Goal: Task Accomplishment & Management: Complete application form

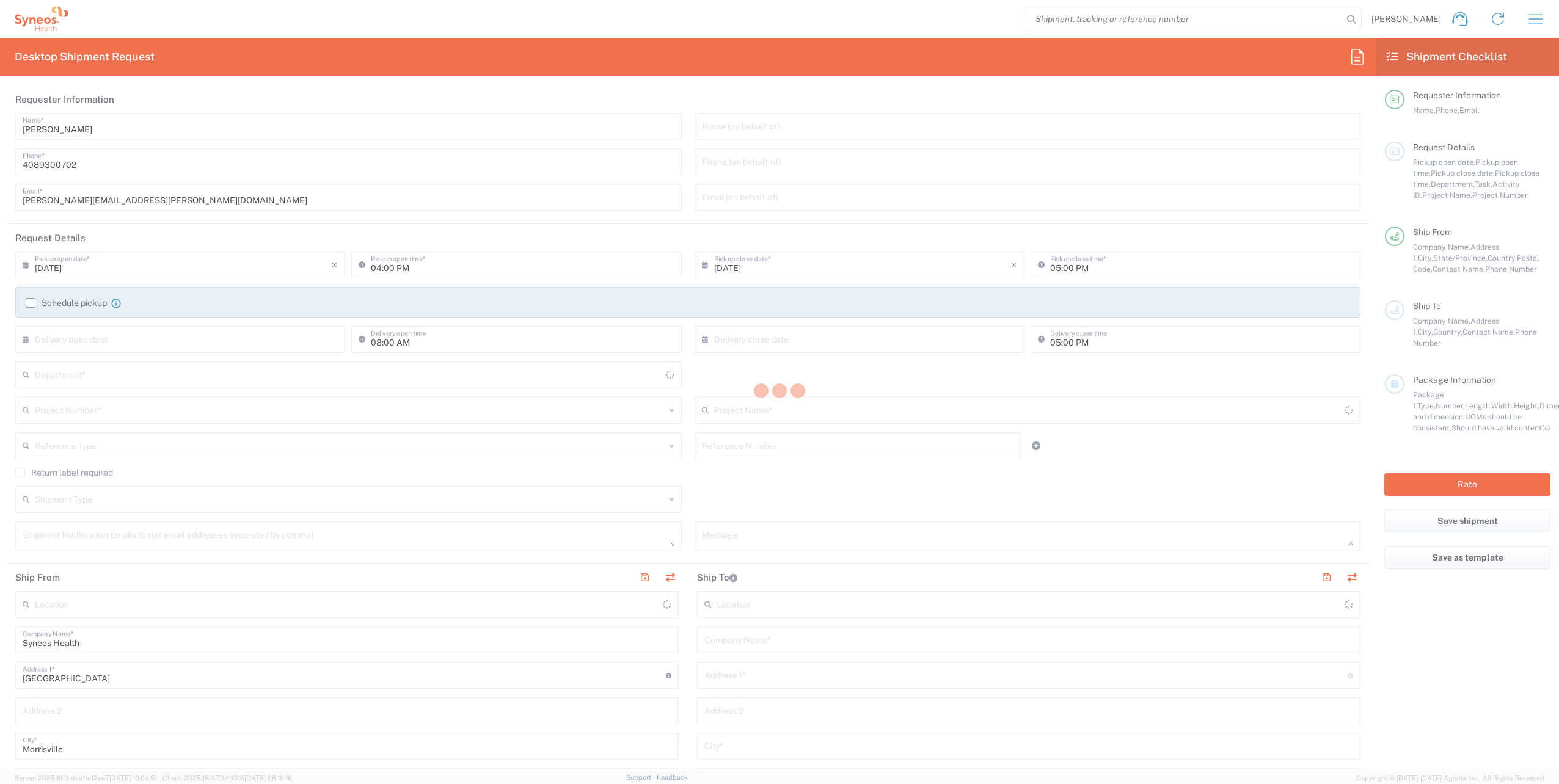
type input "[US_STATE]"
type input "[GEOGRAPHIC_DATA]"
type input "8200"
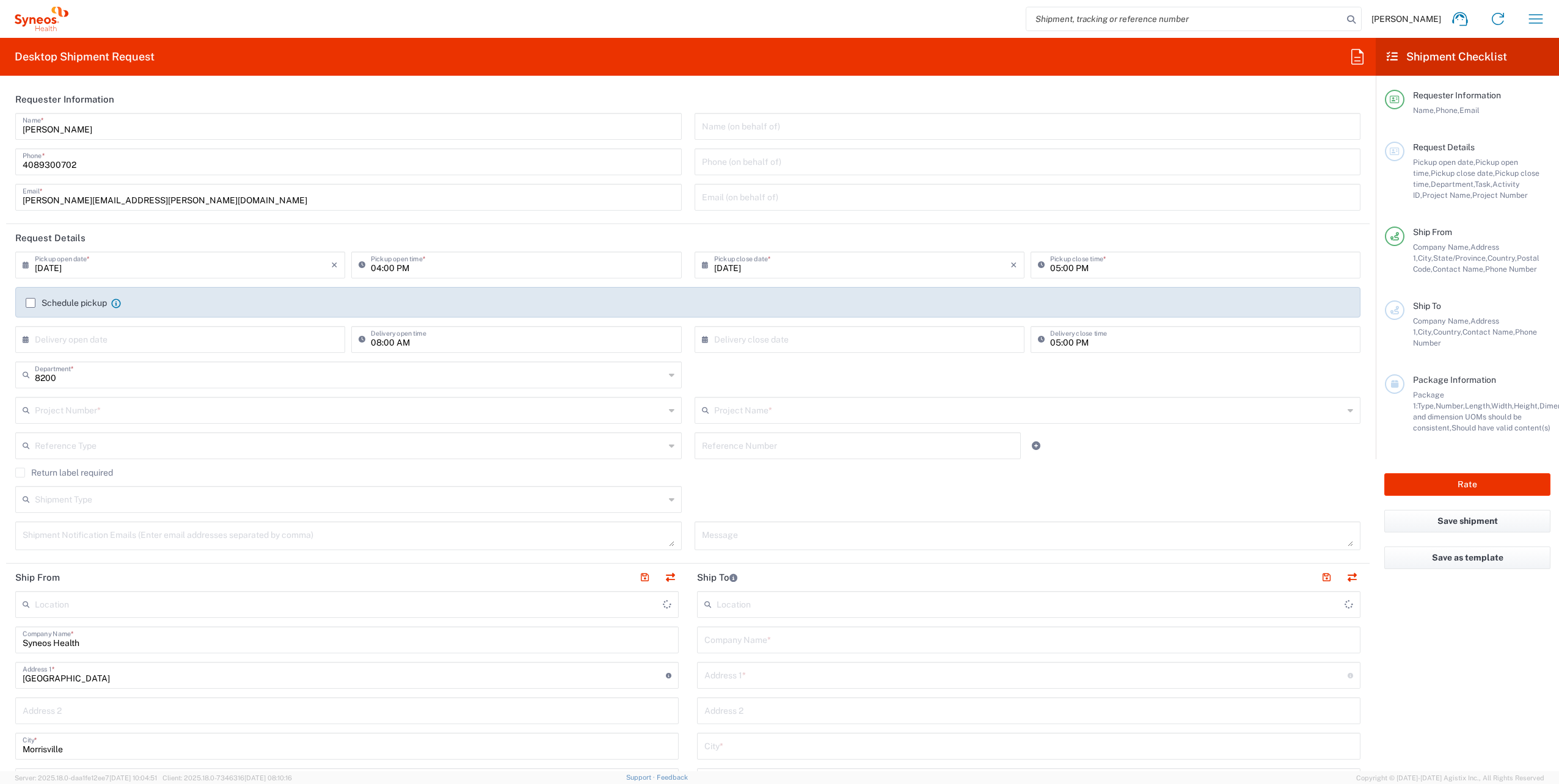
type input "Syneos Health, LLC-[GEOGRAPHIC_DATA] [GEOGRAPHIC_DATA] [GEOGRAPHIC_DATA]"
click at [153, 398] on div "Project Number *" at bounding box center [349, 410] width 667 height 27
click at [151, 406] on input "text" at bounding box center [350, 410] width 630 height 22
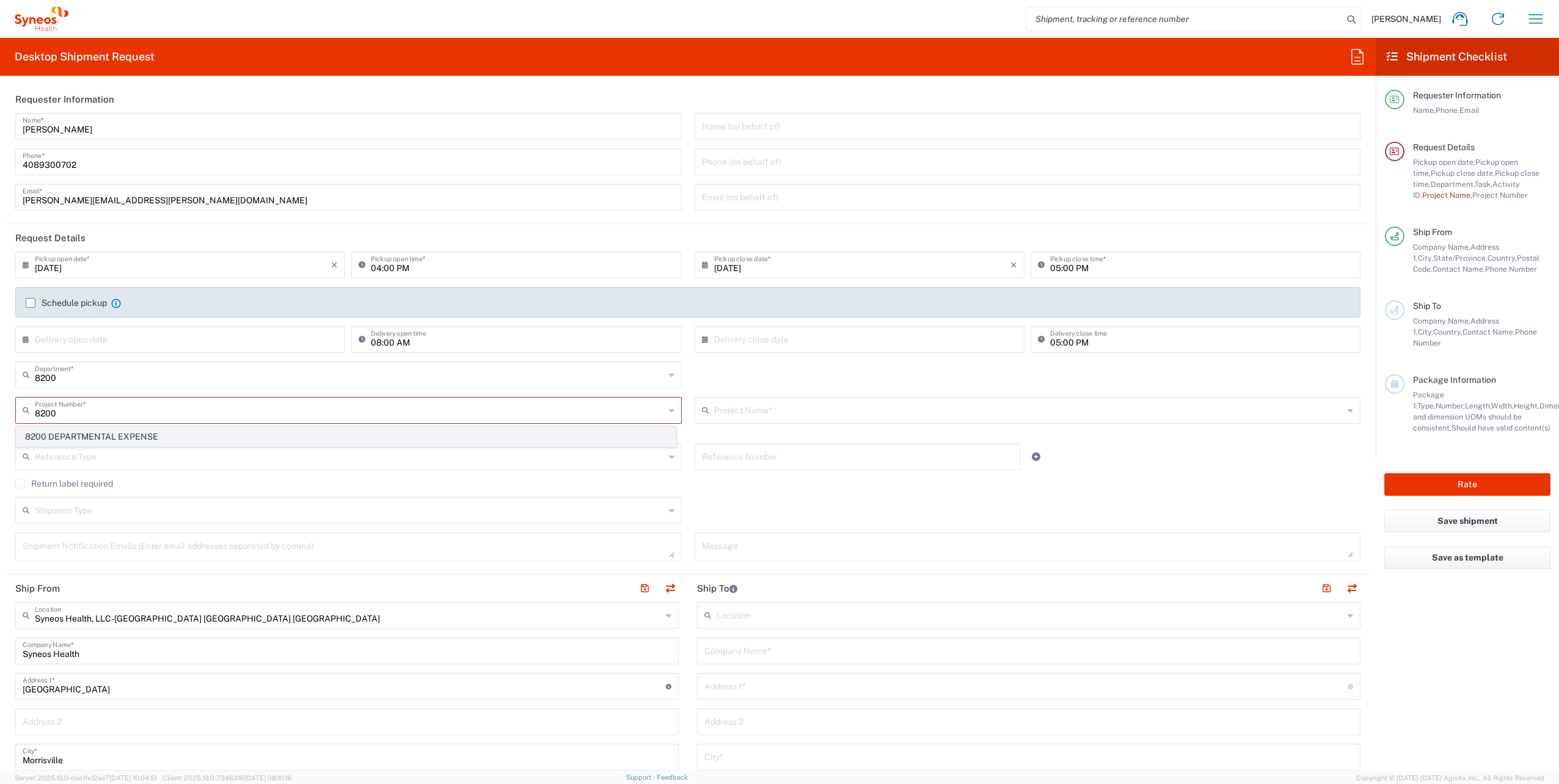
click at [144, 439] on span "8200 DEPARTMENTAL EXPENSE" at bounding box center [346, 437] width 659 height 19
type input "8200 DEPARTMENTAL EXPENSE"
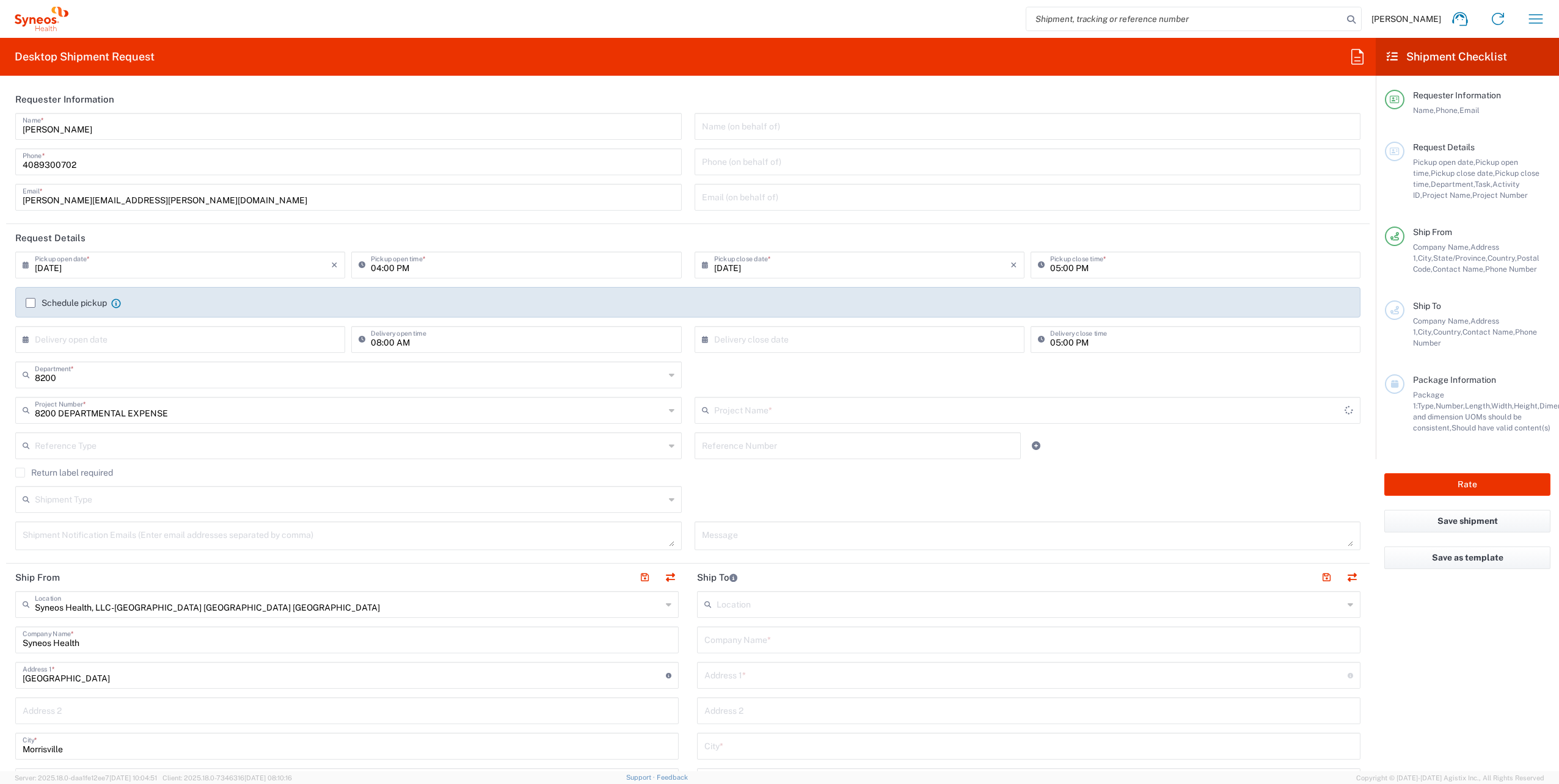
type input "8200 DEPARTMENTAL EXPENSE"
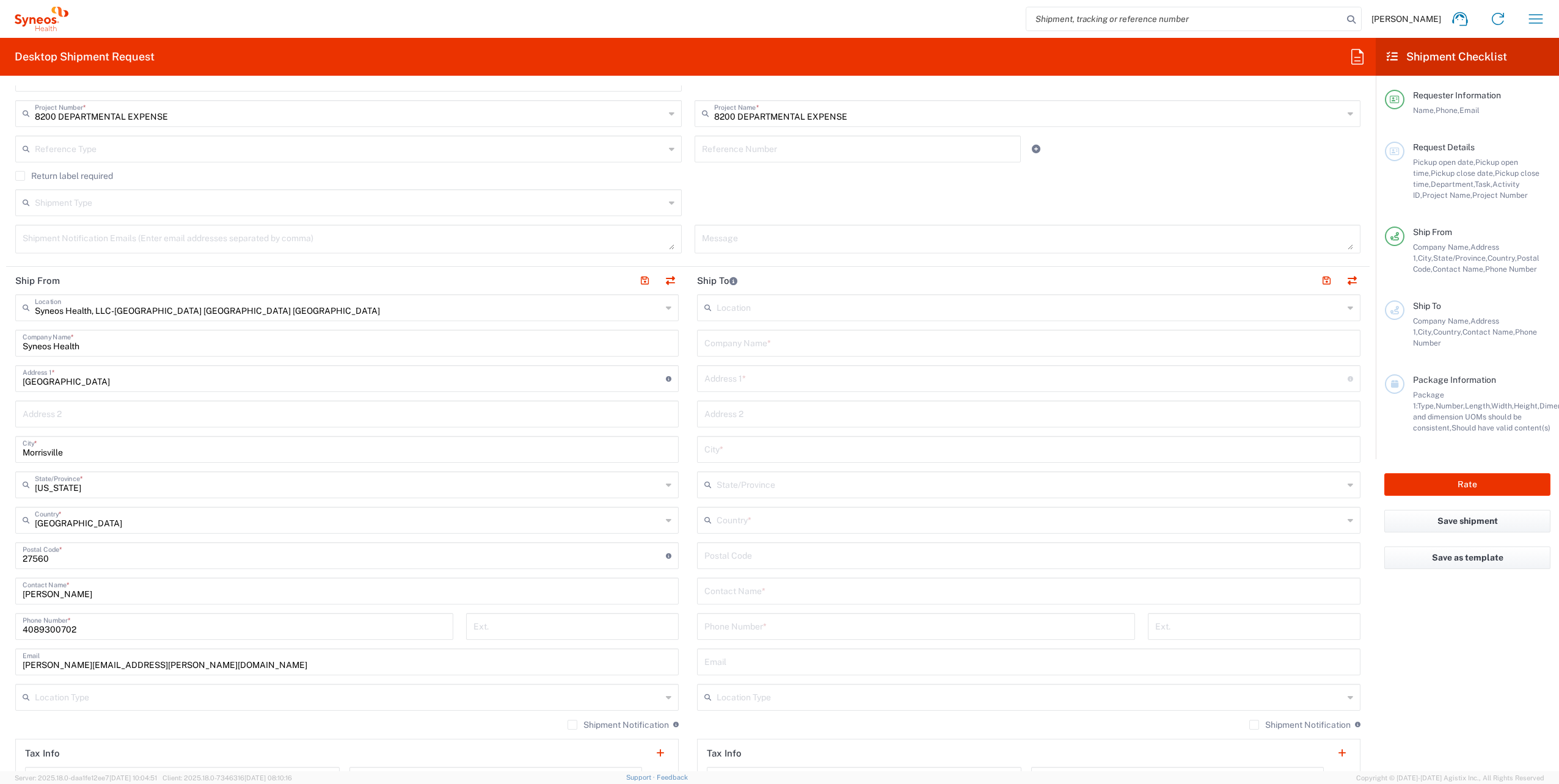
scroll to position [305, 0]
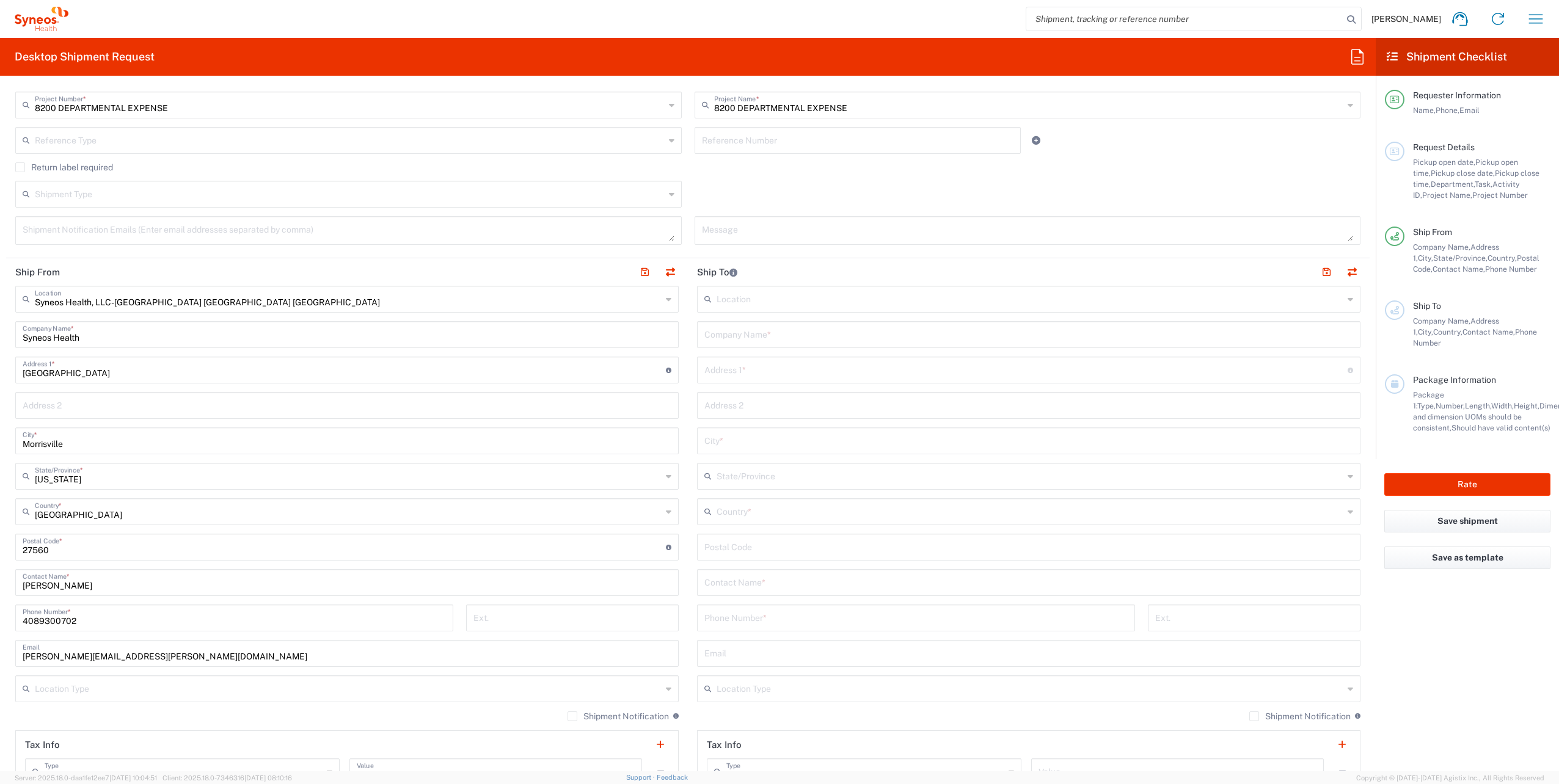
click at [666, 302] on icon at bounding box center [669, 299] width 6 height 19
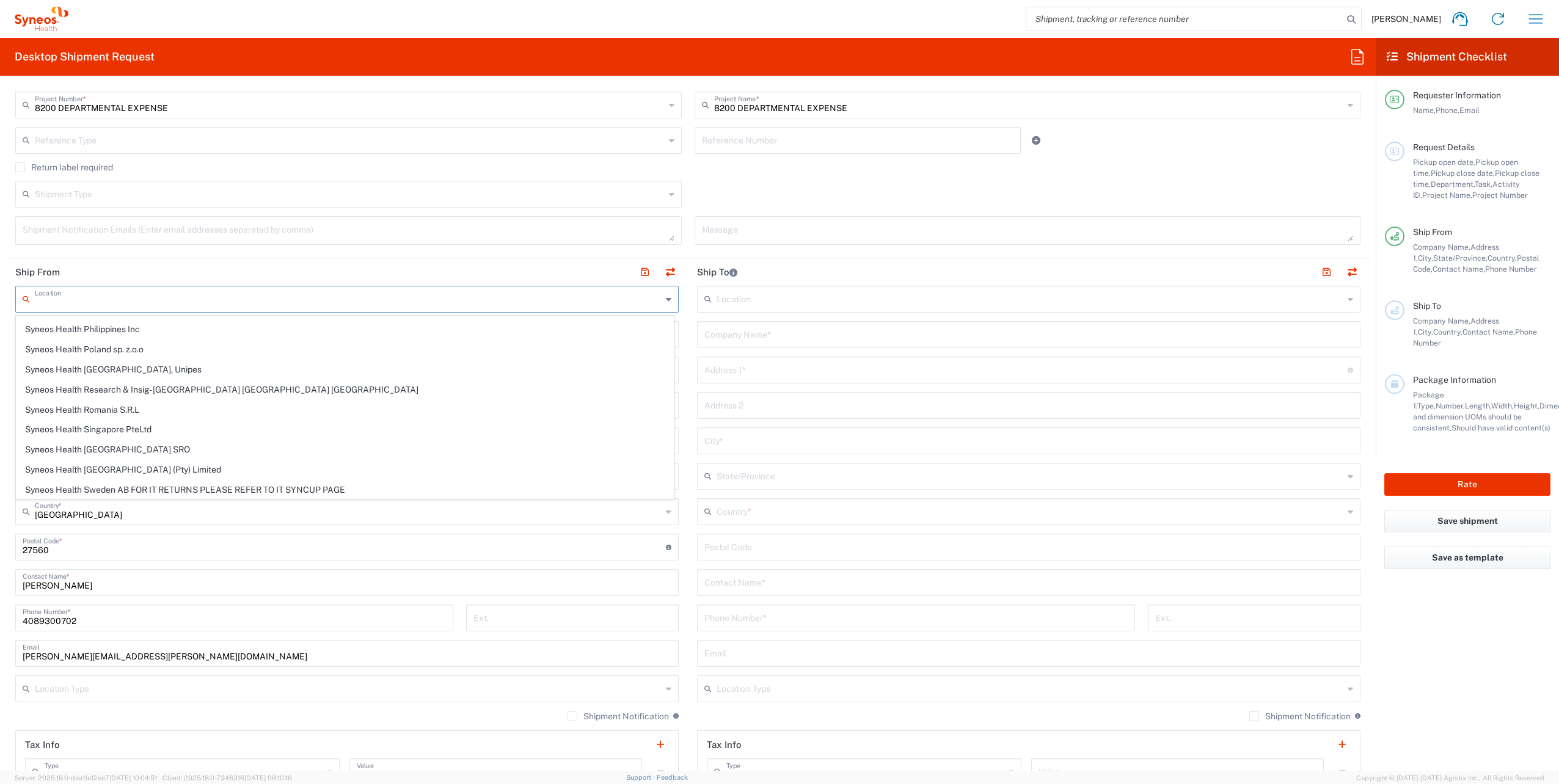
scroll to position [1954, 0]
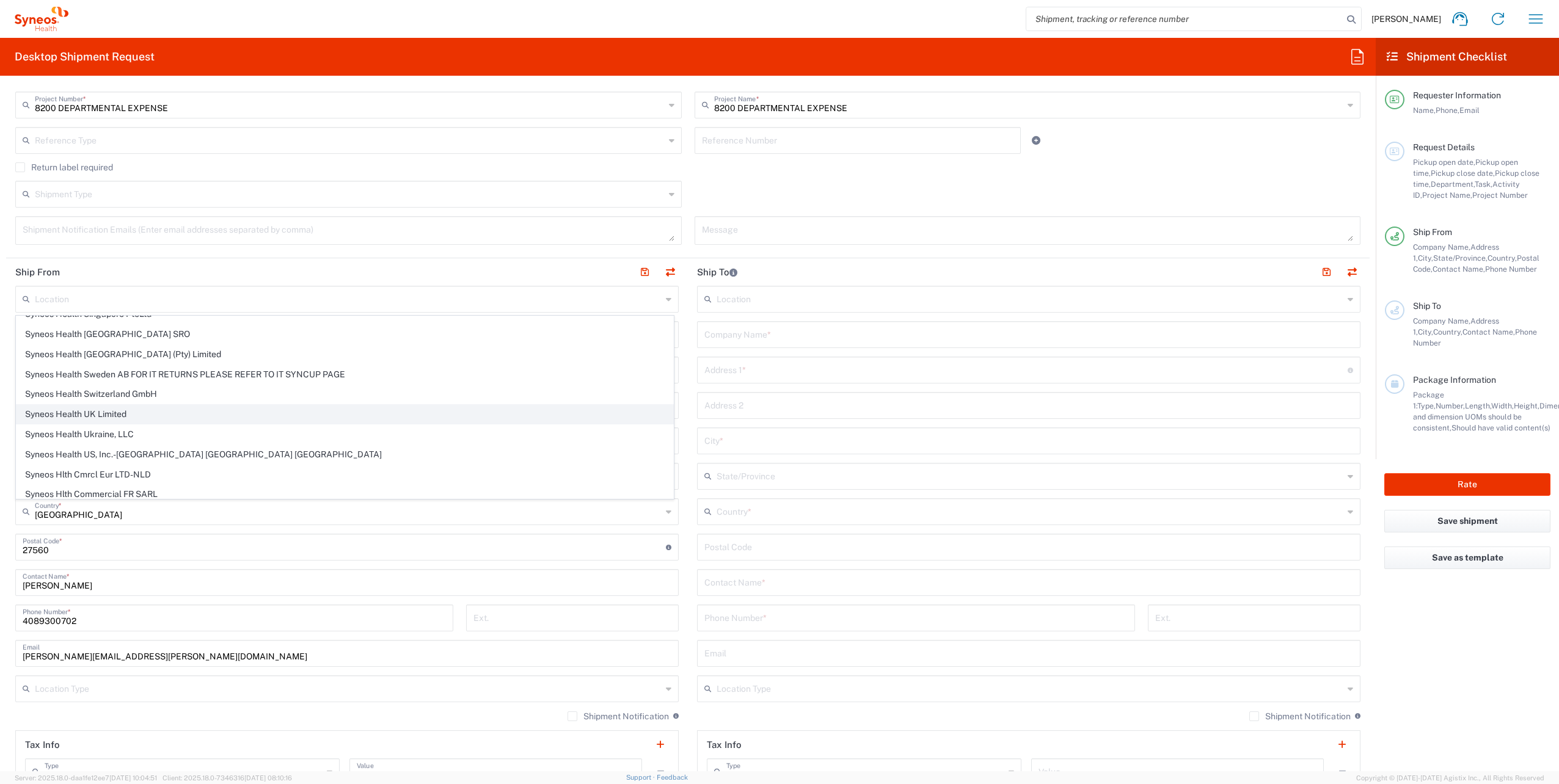
click at [462, 412] on span "Syneos Health UK Limited" at bounding box center [345, 414] width 657 height 19
type input "Syneos Health UK Limited"
type input "1 Pinehurst Road,"
type input "[GEOGRAPHIC_DATA]"
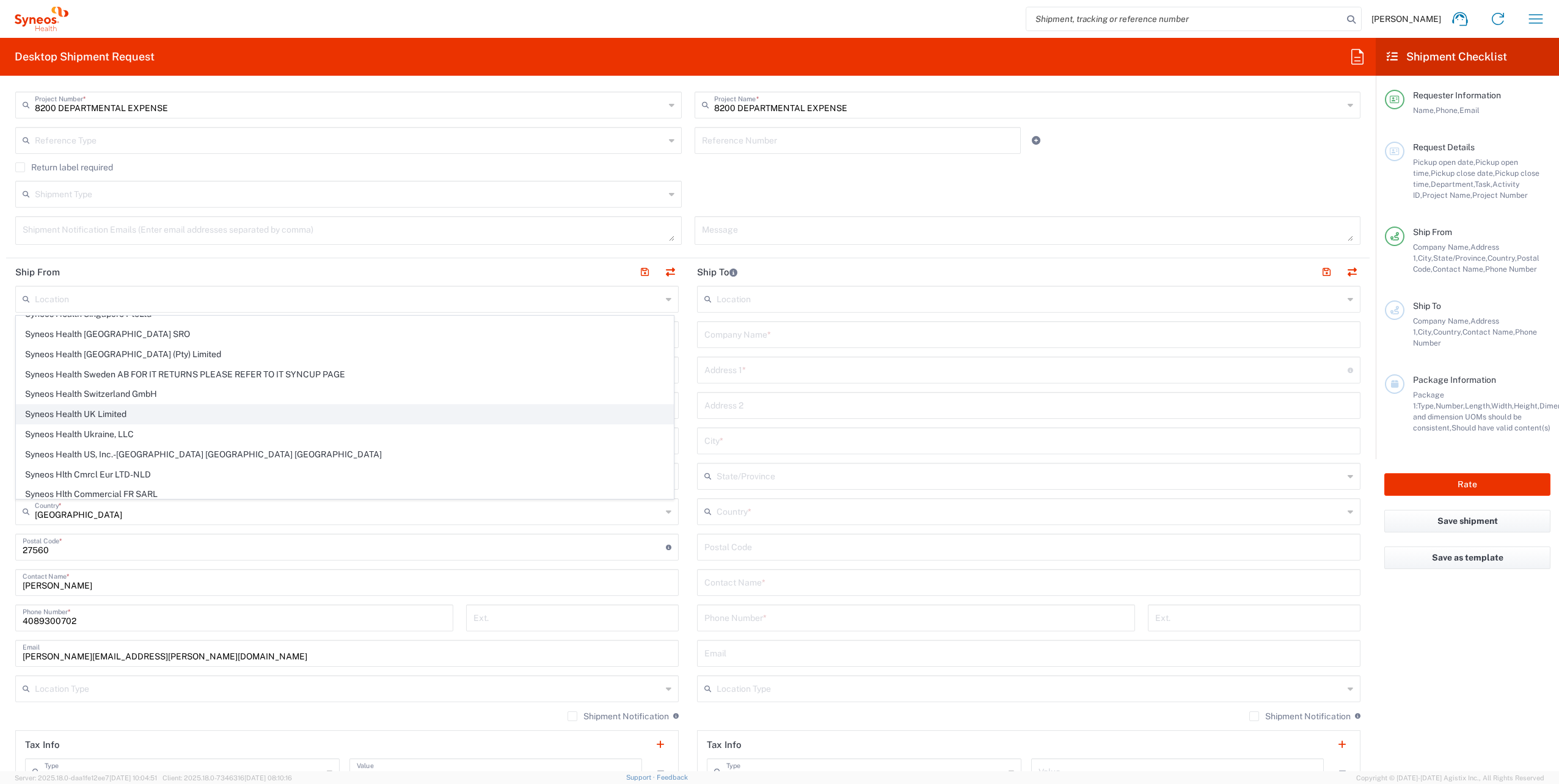
type input "Hampshire"
type input "[GEOGRAPHIC_DATA]"
type input "GU14 7BF"
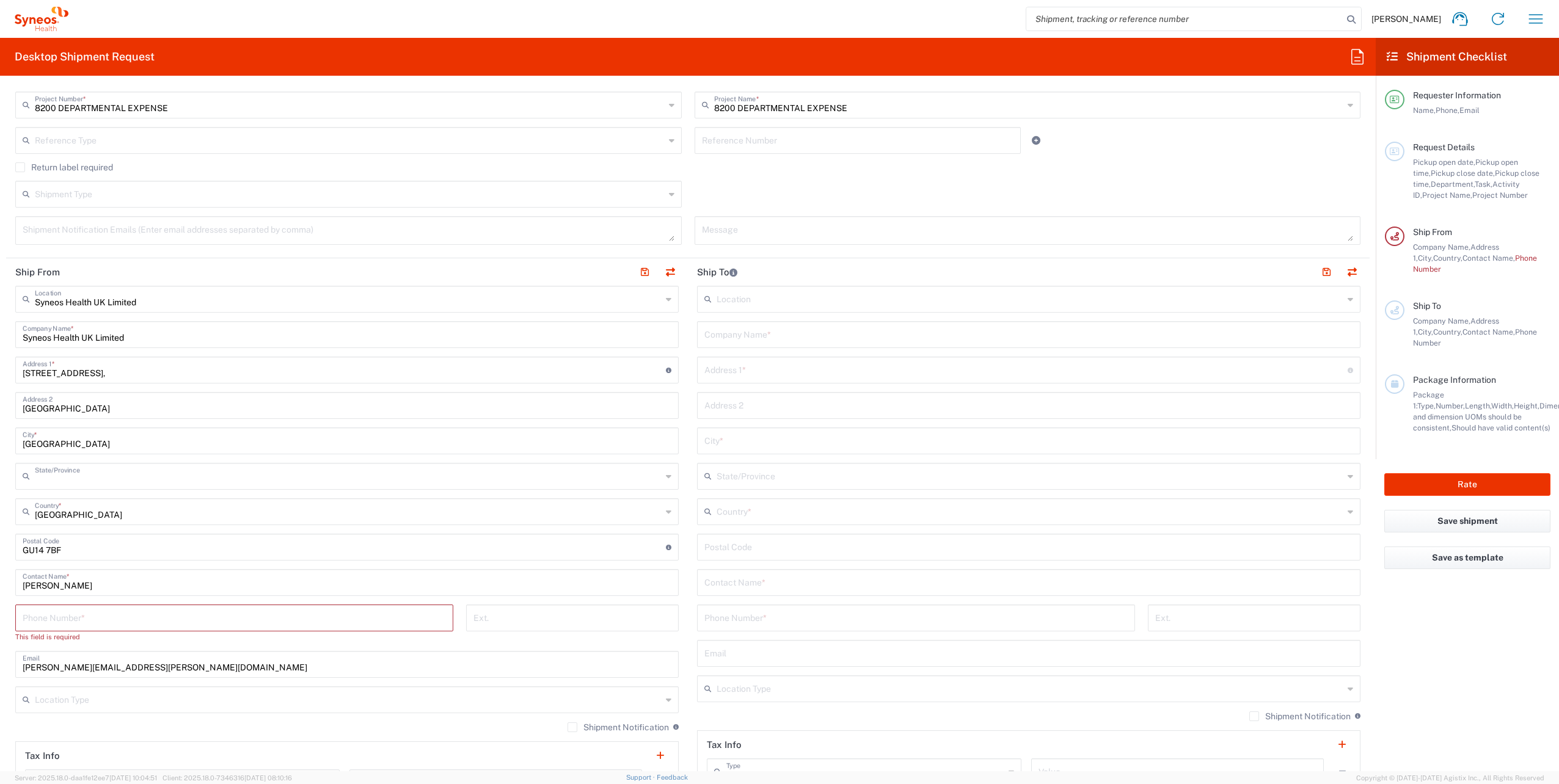
type input "England"
click at [133, 623] on input "tel" at bounding box center [234, 617] width 424 height 22
type input "4089300702"
click at [997, 333] on input "text" at bounding box center [1029, 333] width 649 height 22
paste input "Citco Corporate Management [GEOGRAPHIC_DATA]"
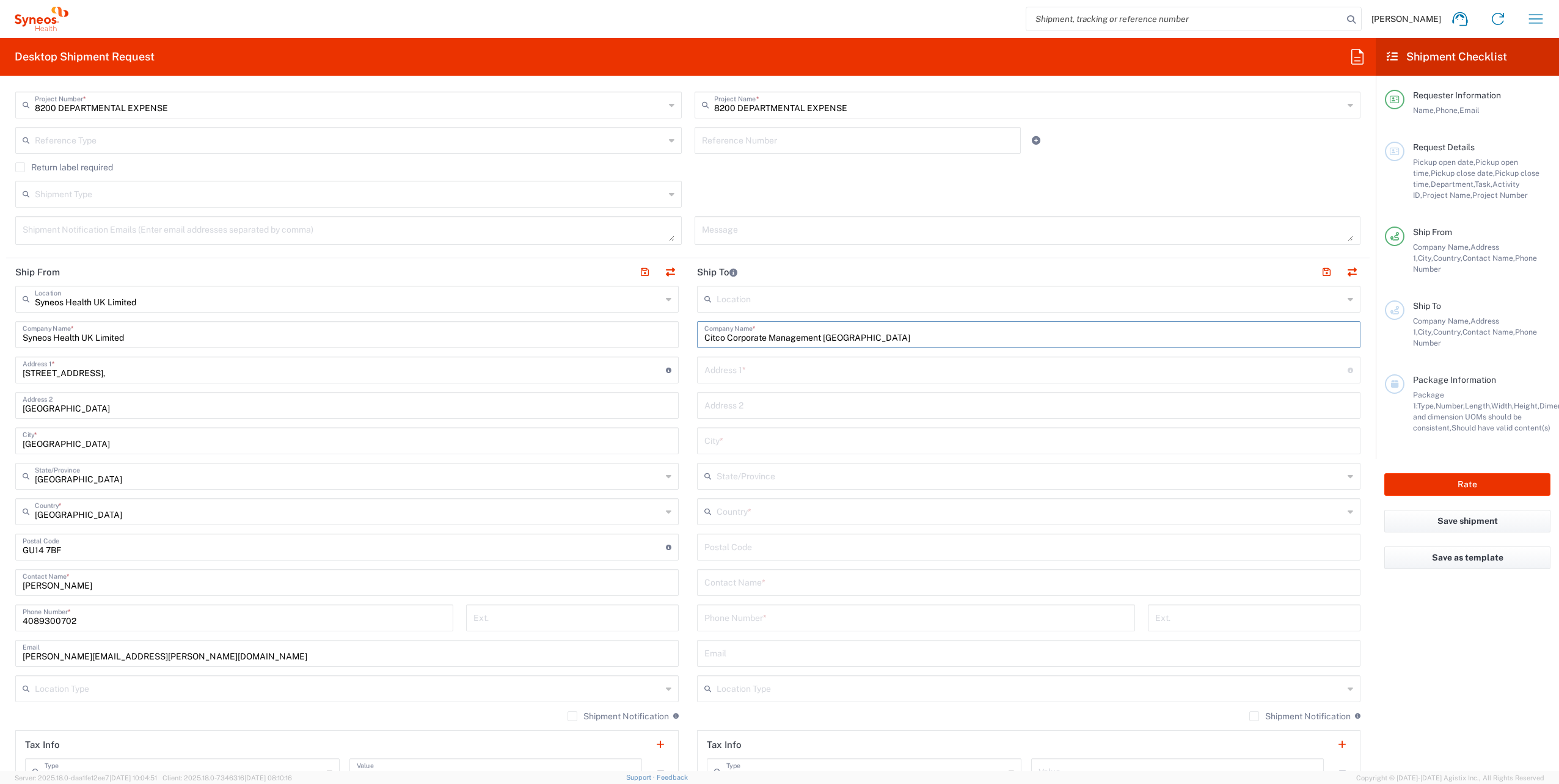
type input "Citco Corporate Management [GEOGRAPHIC_DATA]"
paste input "[STREET_ADDRESS]"
type input "[STREET_ADDRESS]"
type input "[GEOGRAPHIC_DATA]"
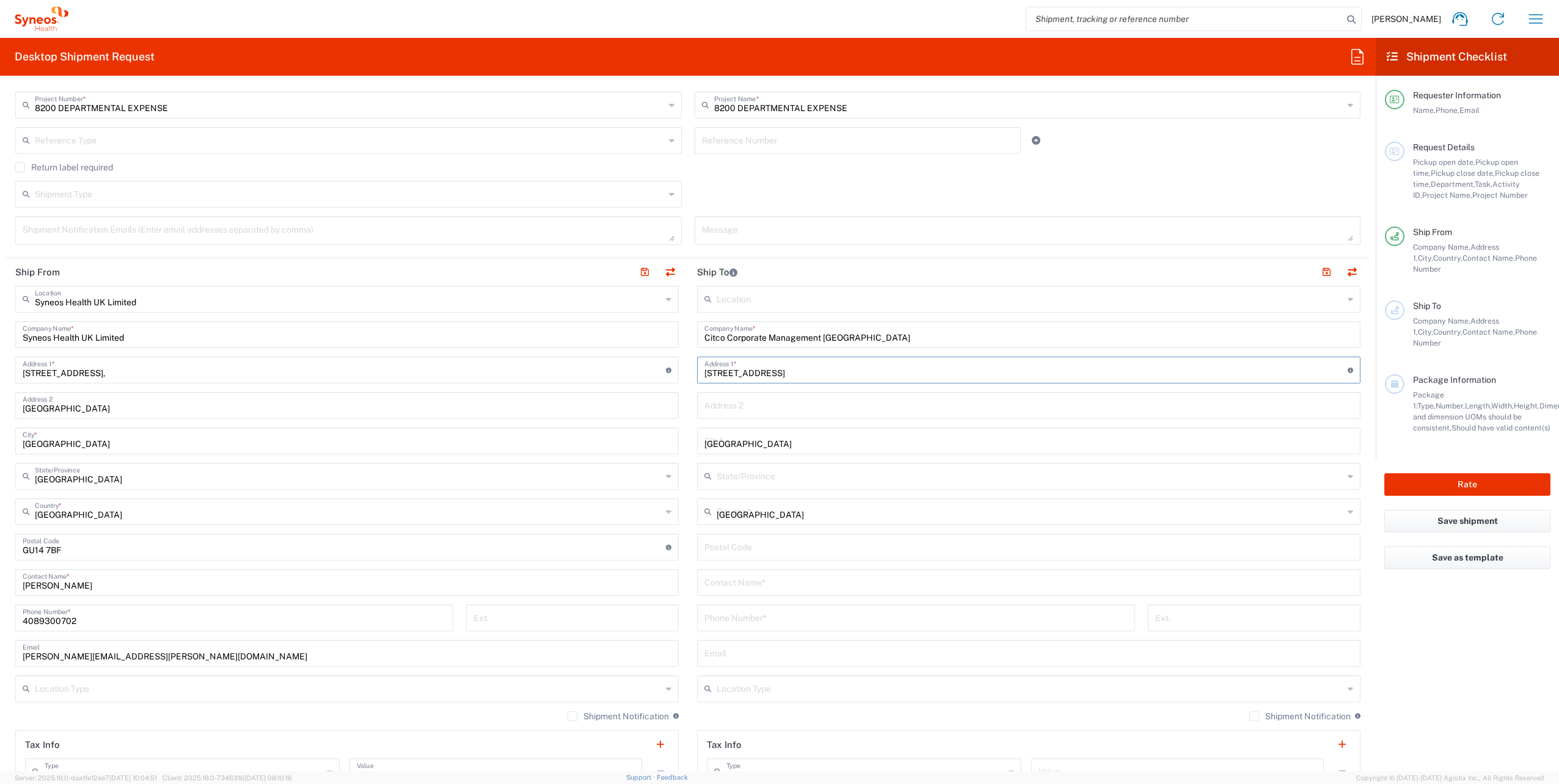
type input "28006"
type input "914148667"
type input "[STREET_ADDRESS]"
click at [769, 520] on input "[GEOGRAPHIC_DATA]" at bounding box center [1030, 511] width 627 height 22
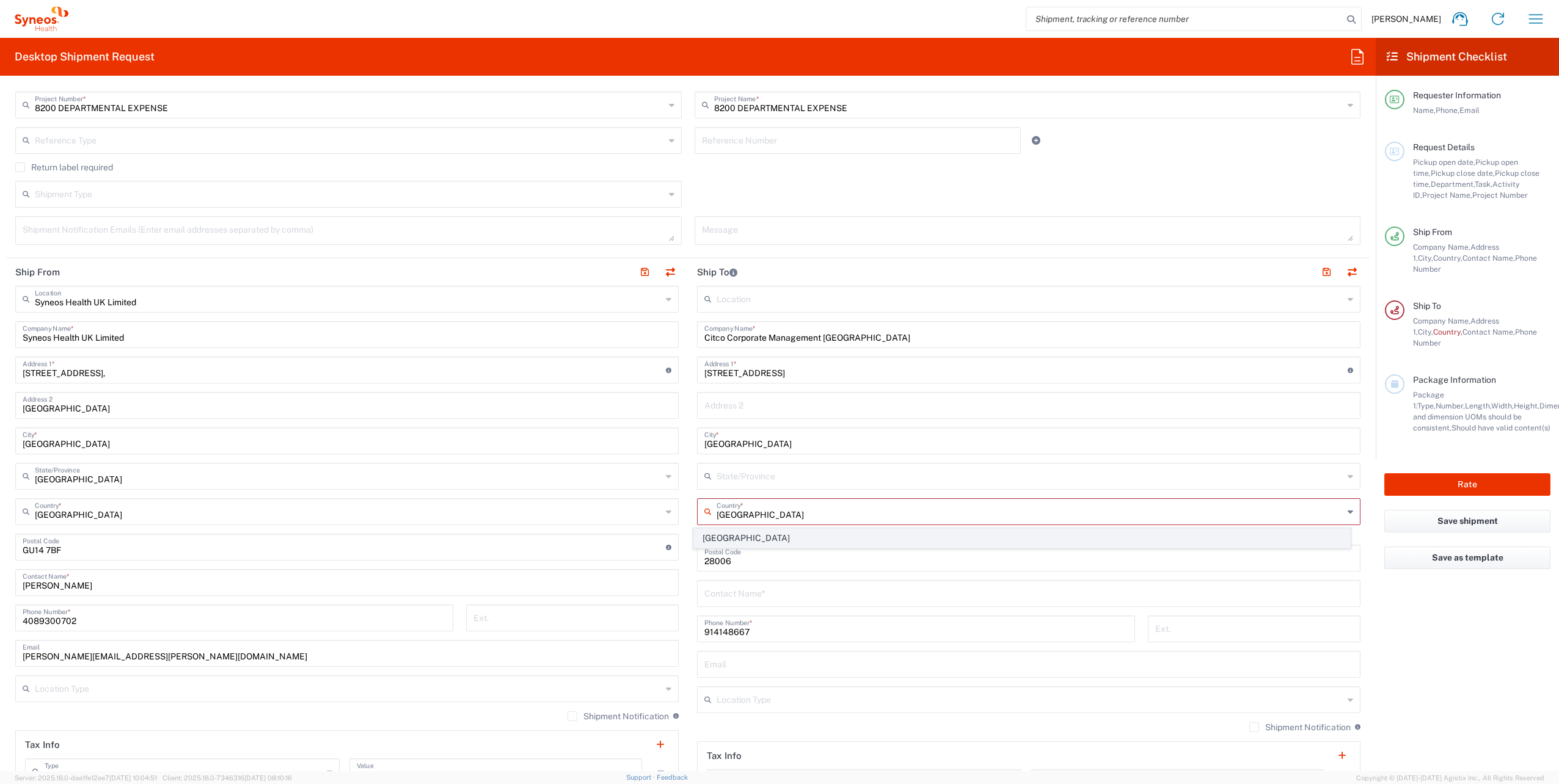
click at [710, 531] on span "[GEOGRAPHIC_DATA]" at bounding box center [1022, 538] width 657 height 19
type input "Sender/Shipper"
type input "Delivery Duty Paid"
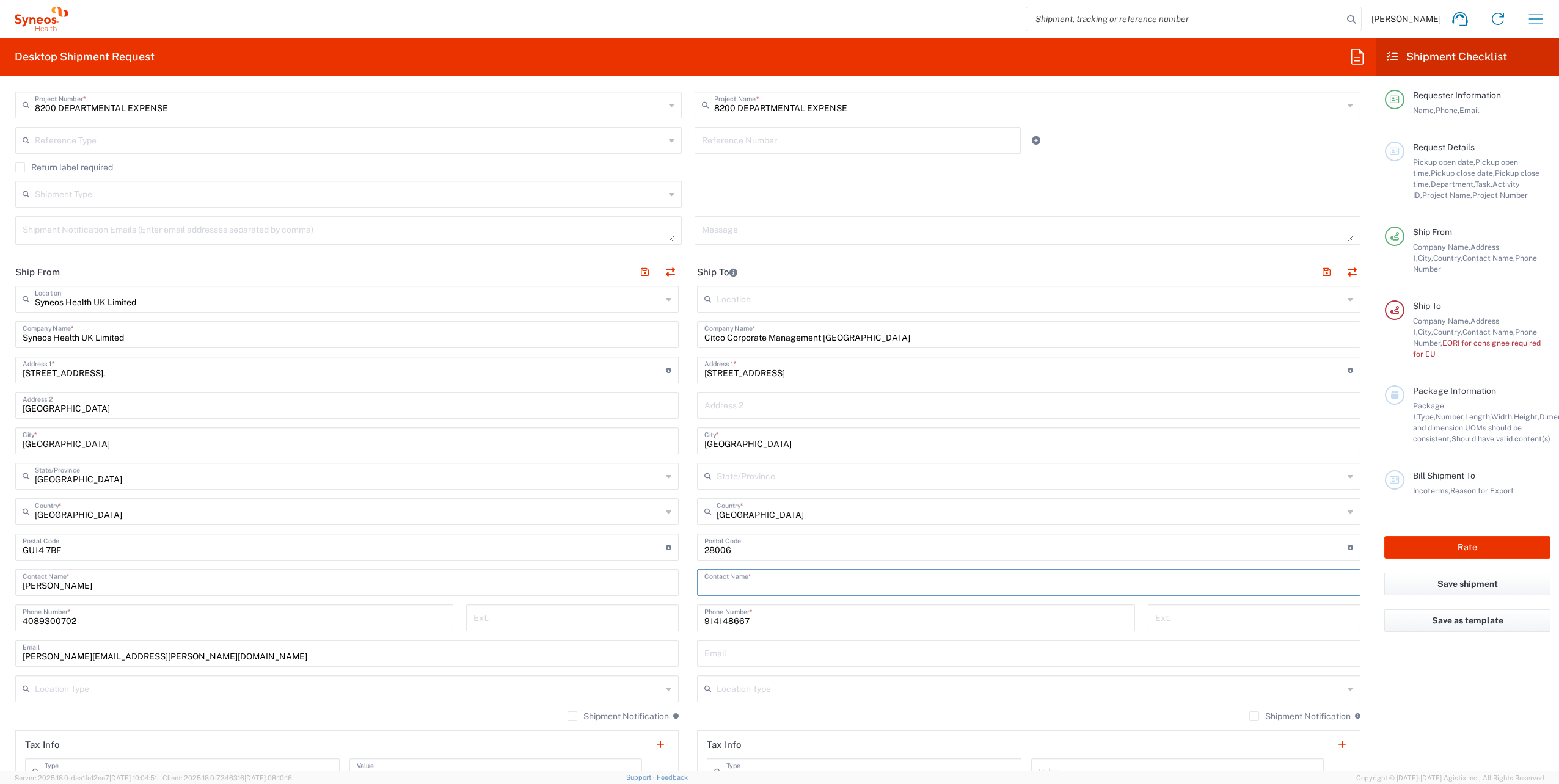
click at [714, 587] on input "text" at bounding box center [1029, 582] width 649 height 22
paste input "[PERSON_NAME] / [PERSON_NAME]"
type input "[PERSON_NAME] / [PERSON_NAME]"
click at [759, 622] on input "914148667" at bounding box center [916, 617] width 424 height 22
drag, startPoint x: 757, startPoint y: 622, endPoint x: 700, endPoint y: 620, distance: 57.0
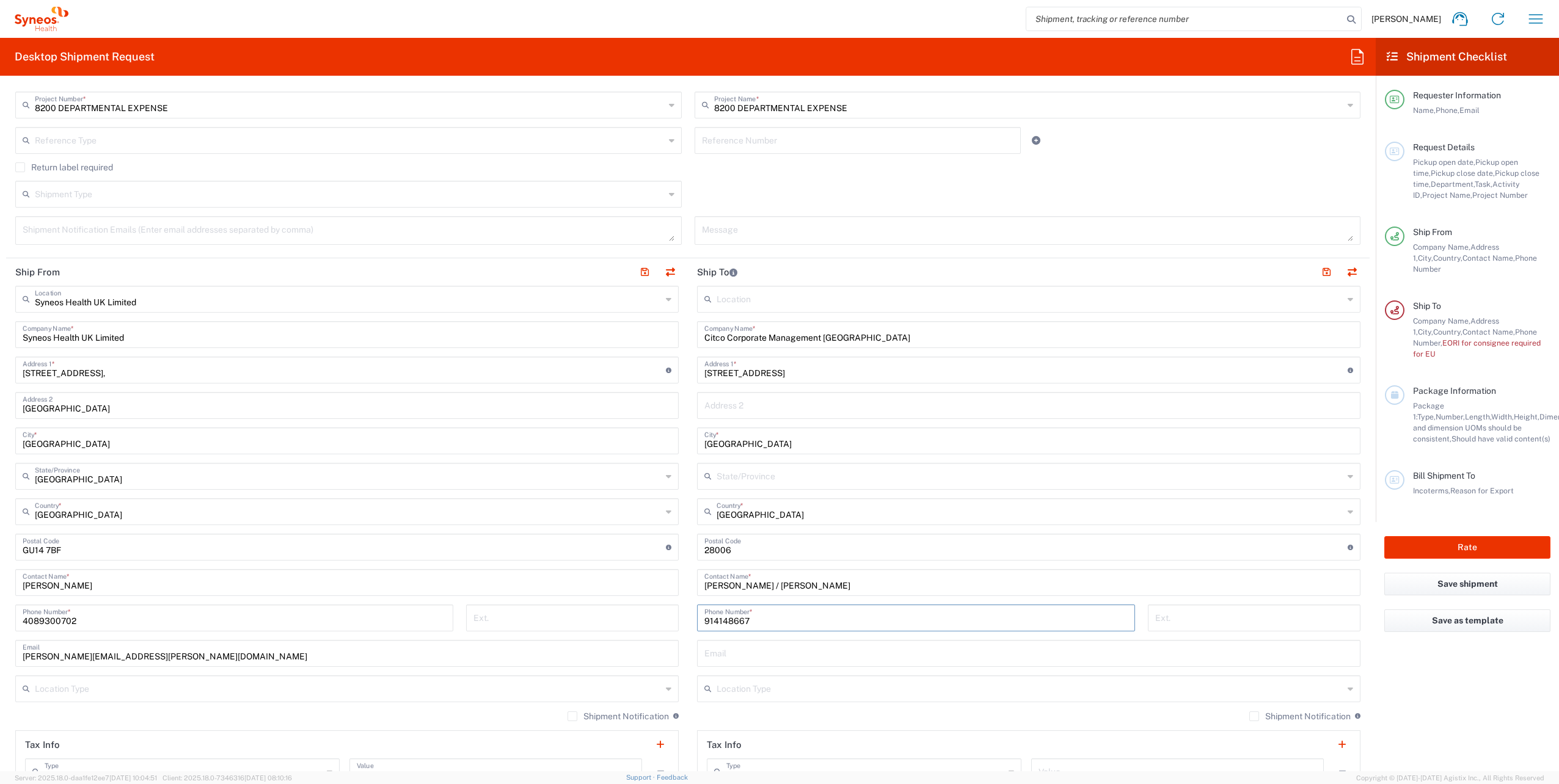
click at [705, 620] on input "914148667" at bounding box center [916, 617] width 424 height 22
paste input "34) 644109682"
click at [707, 621] on input "34) 644109682" at bounding box center [916, 617] width 424 height 22
type input "34 644109682"
click at [737, 694] on input "text" at bounding box center [1030, 688] width 627 height 22
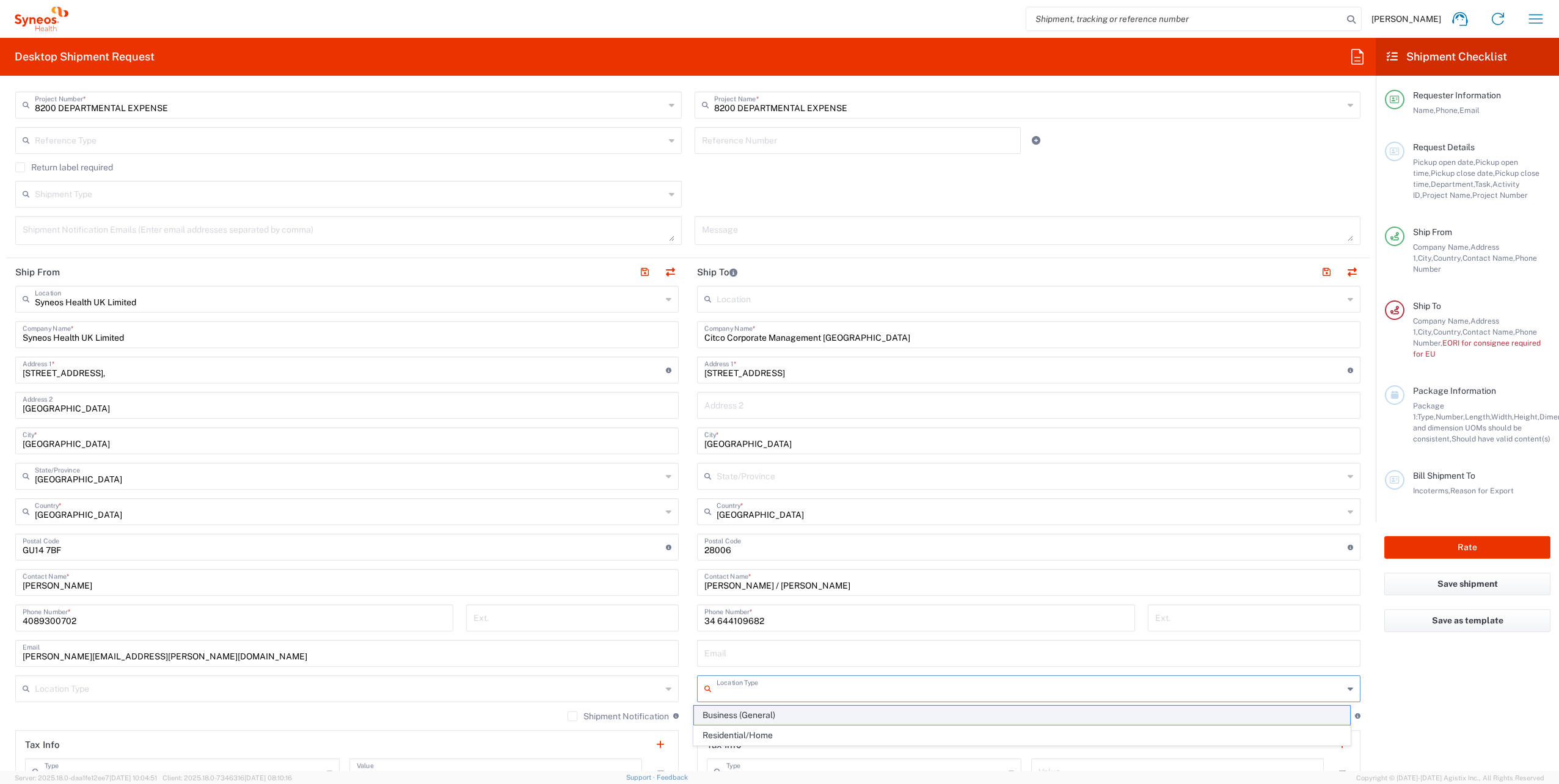
click at [747, 715] on span "Business (General)" at bounding box center [1022, 716] width 657 height 19
type input "Business (General)"
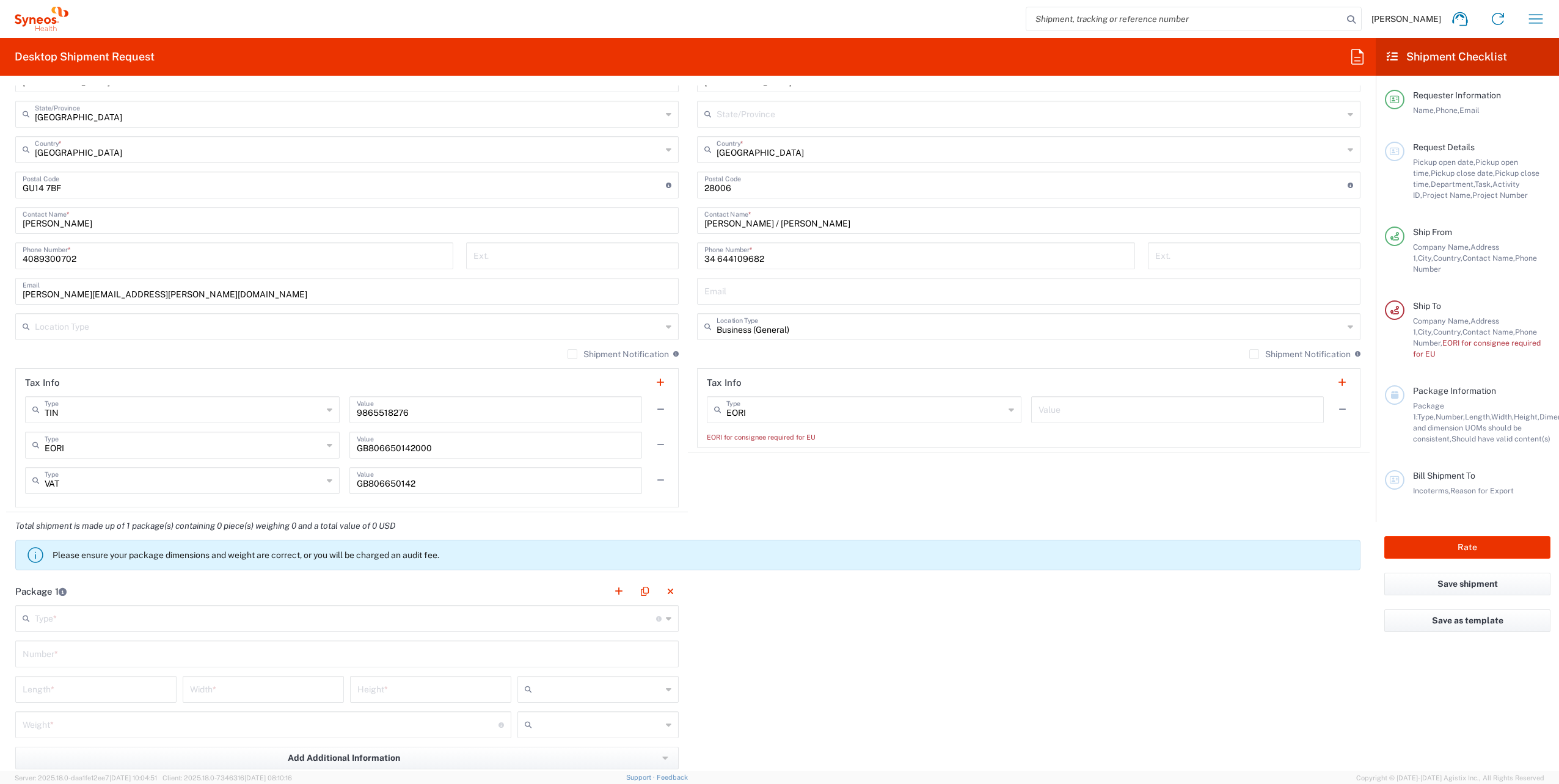
scroll to position [672, 0]
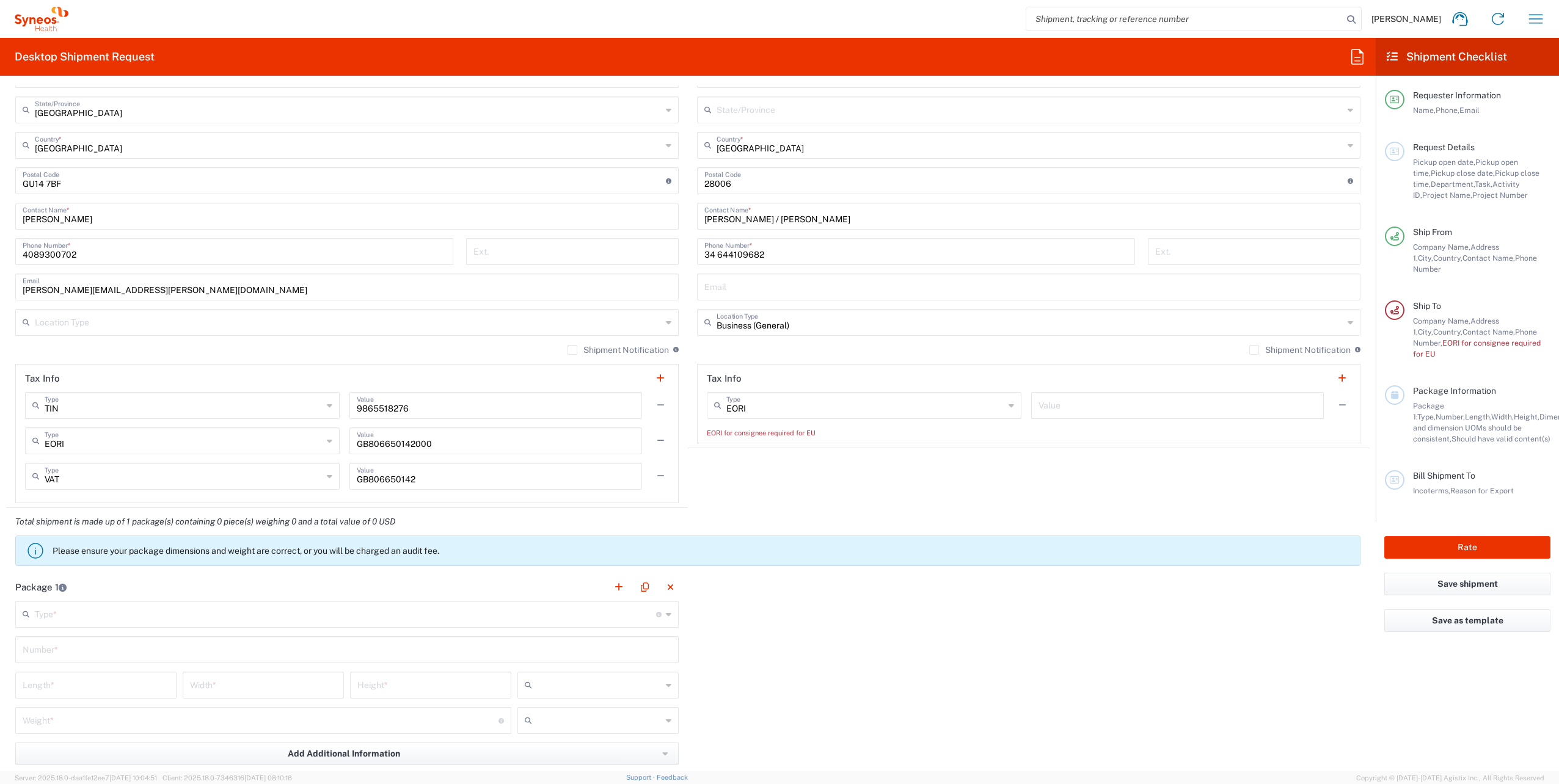
click at [88, 623] on input "text" at bounding box center [345, 613] width 621 height 22
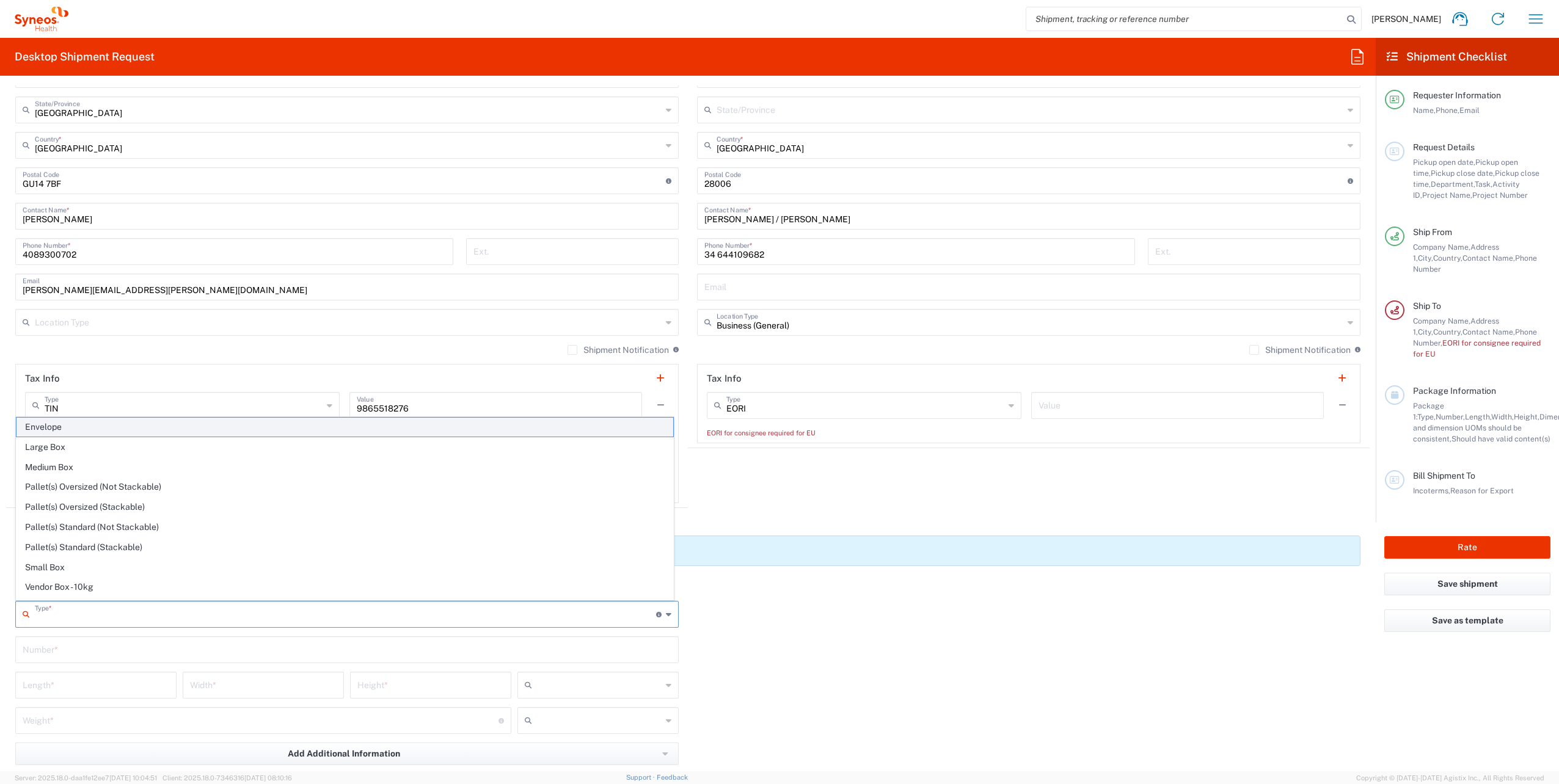
click at [63, 432] on span "Envelope" at bounding box center [345, 427] width 657 height 19
type input "Envelope"
type input "1"
type input "9.5"
type input "12.5"
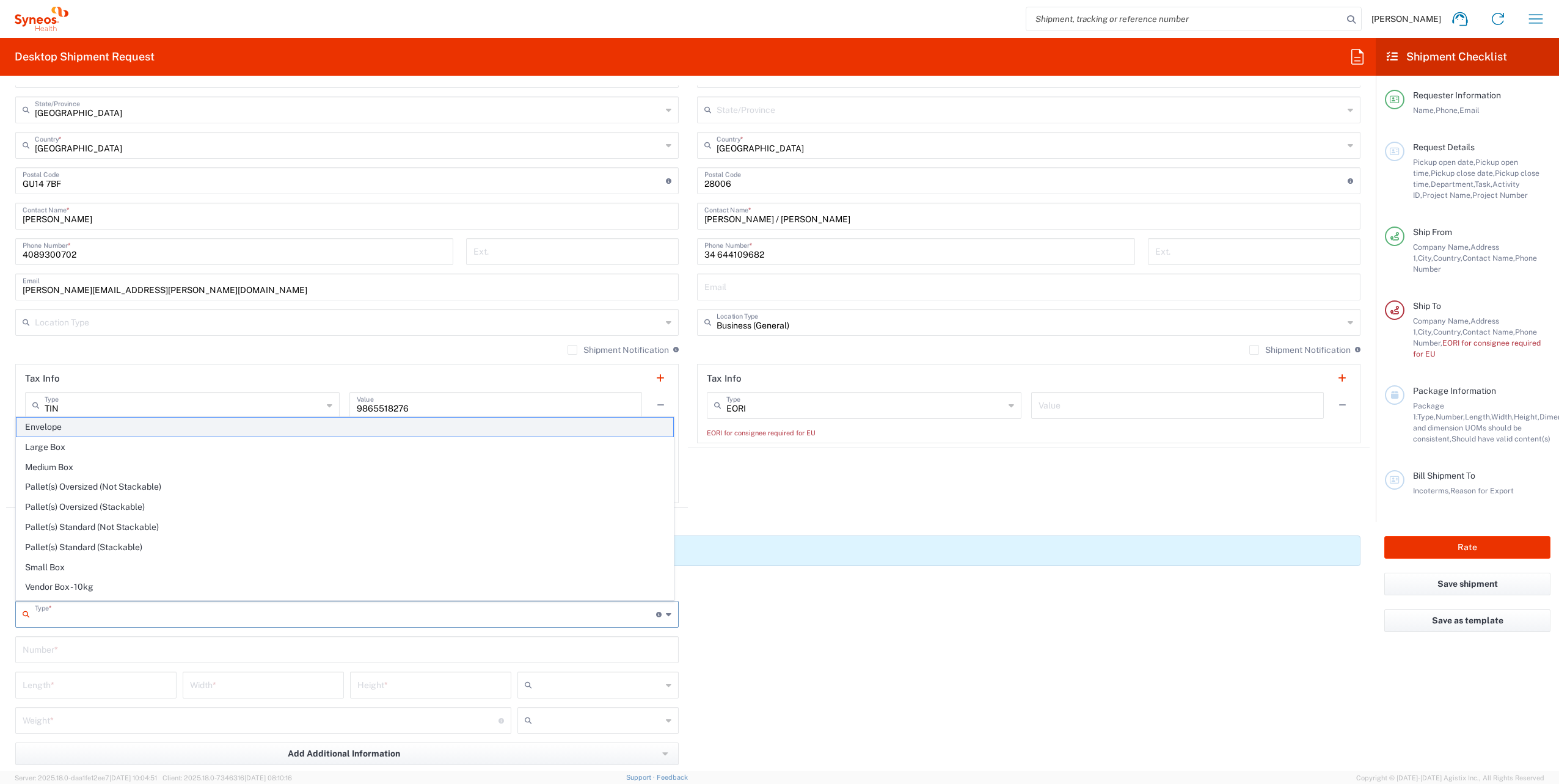
type input "0.25"
type input "in"
type input "0.45"
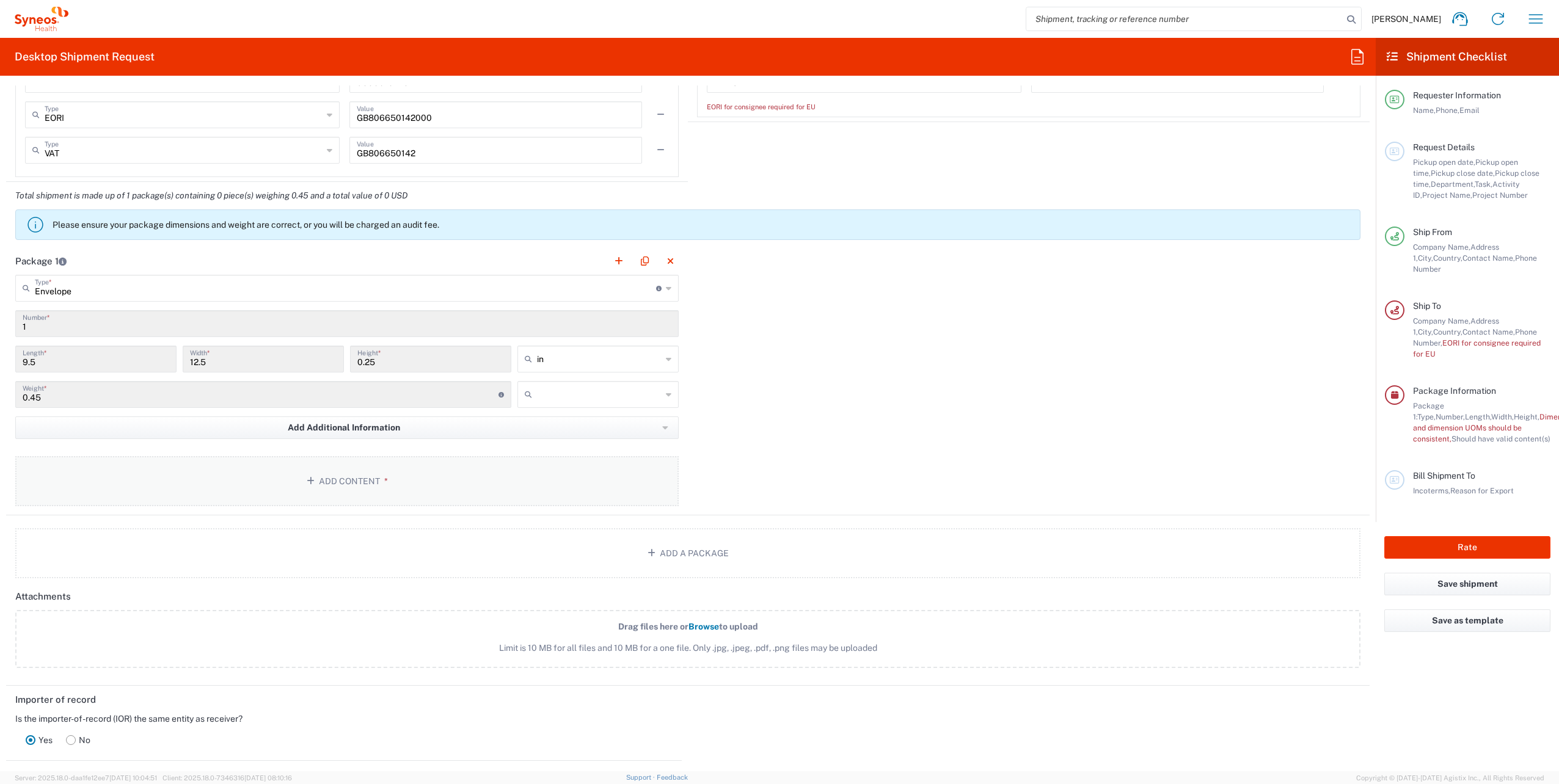
scroll to position [1039, 0]
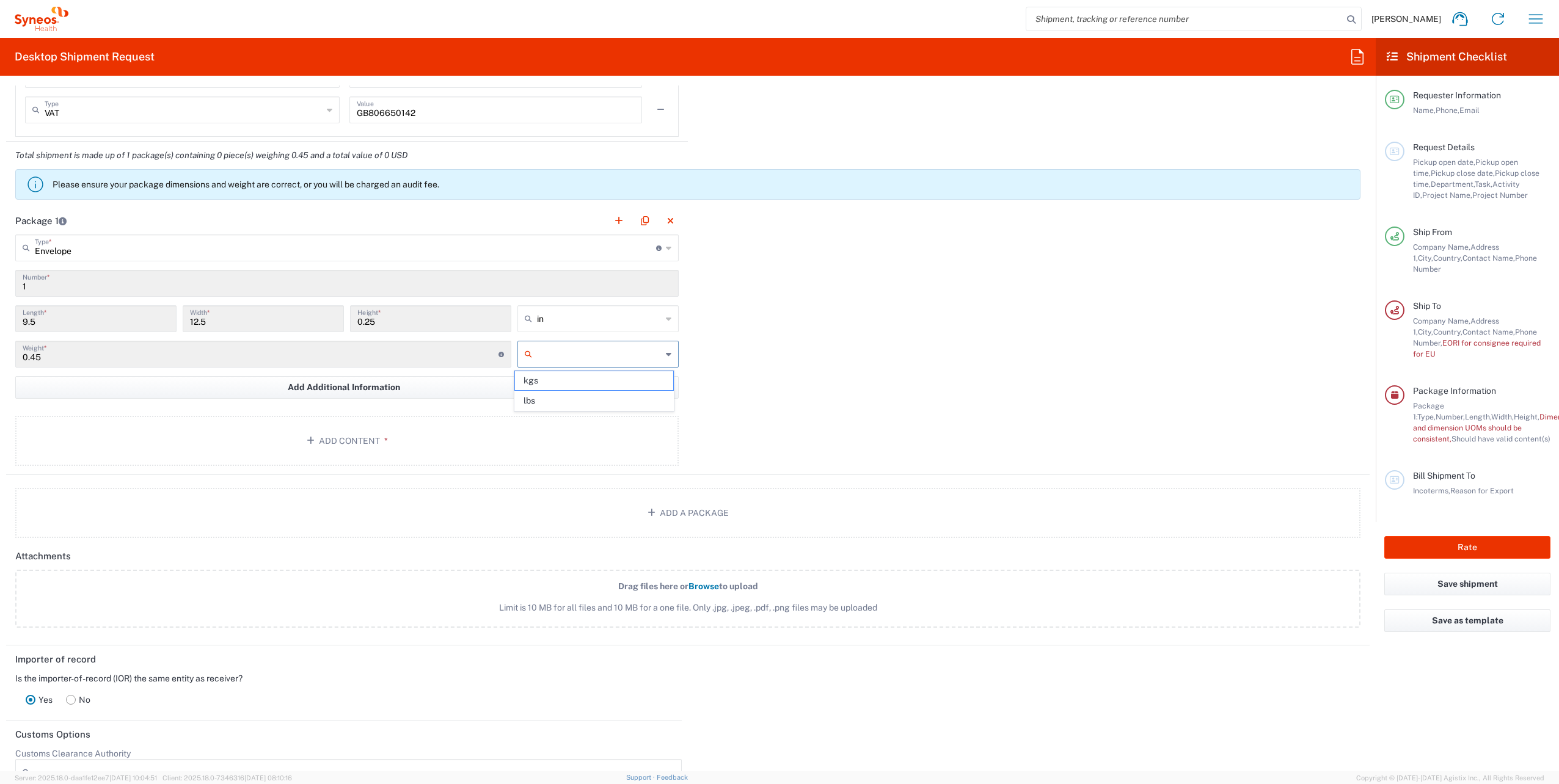
click at [587, 349] on input "text" at bounding box center [599, 354] width 125 height 19
click at [561, 406] on span "lbs" at bounding box center [594, 401] width 158 height 19
type input "lbs"
click at [323, 430] on button "Add Content *" at bounding box center [347, 441] width 664 height 50
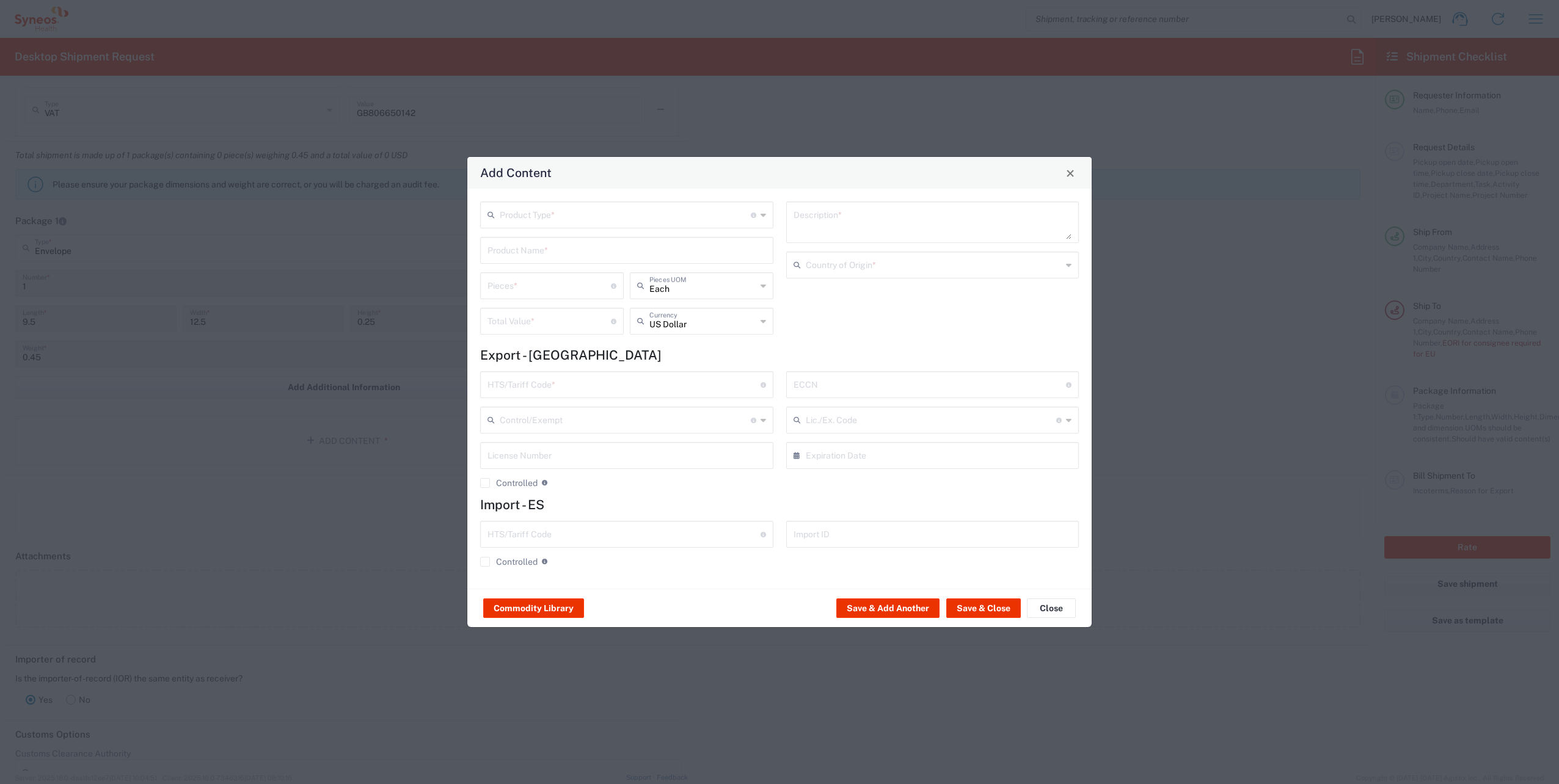
click at [572, 215] on input "text" at bounding box center [625, 214] width 252 height 22
click at [562, 242] on span "Documents" at bounding box center [627, 242] width 291 height 19
type input "Documents"
type input "1"
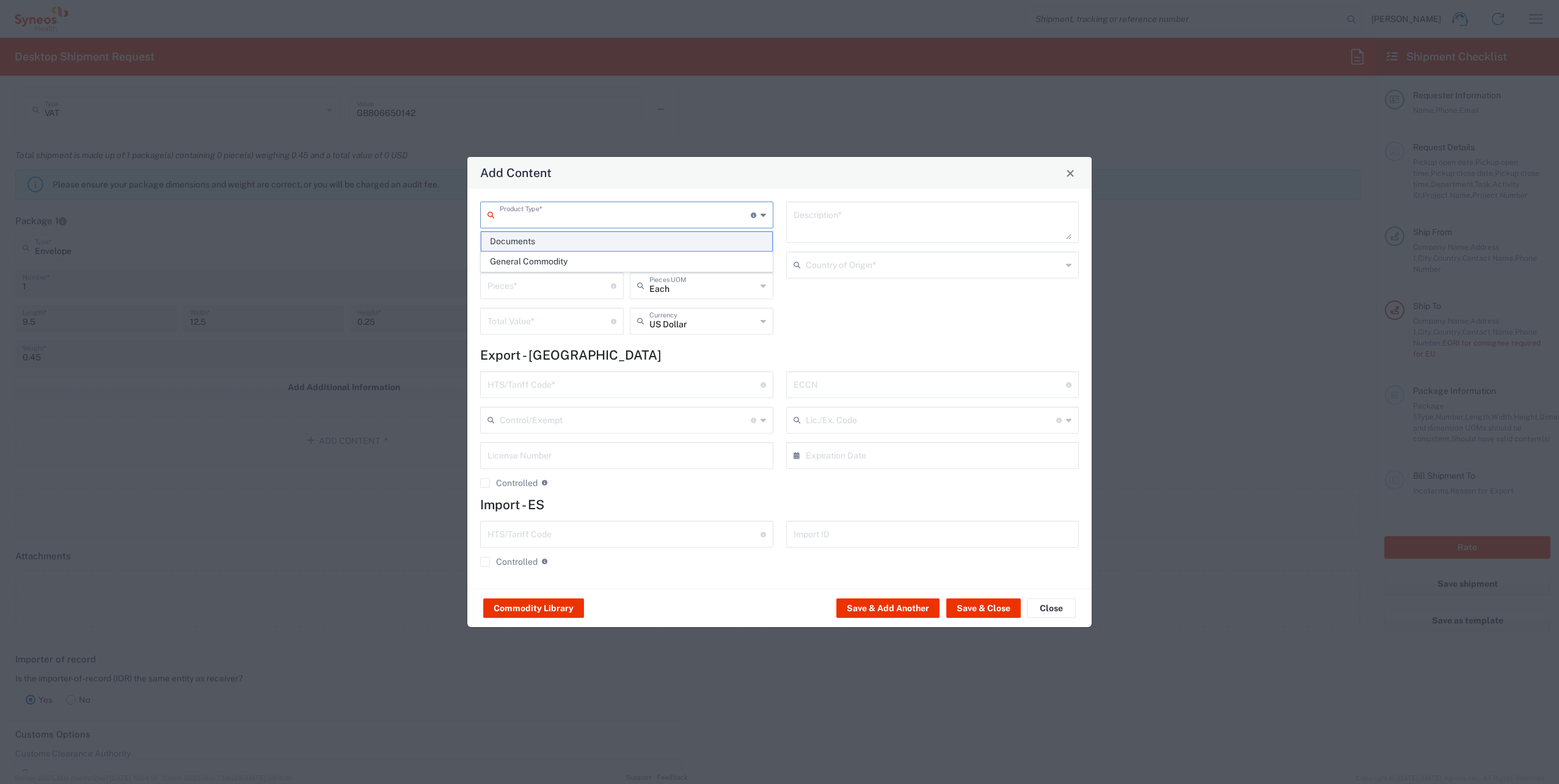
type input "1"
type textarea "Documents"
type input "[GEOGRAPHIC_DATA]"
type input "0000.00.0000"
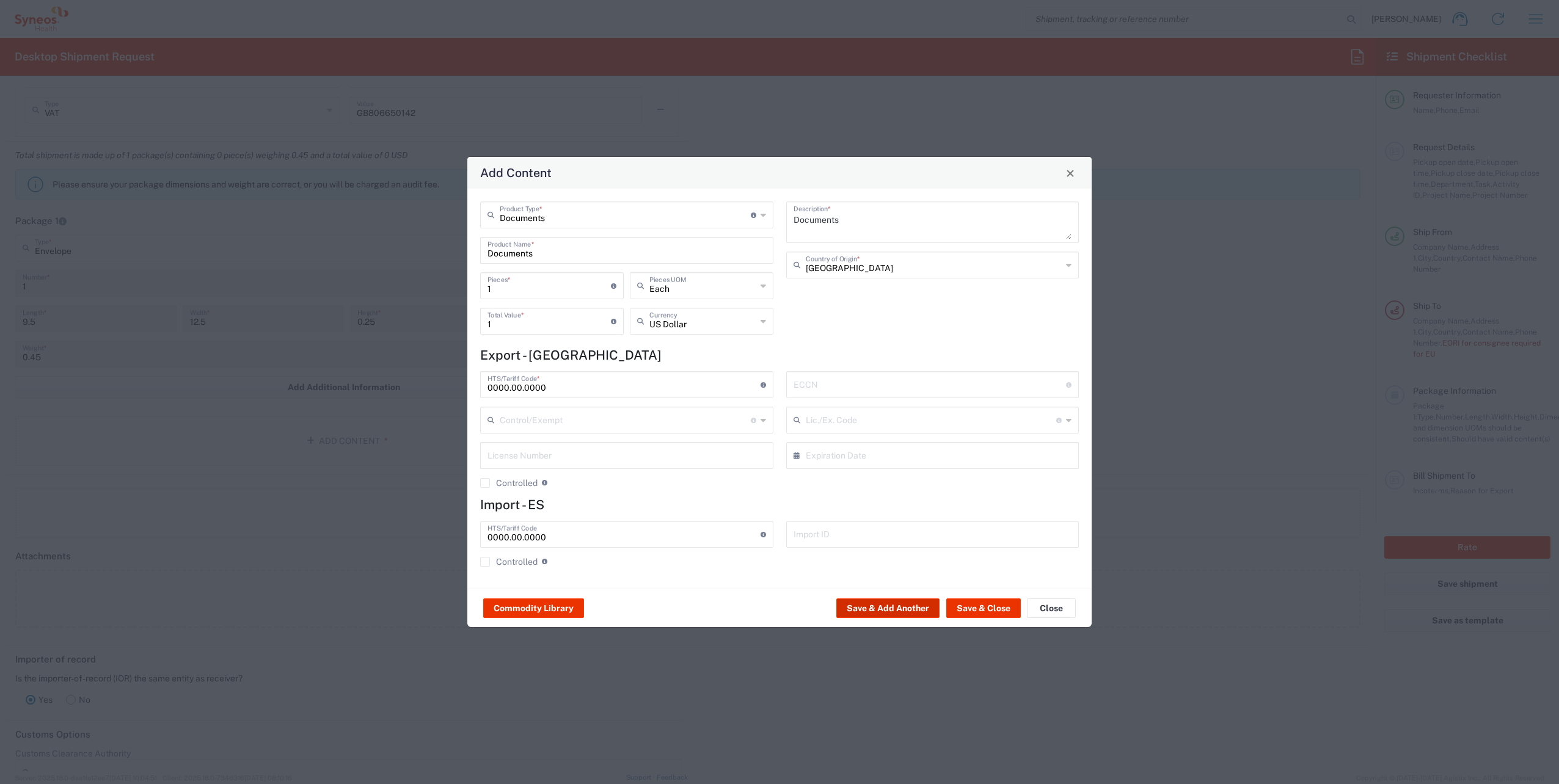
click at [899, 608] on button "Save & Add Another" at bounding box center [888, 608] width 103 height 19
click at [1057, 609] on button "Close" at bounding box center [1051, 608] width 49 height 19
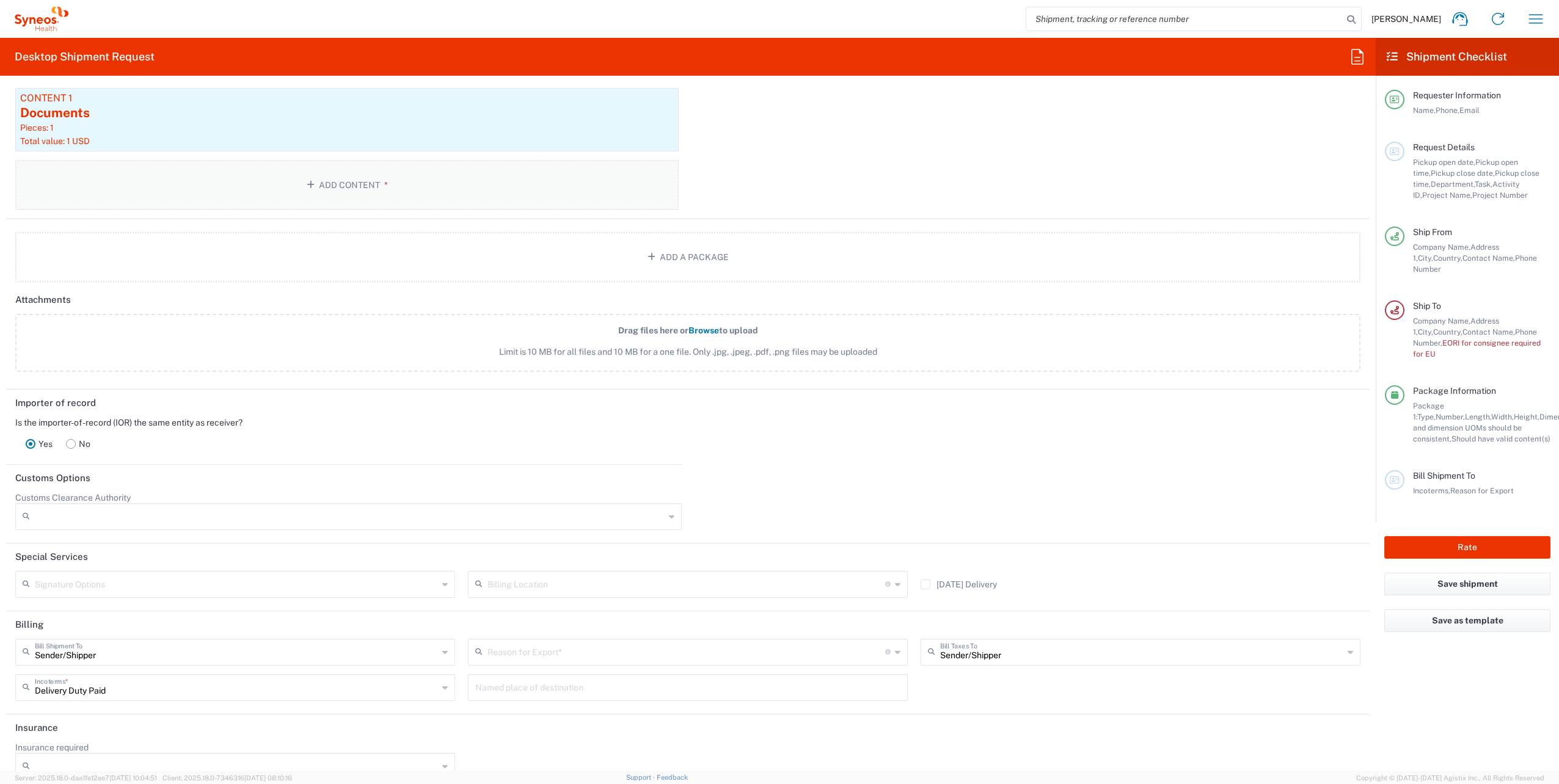
scroll to position [1388, 0]
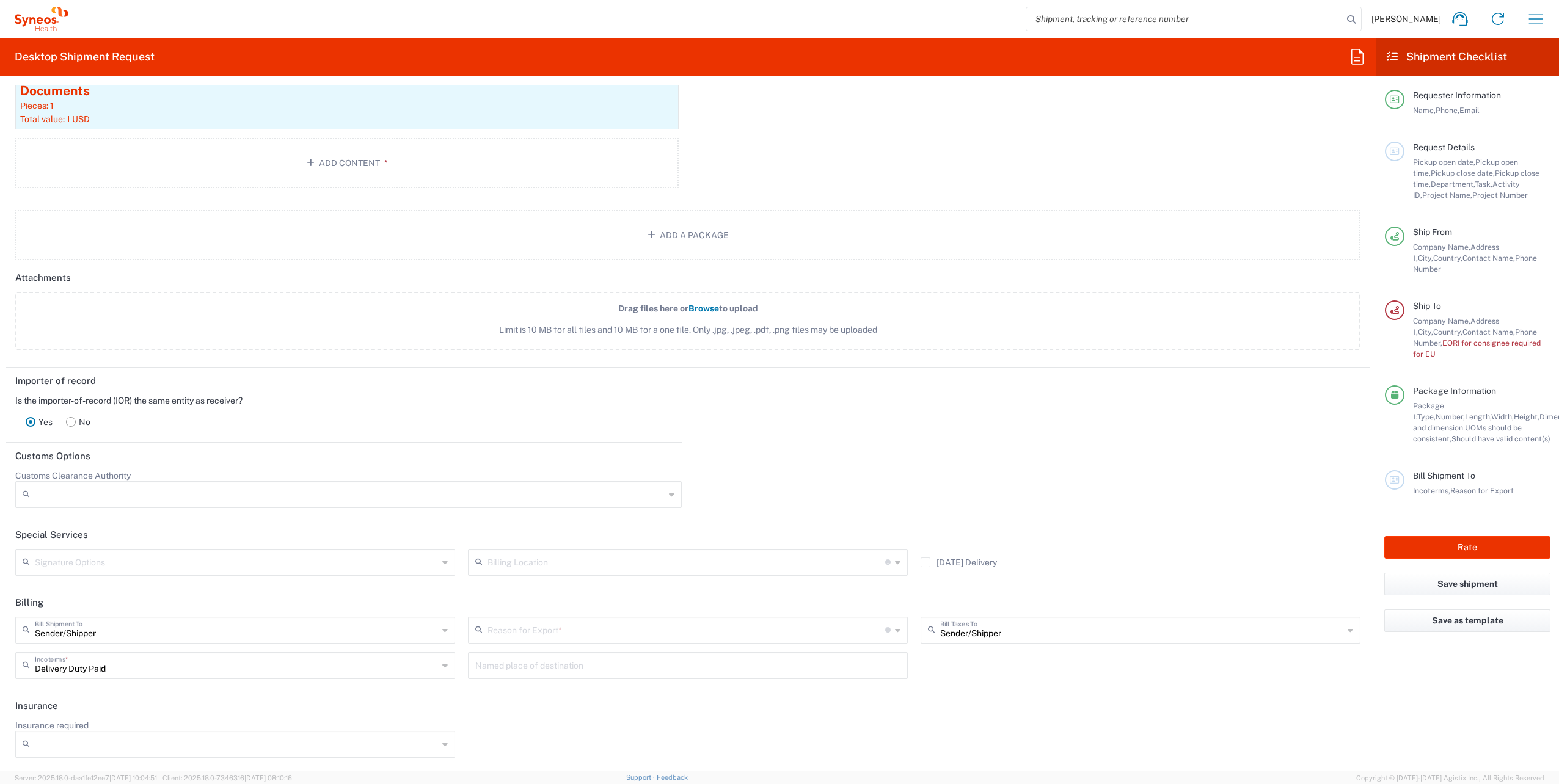
click at [559, 633] on input "text" at bounding box center [686, 629] width 398 height 22
click at [542, 676] on span "Not Sold" at bounding box center [683, 677] width 435 height 19
type input "Not Sold"
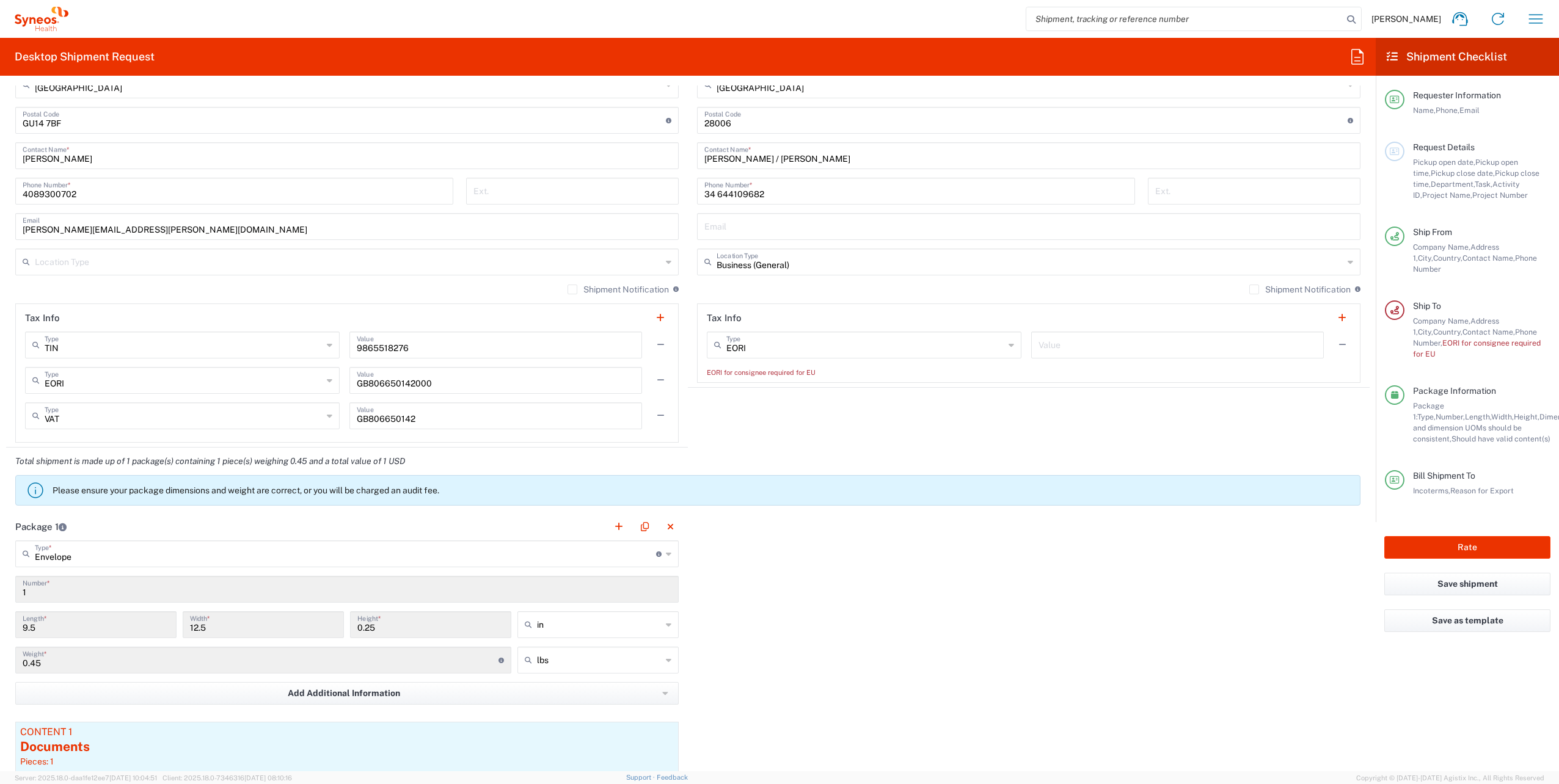
scroll to position [778, 0]
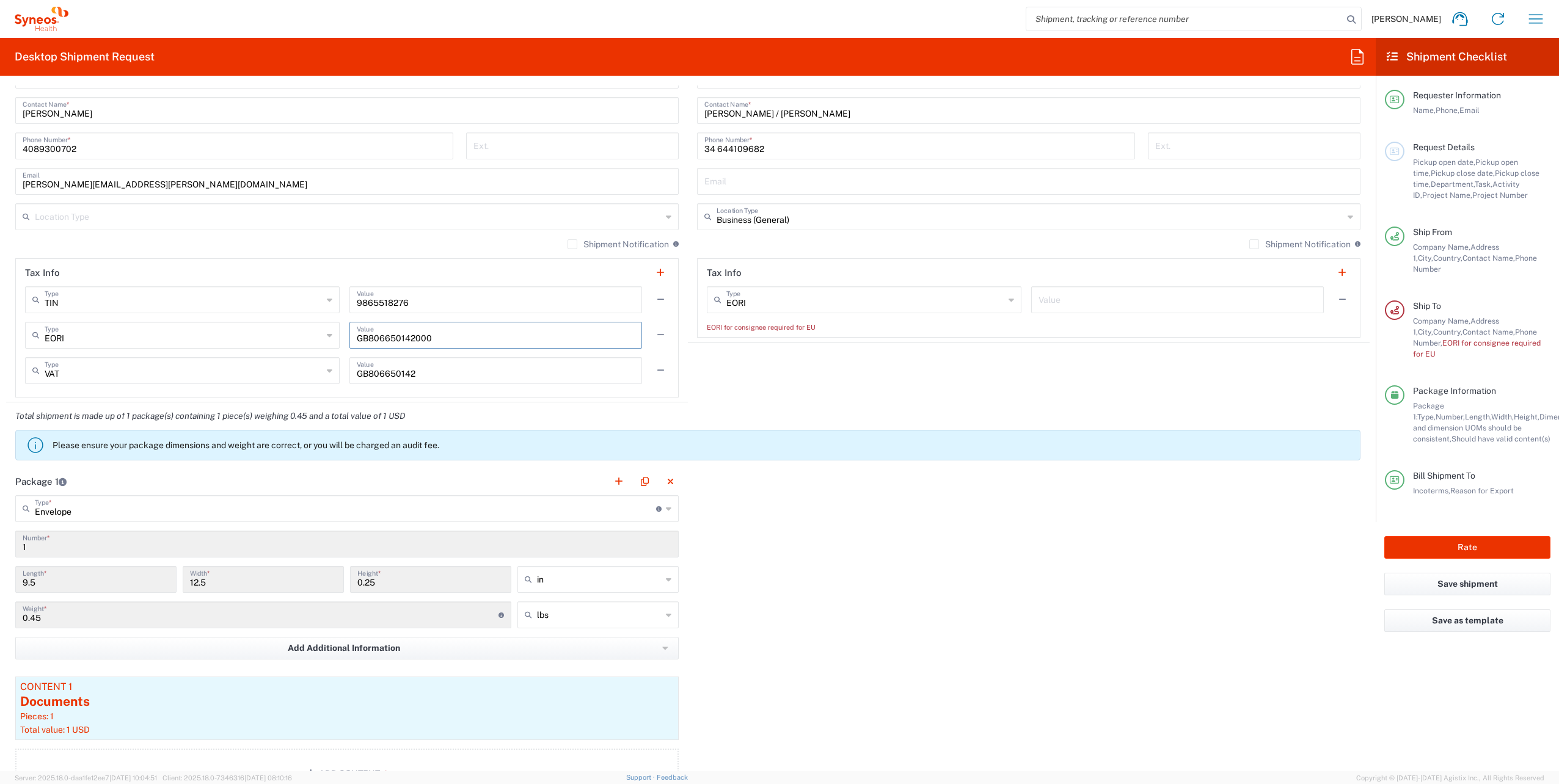
drag, startPoint x: 356, startPoint y: 340, endPoint x: 427, endPoint y: 337, distance: 71.1
click at [427, 337] on input "GB806650142000" at bounding box center [496, 334] width 278 height 22
click at [1071, 297] on input "text" at bounding box center [1178, 299] width 278 height 22
paste input "GB806650142000"
type input "GB806650142000"
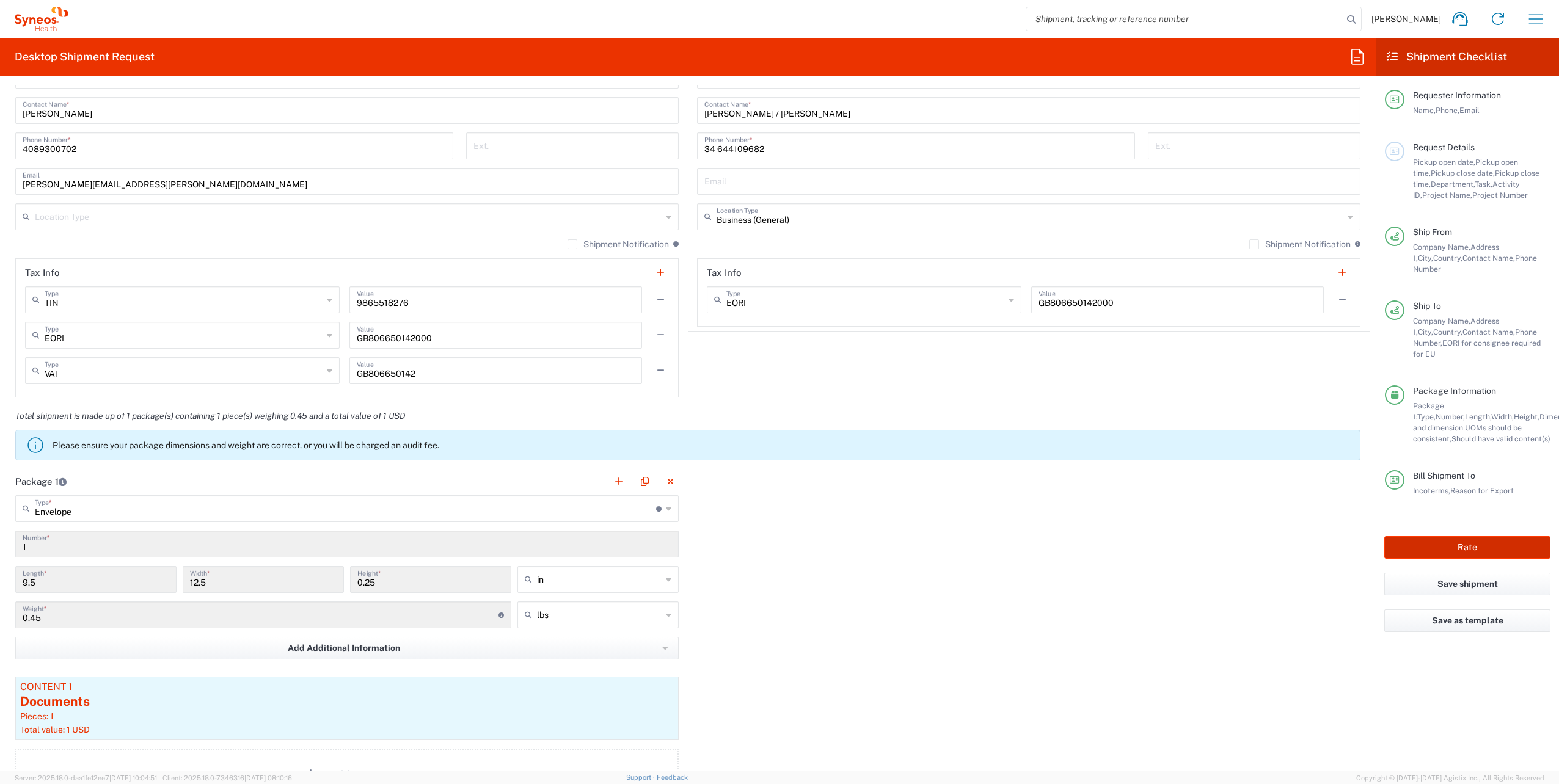
click at [1471, 537] on button "Rate" at bounding box center [1467, 548] width 166 height 22
type input "8200 DEPARTMENTAL EXPENSE"
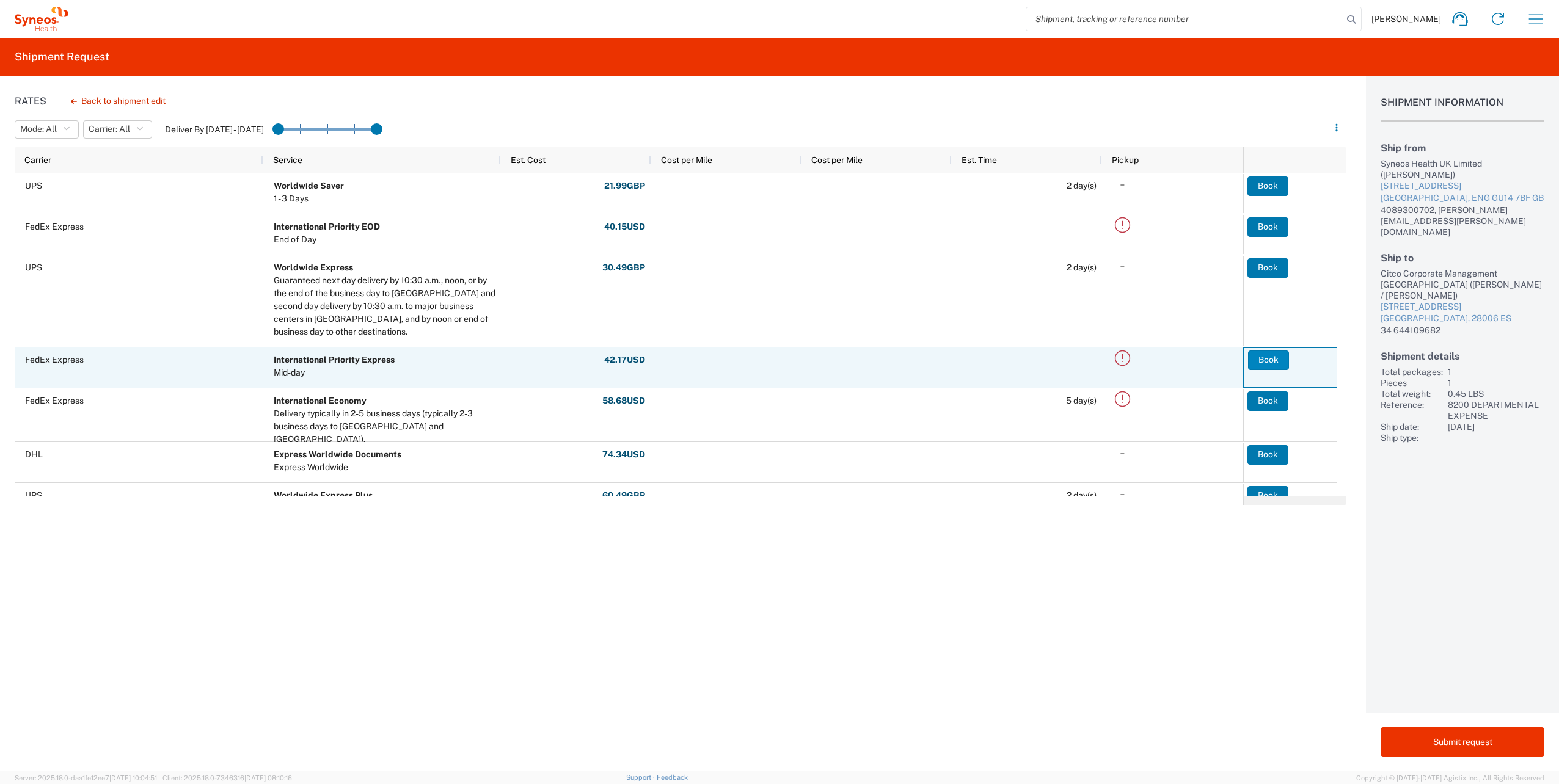
click at [1266, 359] on button "Book" at bounding box center [1268, 360] width 41 height 19
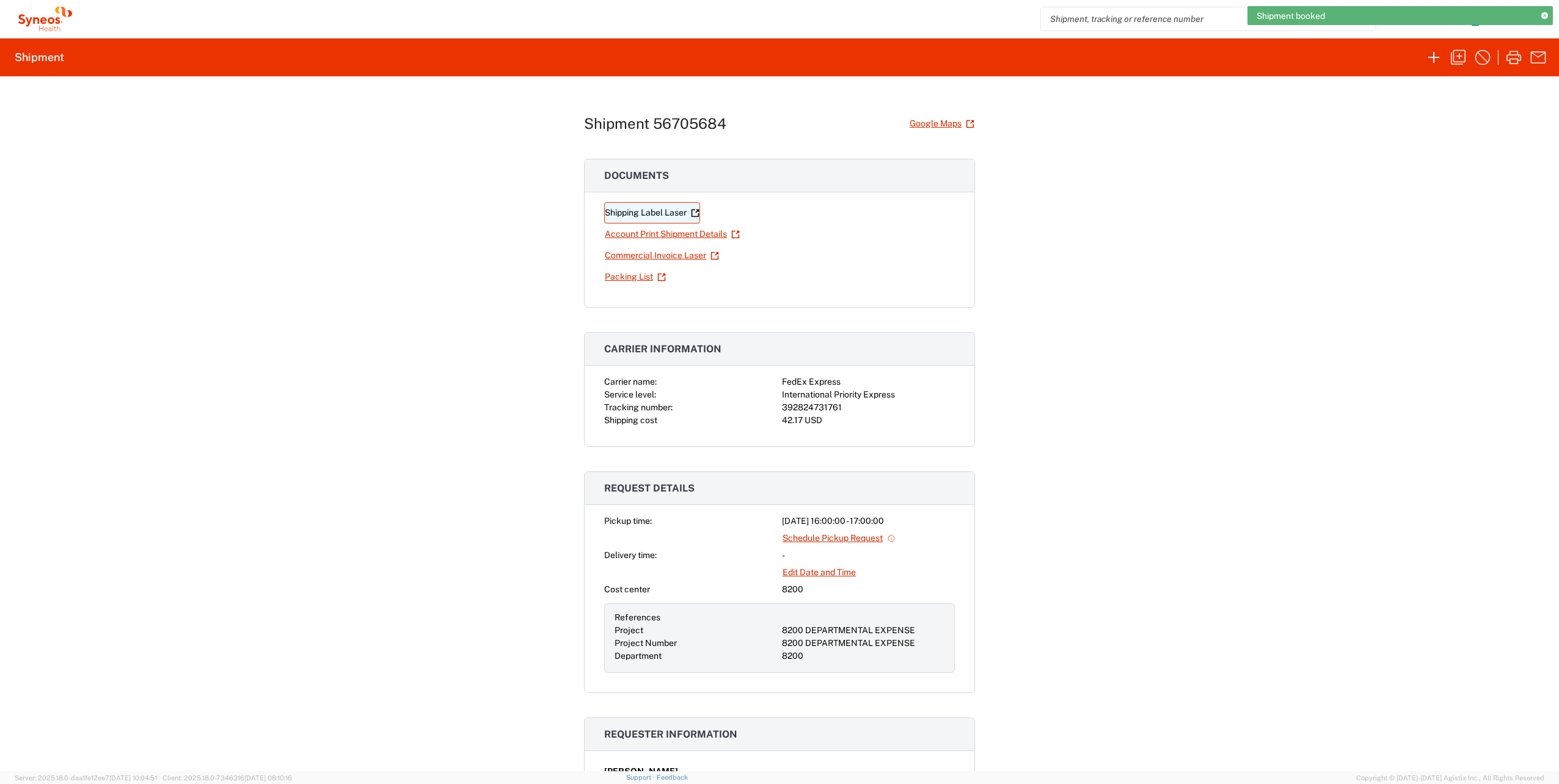
click at [636, 215] on link "Shipping Label Laser" at bounding box center [652, 213] width 96 height 22
click at [1457, 54] on icon "button" at bounding box center [1459, 57] width 19 height 19
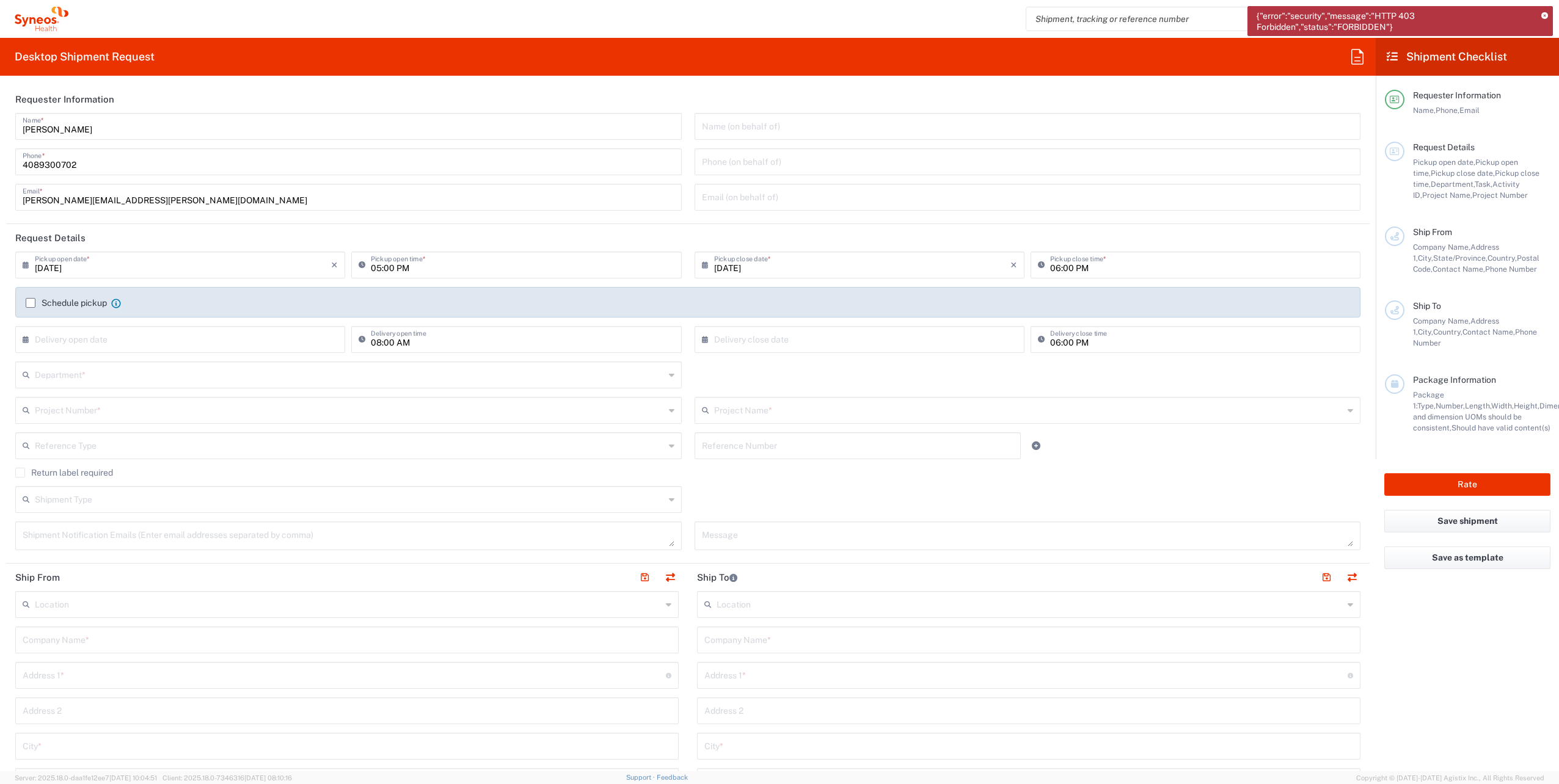
click at [83, 267] on input "[DATE]" at bounding box center [182, 264] width 297 height 22
click at [198, 328] on span "4" at bounding box center [200, 323] width 18 height 17
type input "[DATE]"
click at [70, 379] on input "text" at bounding box center [350, 374] width 630 height 22
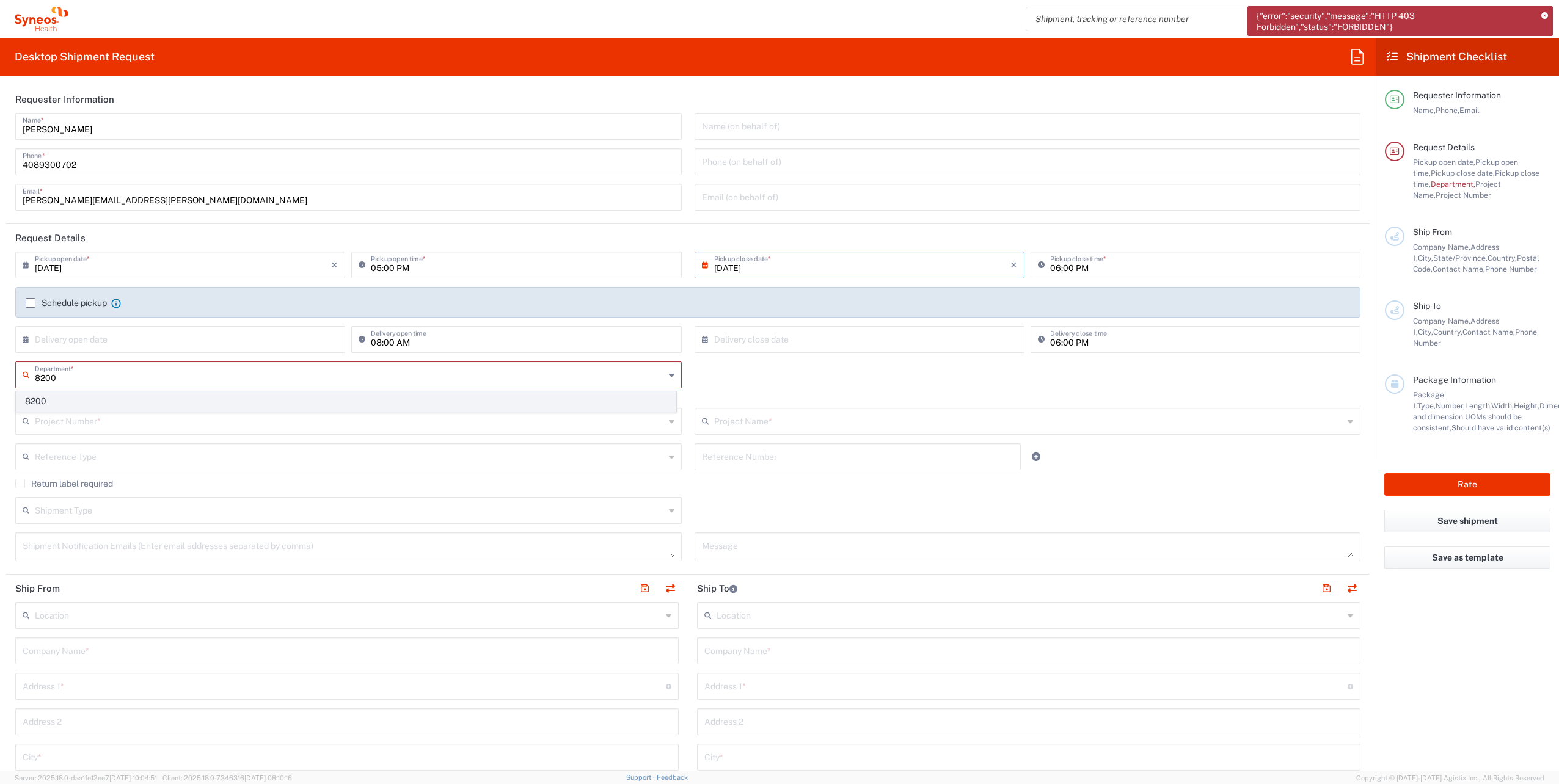
type input "8200"
click at [71, 399] on span "8200" at bounding box center [346, 402] width 659 height 19
click at [1545, 13] on icon at bounding box center [1545, 16] width 6 height 6
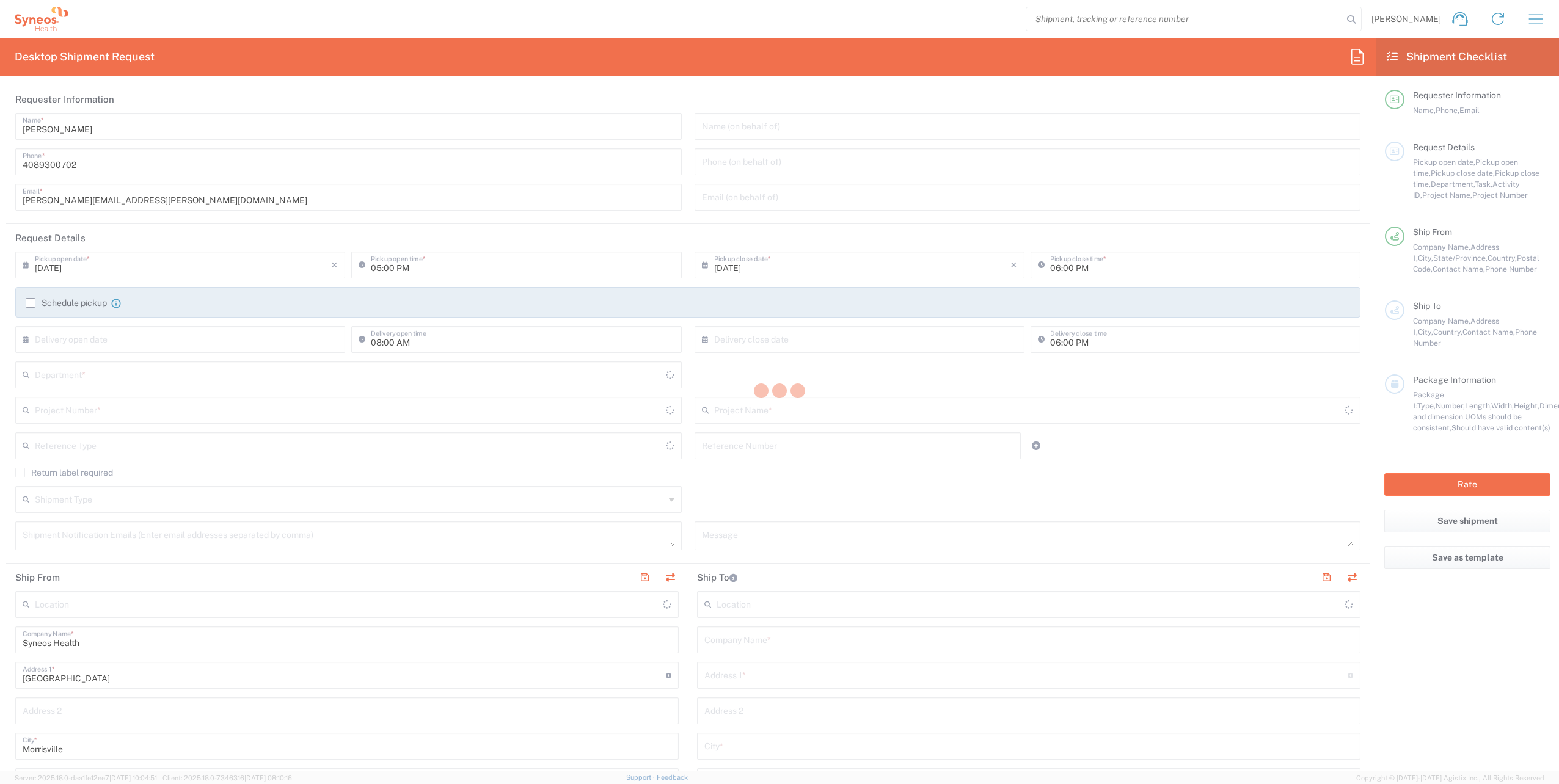
type input "[US_STATE]"
type input "[GEOGRAPHIC_DATA]"
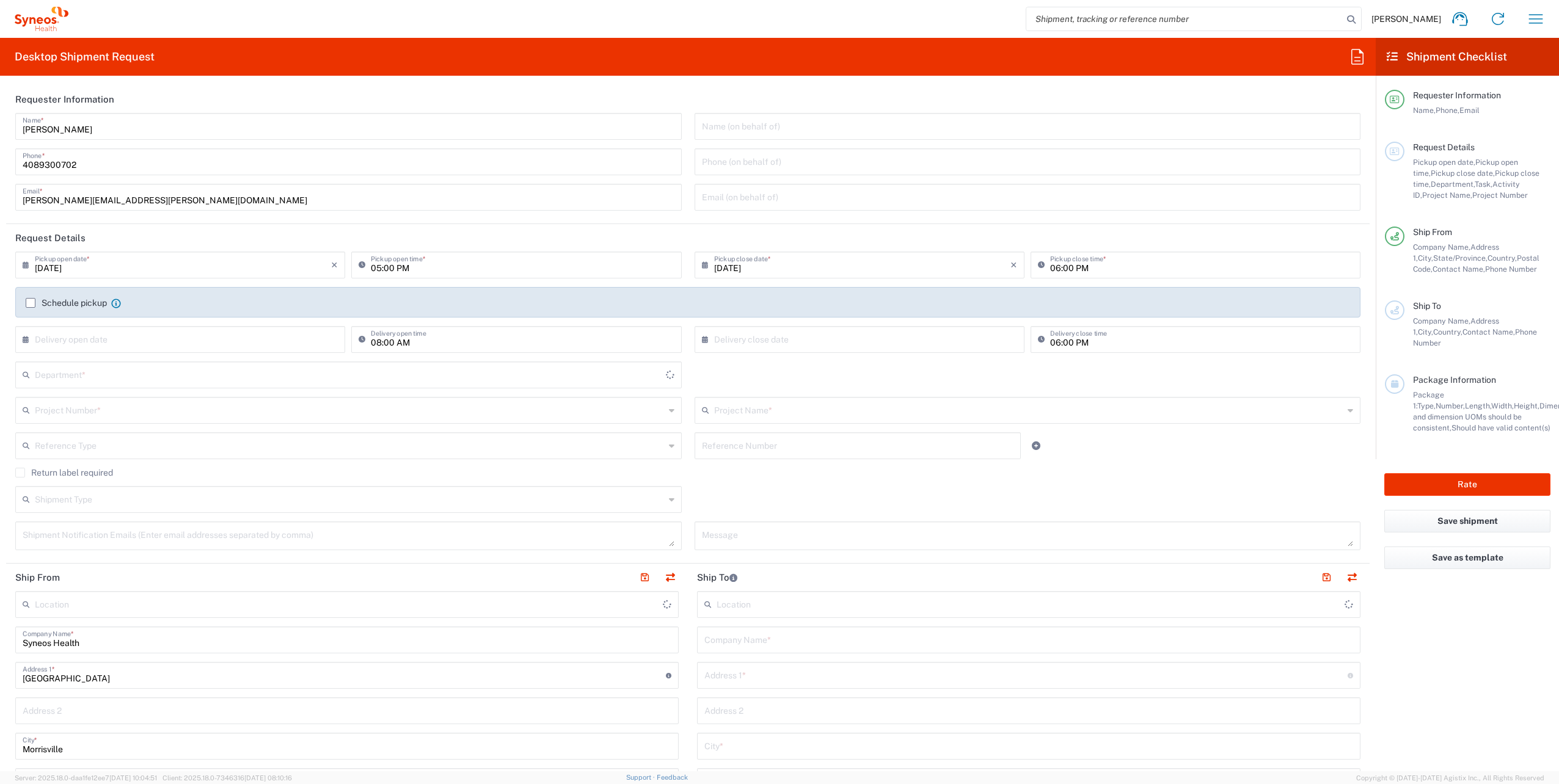
type input "8200"
click at [99, 272] on input "[DATE]" at bounding box center [182, 264] width 297 height 22
click at [203, 322] on span "4" at bounding box center [200, 323] width 18 height 17
type input "[DATE]"
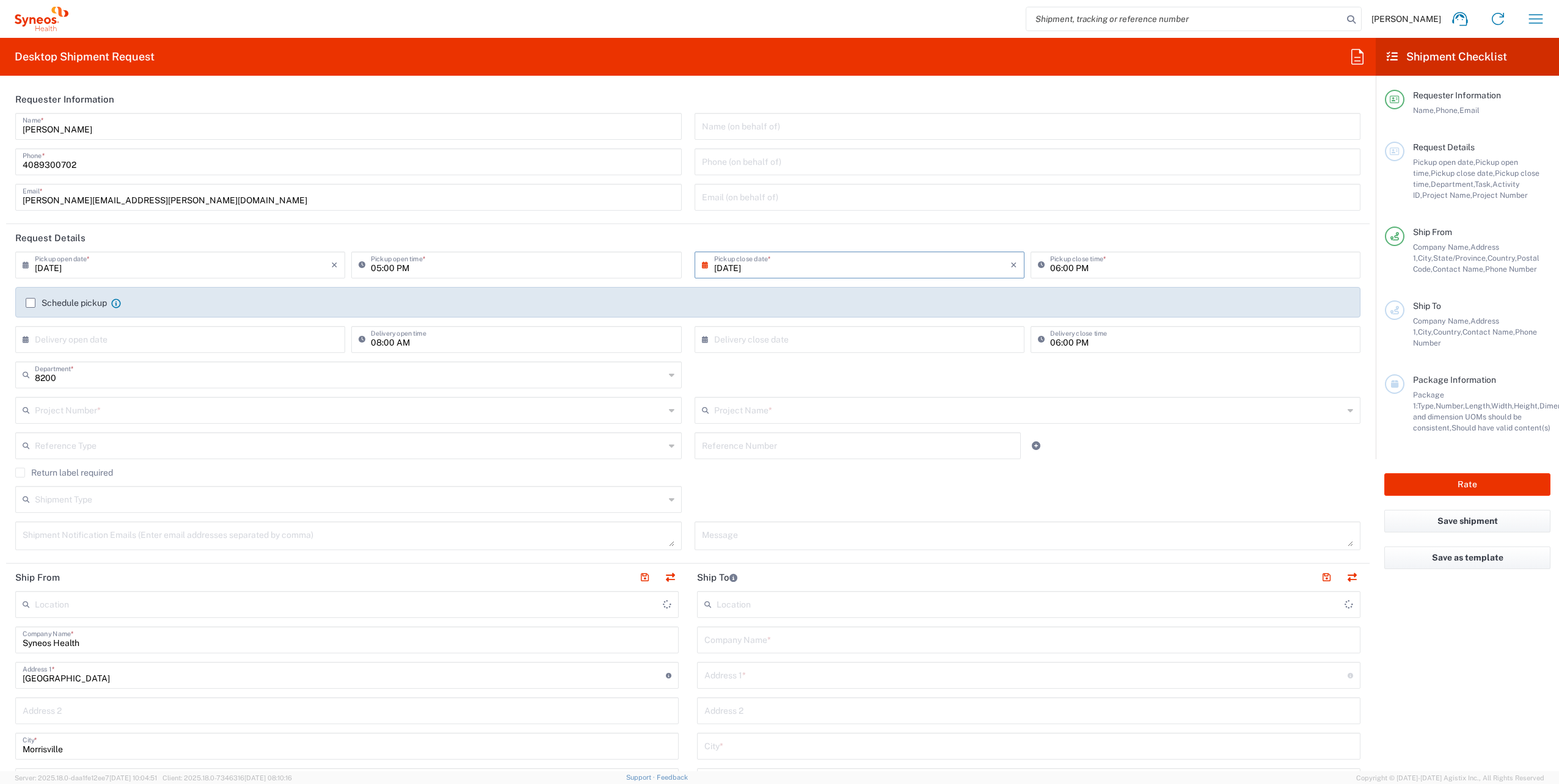
click at [105, 414] on input "text" at bounding box center [350, 410] width 630 height 22
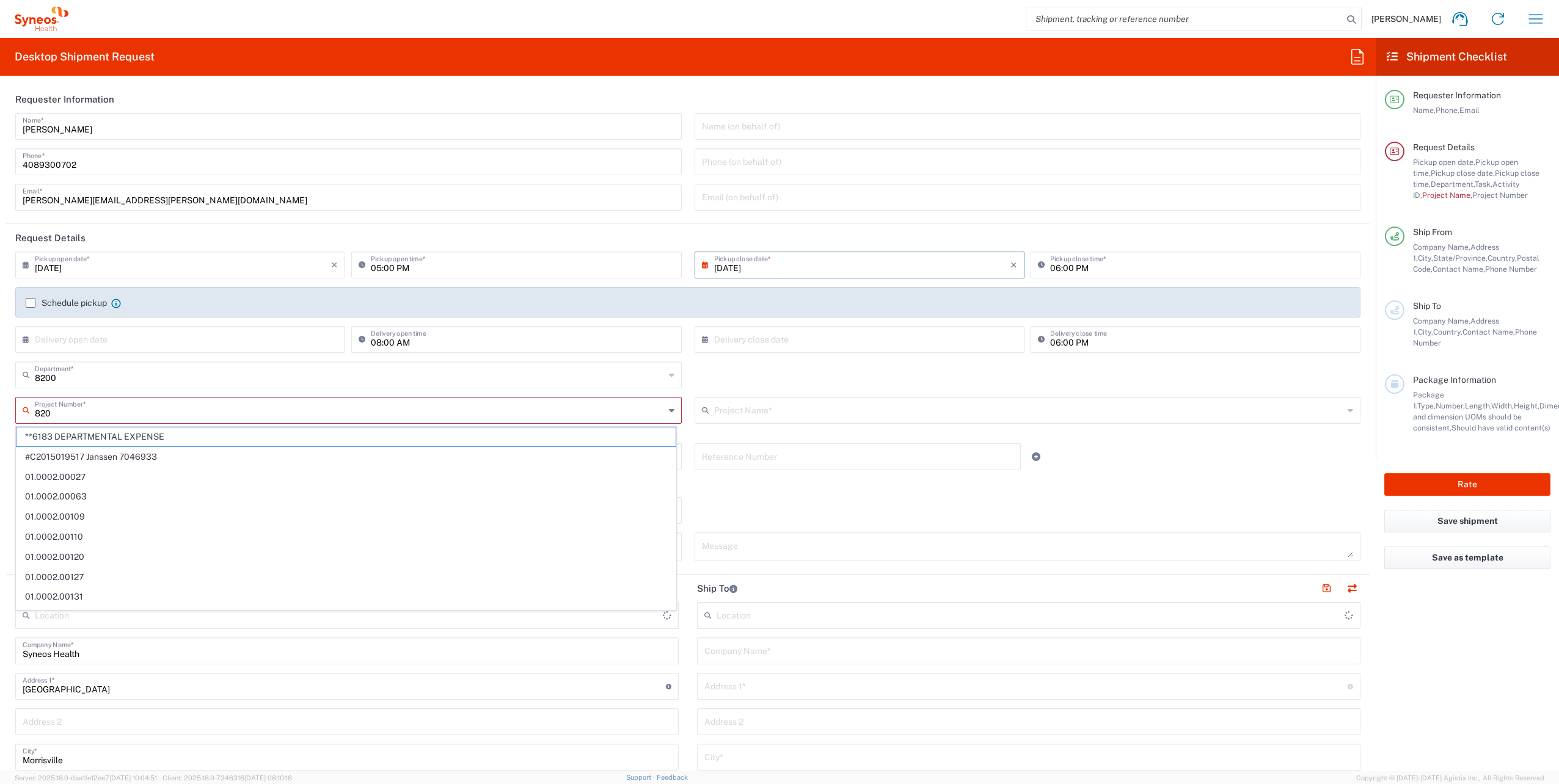
type input "8200"
type input "Syneos Health, LLC-[GEOGRAPHIC_DATA] [GEOGRAPHIC_DATA] [GEOGRAPHIC_DATA]"
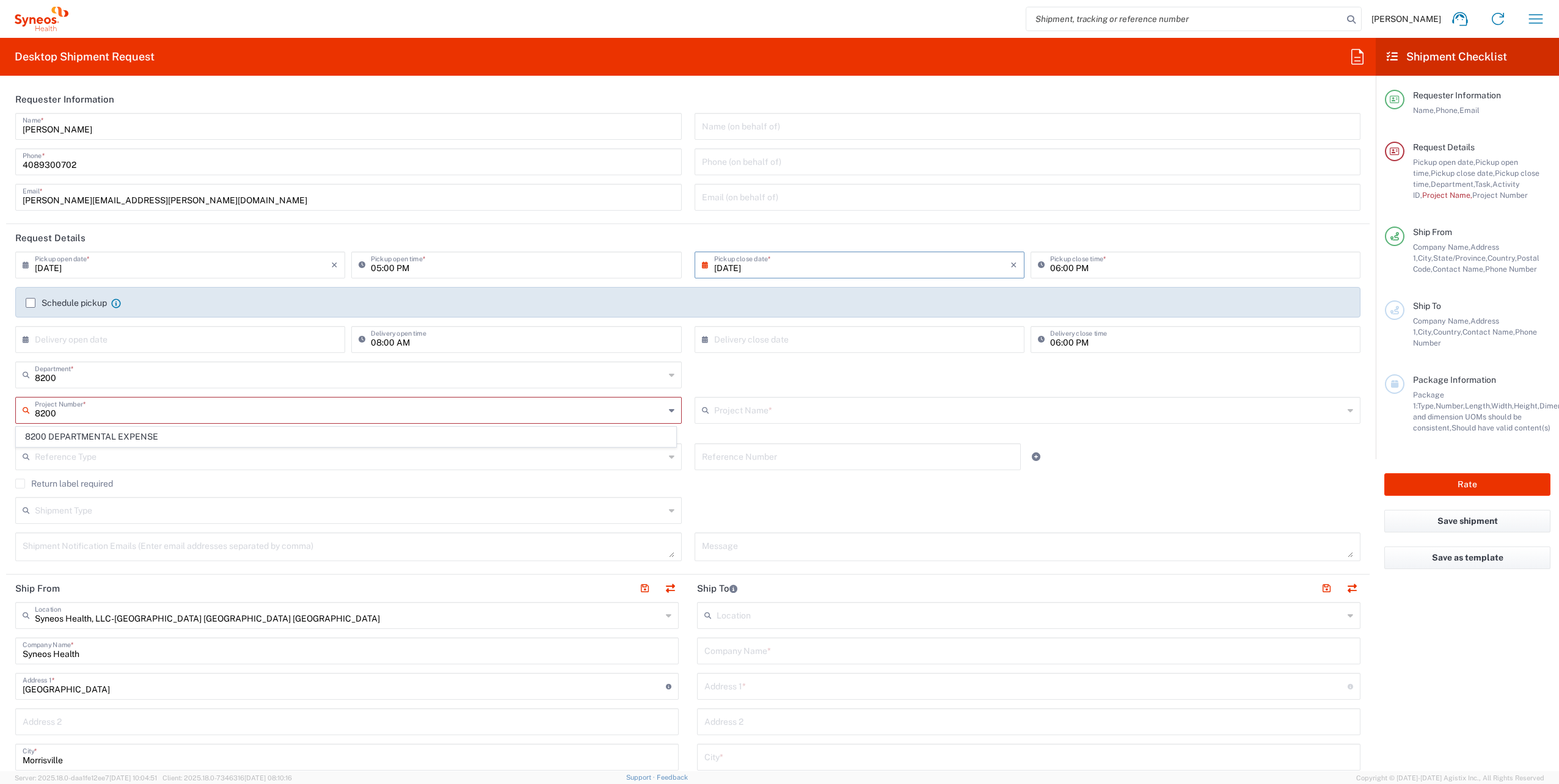
click at [113, 443] on span "8200 DEPARTMENTAL EXPENSE" at bounding box center [346, 437] width 659 height 19
type input "8200 DEPARTMENTAL EXPENSE"
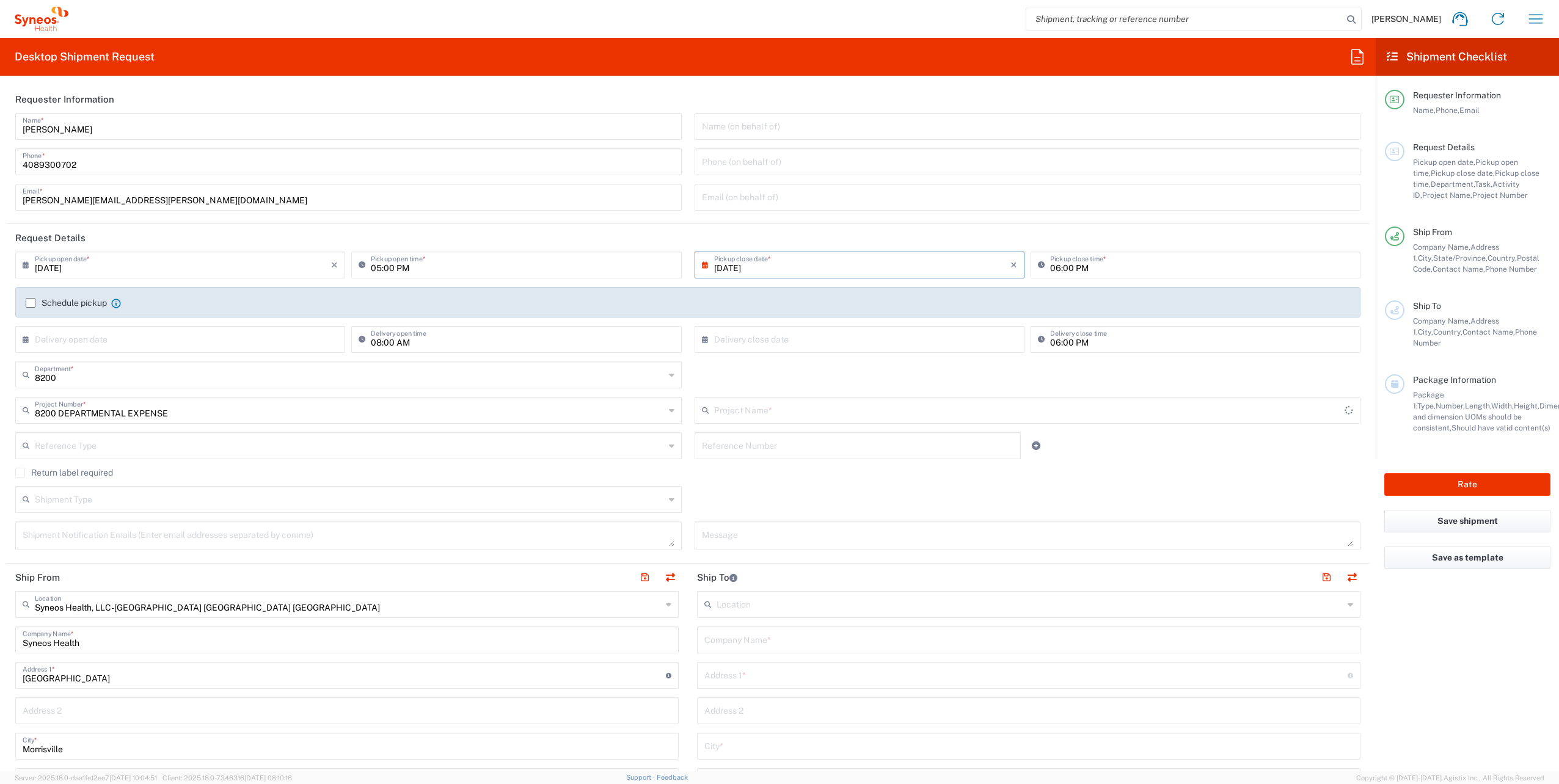
type input "8200 DEPARTMENTAL EXPENSE"
click at [726, 644] on input "text" at bounding box center [1029, 639] width 649 height 22
paste input "Citco Corporate Management [GEOGRAPHIC_DATA]"
type input "Citco Corporate Management [GEOGRAPHIC_DATA]"
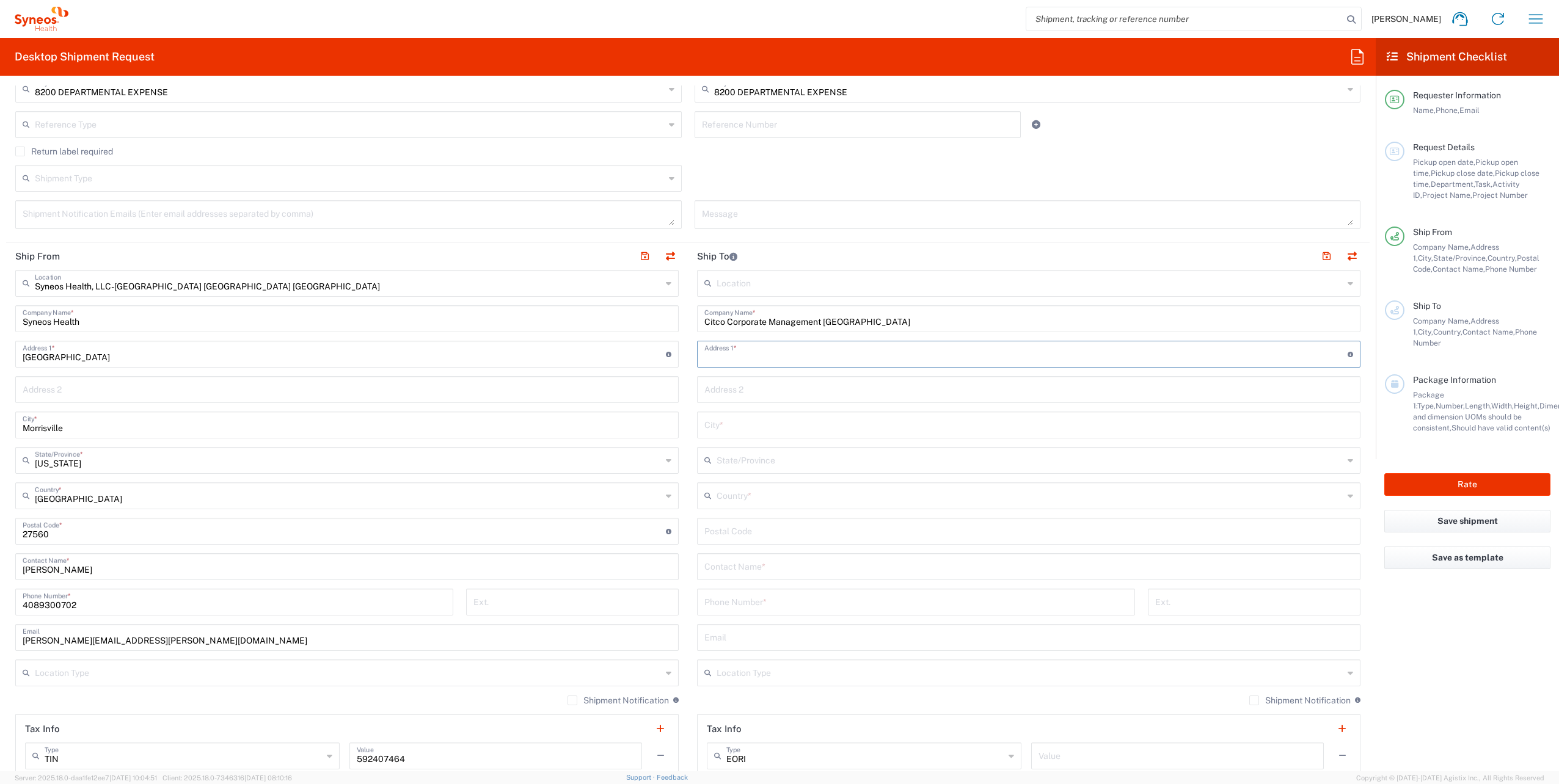
scroll to position [366, 0]
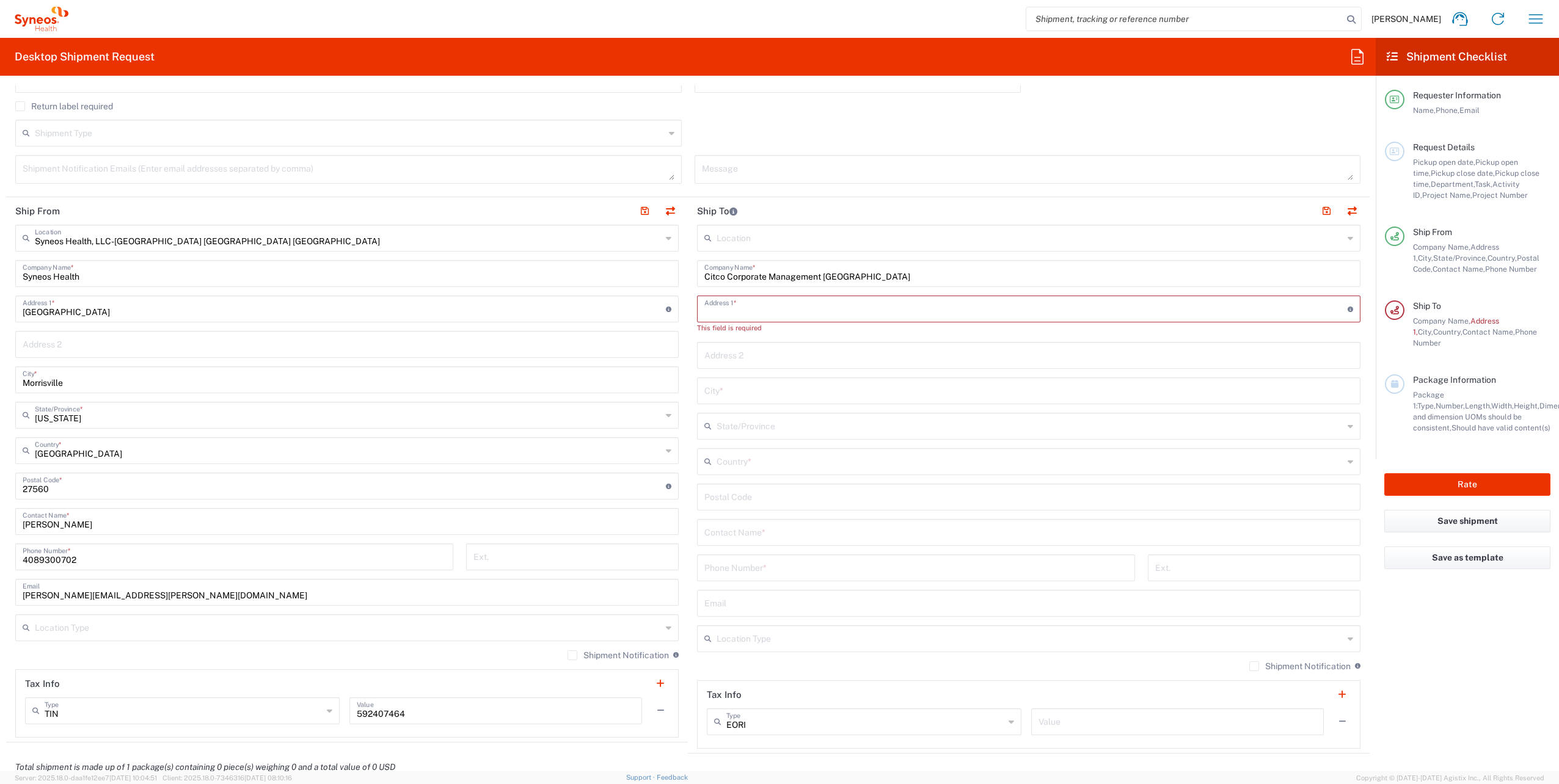
paste input "[STREET_ADDRESS]"
type input "[STREET_ADDRESS]"
type input "[GEOGRAPHIC_DATA]"
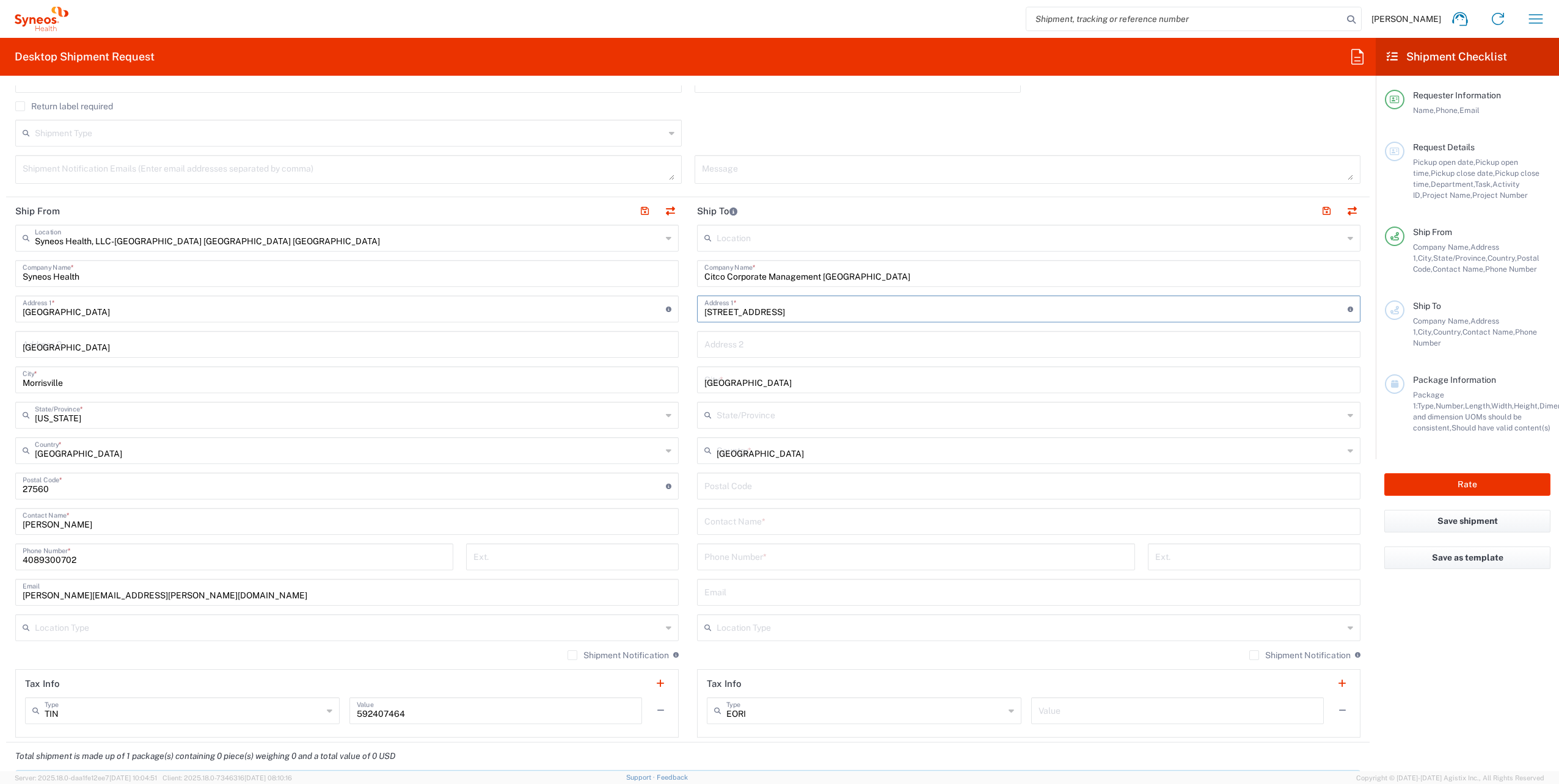
type input "28006"
type input "[PERSON_NAME] / [PERSON_NAME]"
type input "34 644109682"
type input "Business (General)"
type input "GB806650142000"
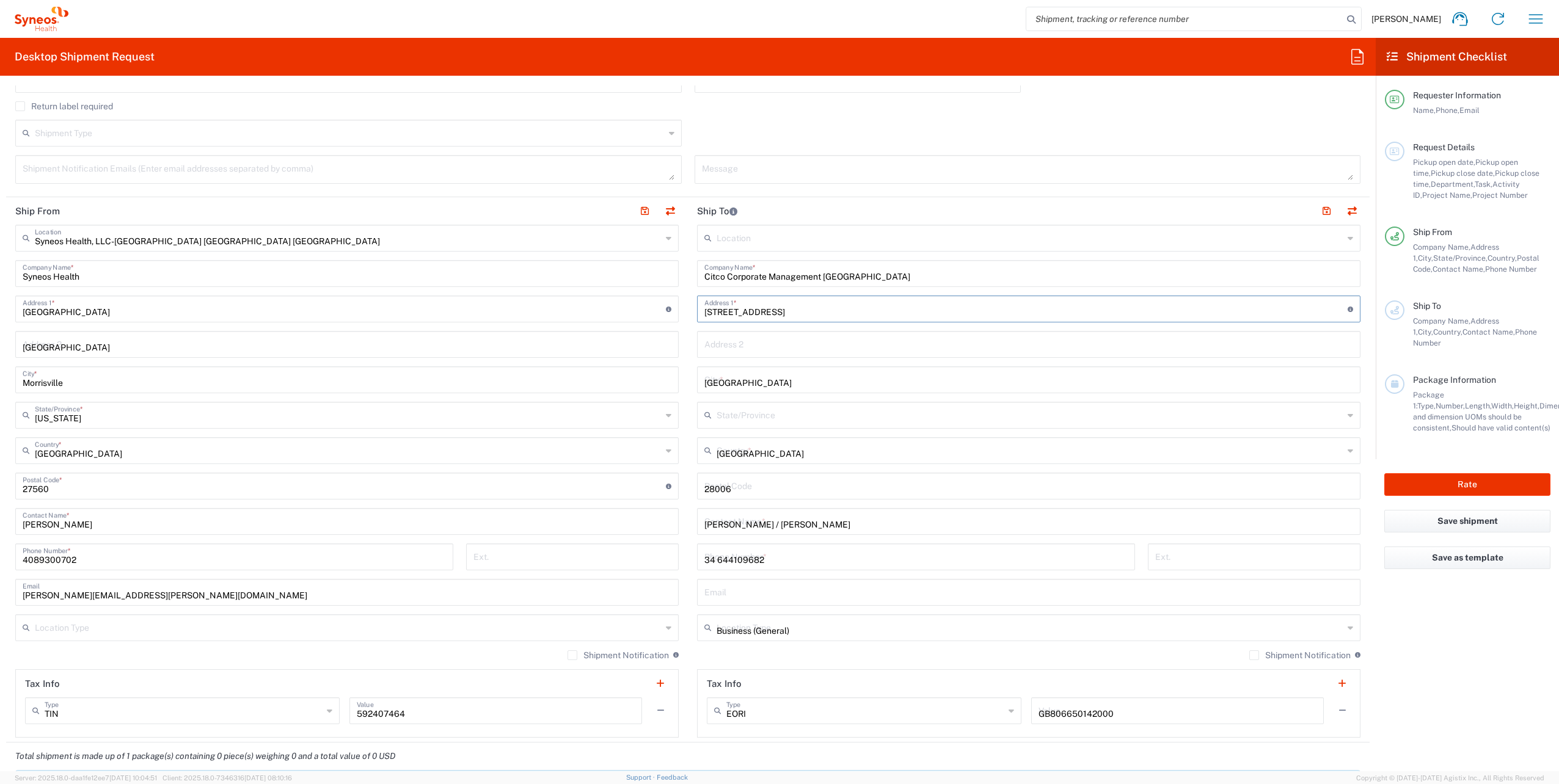
type input "Envelope"
type input "1"
type input "9.5"
type input "12.5"
type input "0.25"
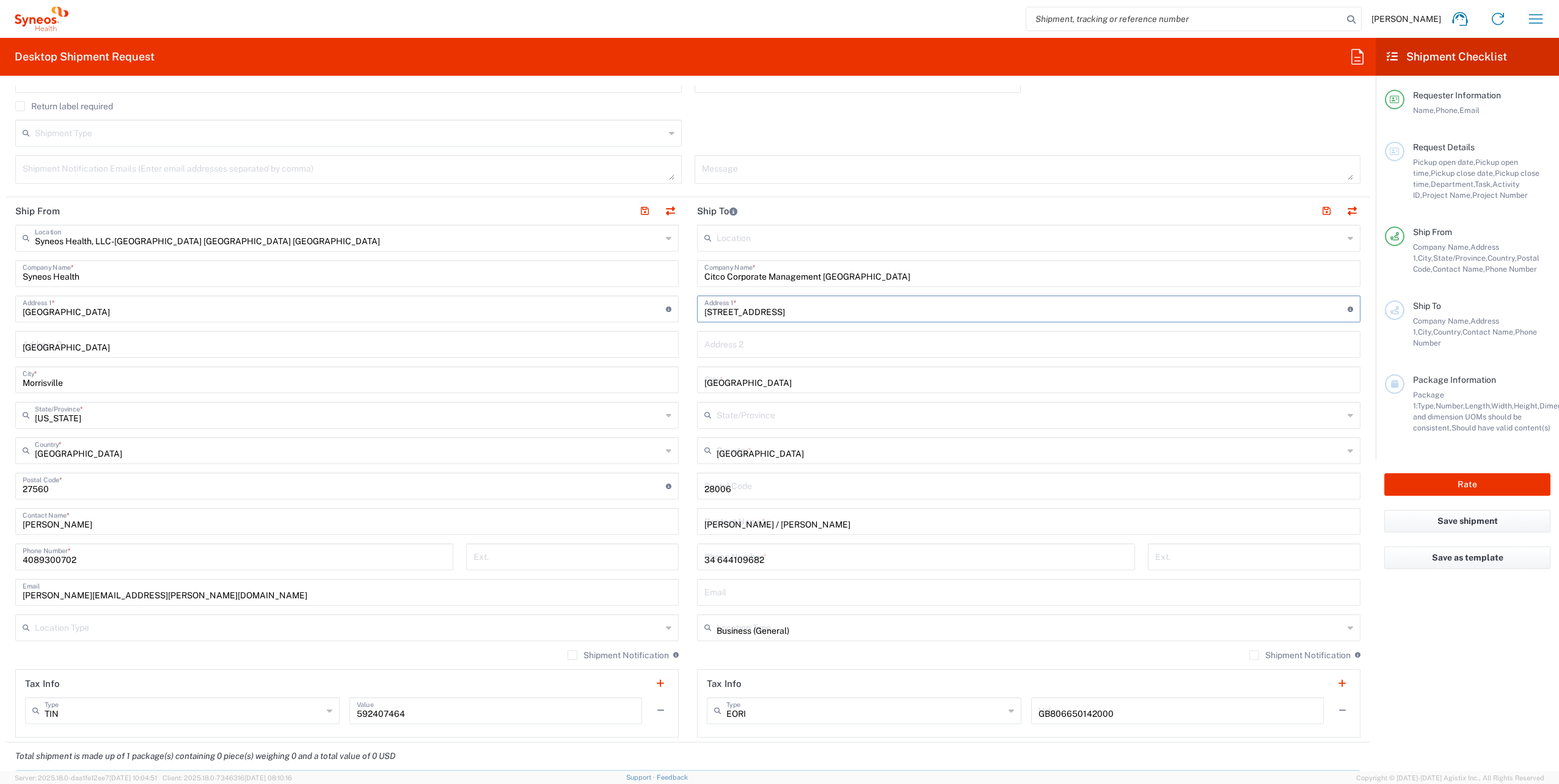
type input "in"
type input "0.45"
type input "lbs"
type input "Sender/Shipper"
type input "Not Sold"
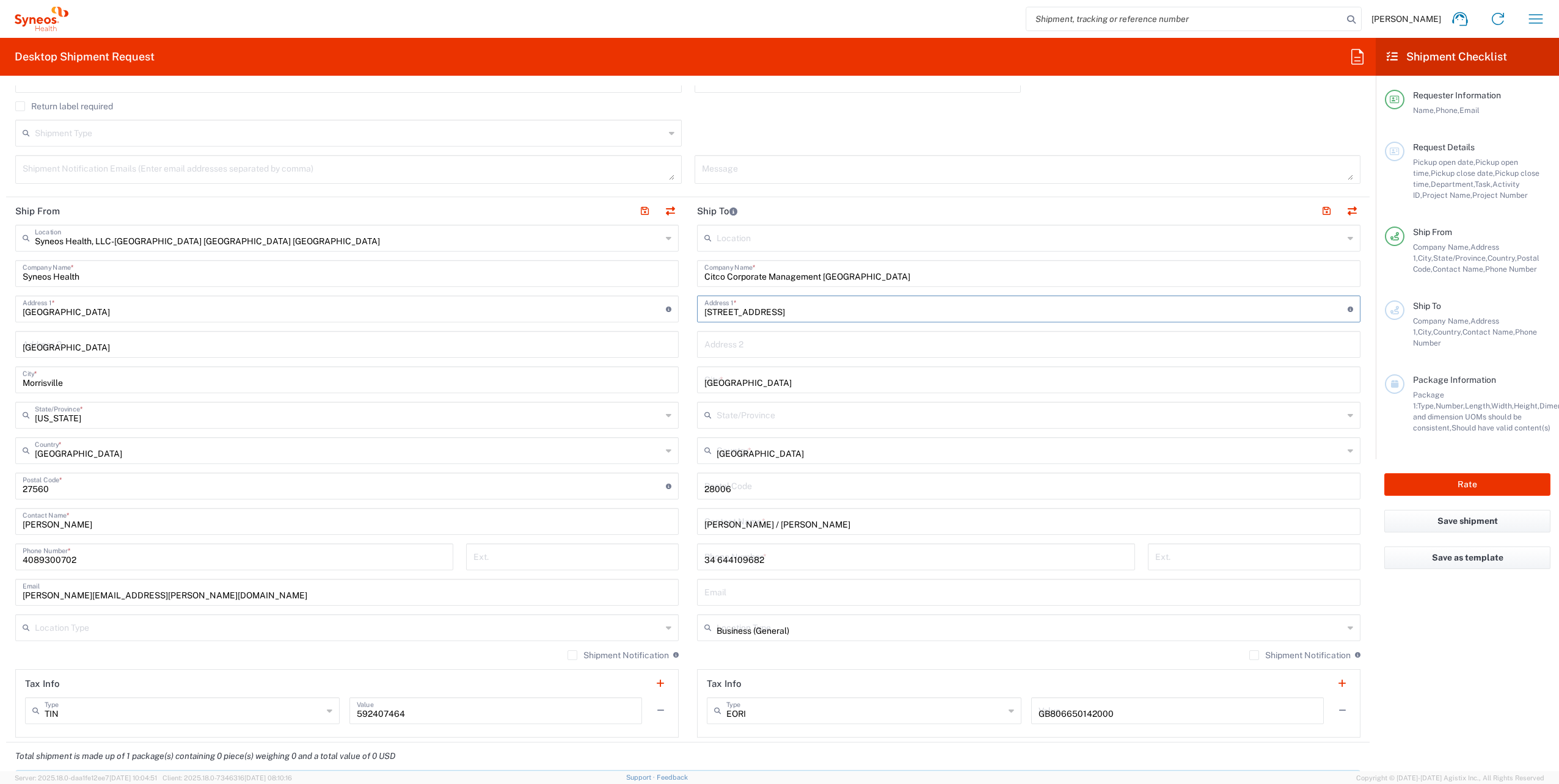
type input "Sender/Shipper"
type input "Delivery Duty Paid"
type input "[STREET_ADDRESS]"
click at [751, 225] on header "Ship To" at bounding box center [1029, 211] width 682 height 27
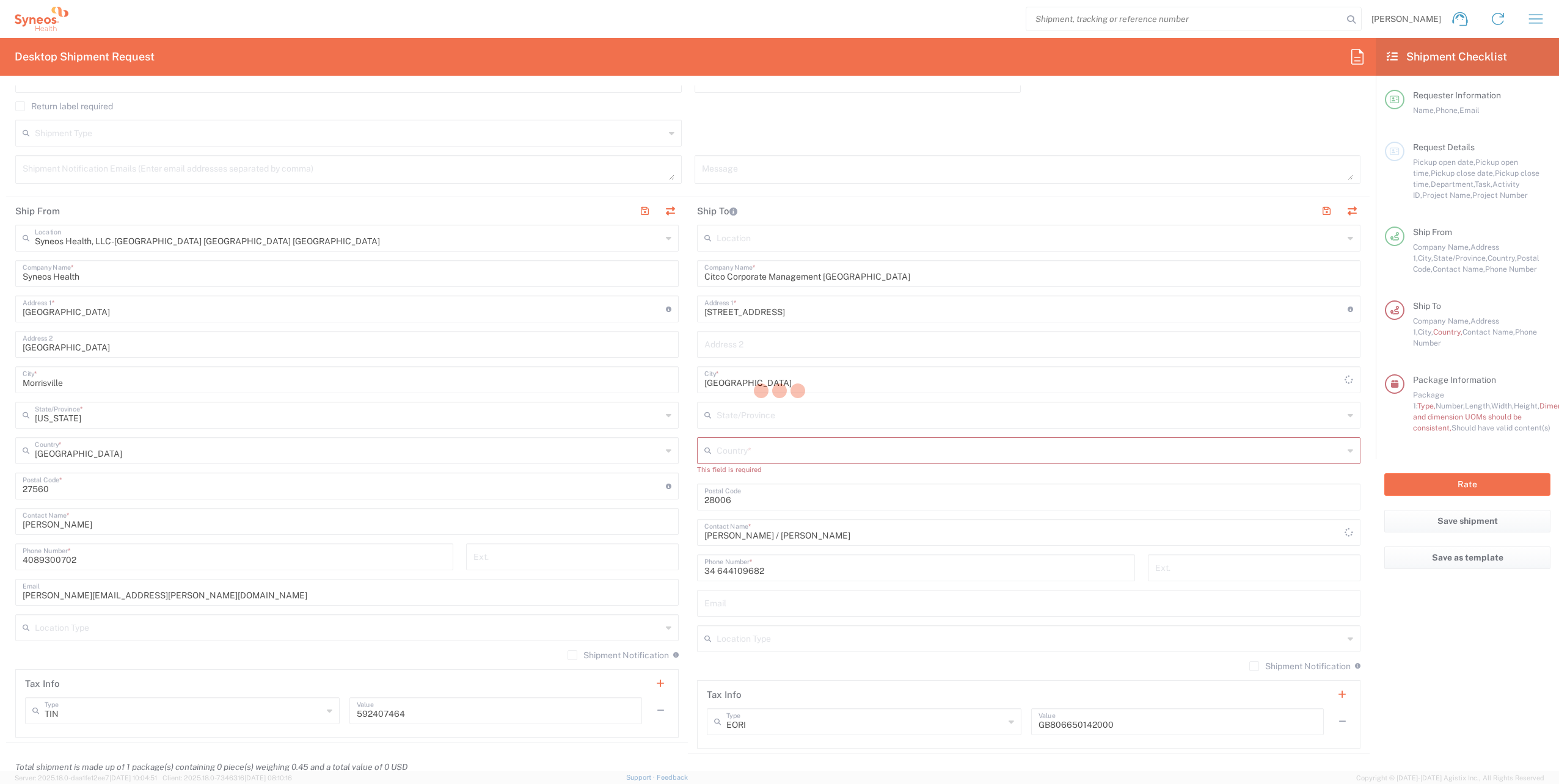
click at [722, 455] on input "text" at bounding box center [1030, 450] width 627 height 22
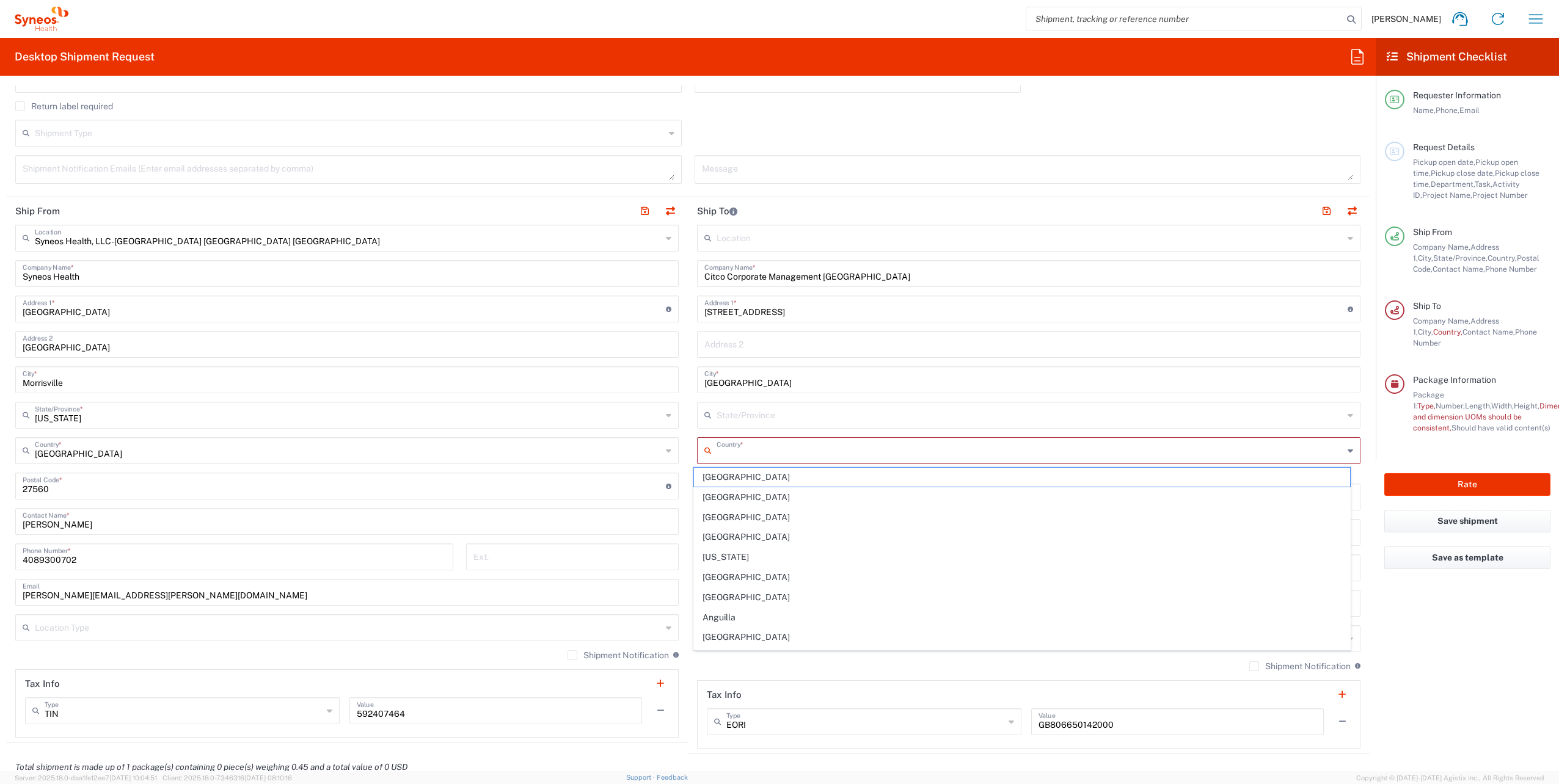
drag, startPoint x: 734, startPoint y: 455, endPoint x: 722, endPoint y: 455, distance: 12.0
click at [722, 455] on input "text" at bounding box center [1030, 450] width 627 height 22
type input "[GEOGRAPHIC_DATA]"
click at [710, 476] on span "[GEOGRAPHIC_DATA]" at bounding box center [1022, 477] width 657 height 19
type input "Sender/Shipper"
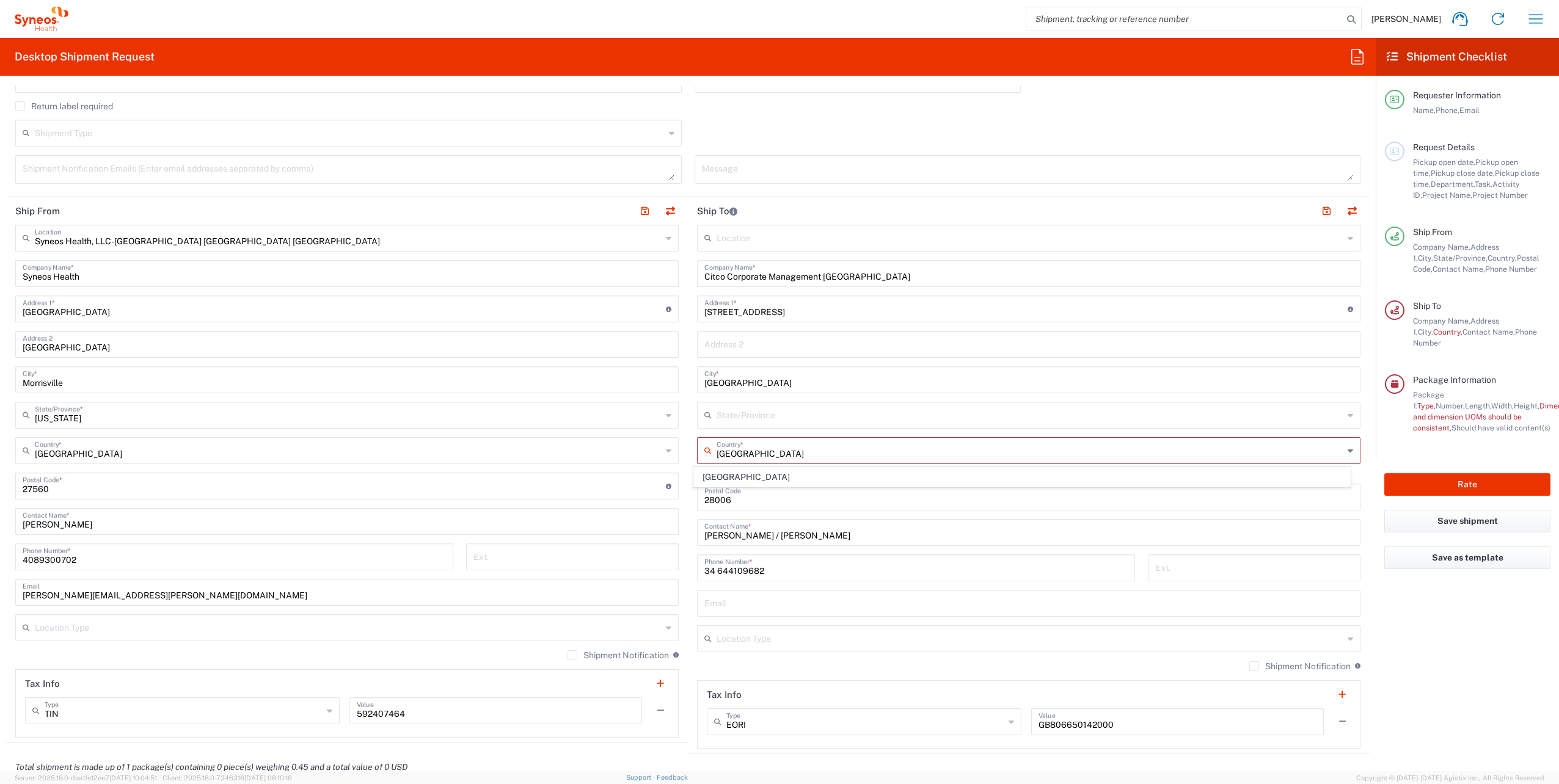
type input "Sender/Shipper"
type input "Delivery Duty Paid"
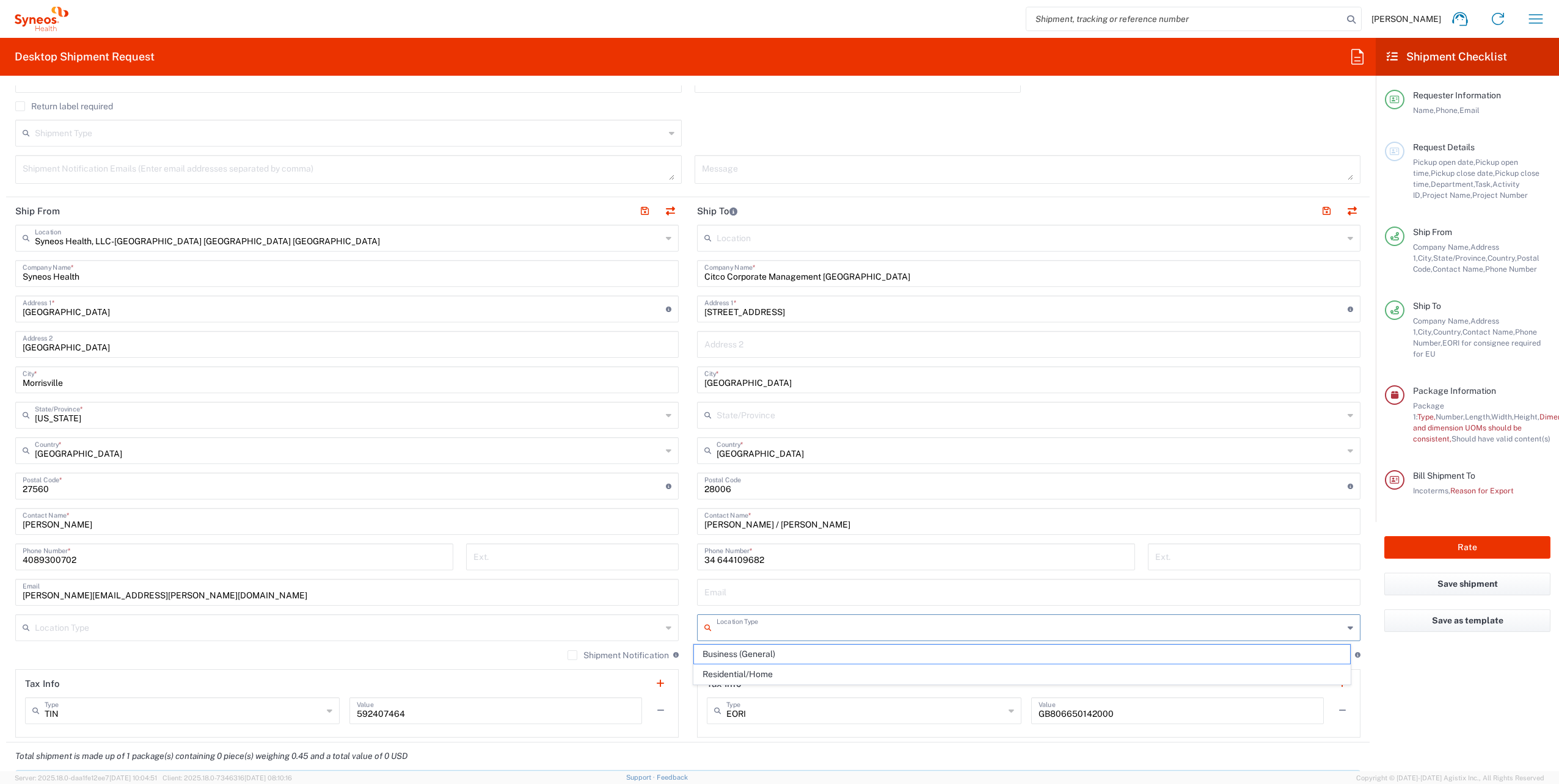
click at [741, 631] on input "text" at bounding box center [1030, 627] width 627 height 22
click at [743, 653] on span "Business (General)" at bounding box center [1022, 655] width 657 height 19
type input "Business (General)"
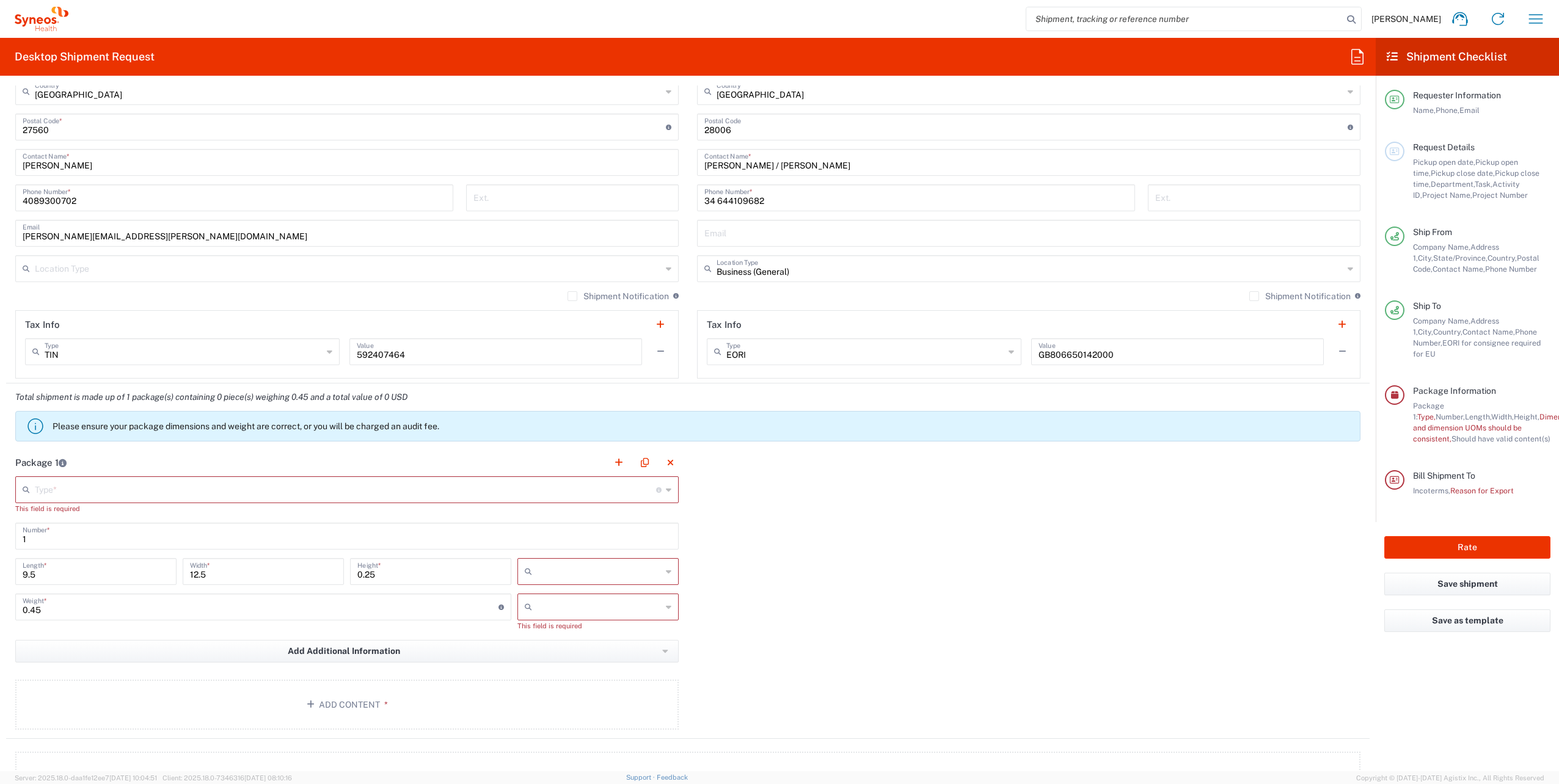
scroll to position [733, 0]
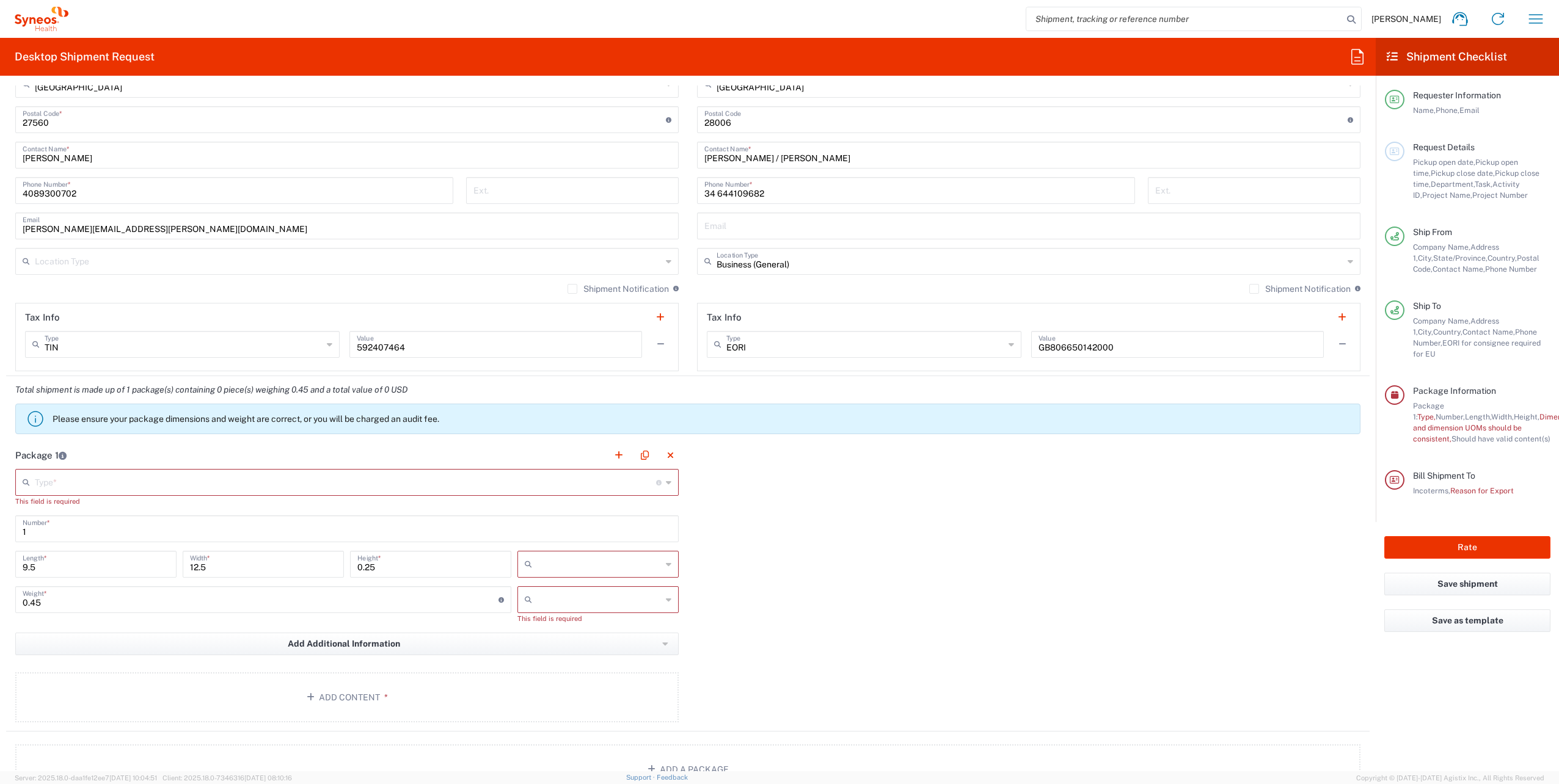
click at [53, 488] on input "text" at bounding box center [345, 481] width 621 height 22
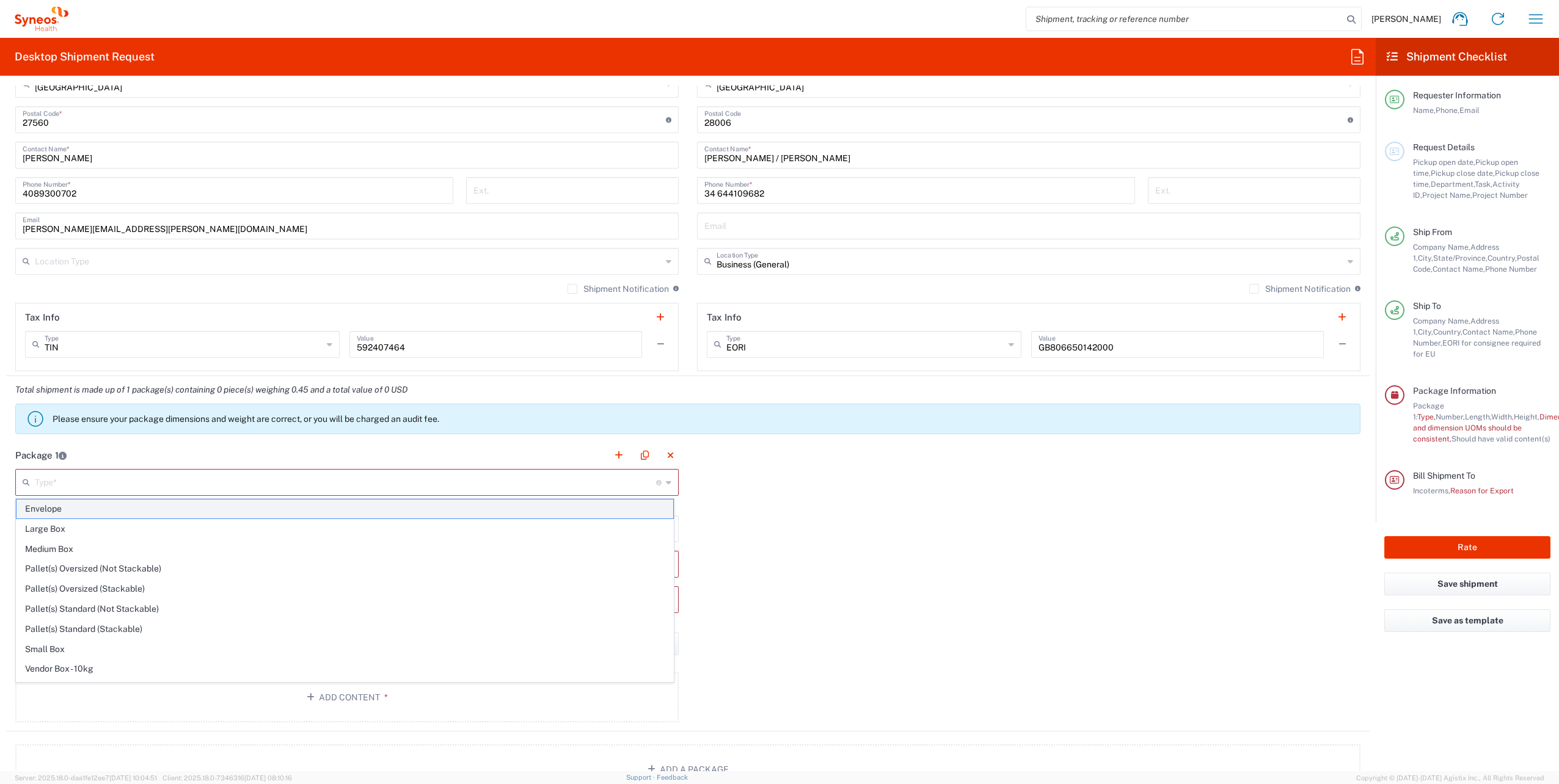
click at [53, 506] on span "Envelope" at bounding box center [345, 509] width 657 height 19
type input "Envelope"
type input "in"
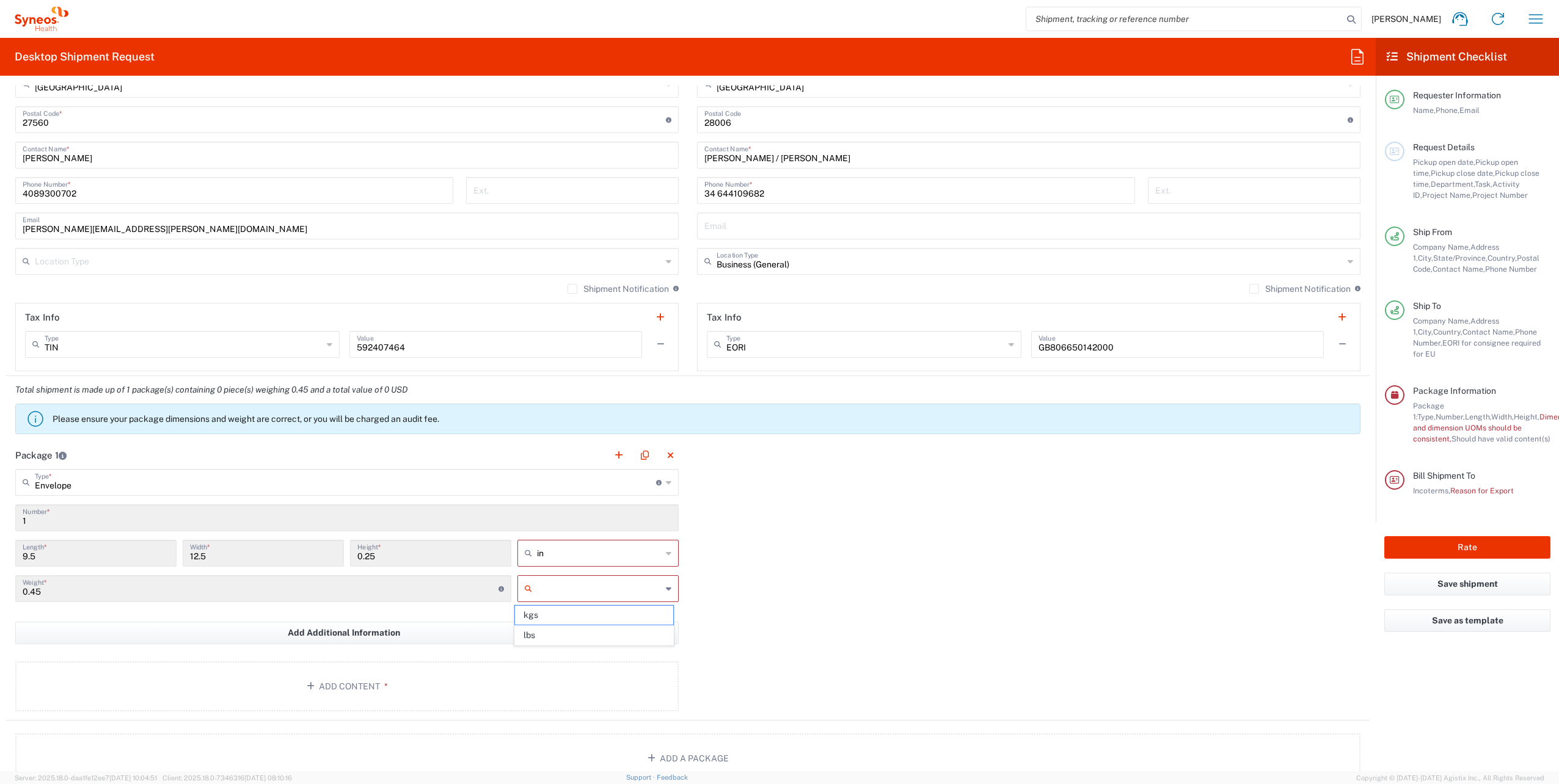
click at [547, 587] on input "text" at bounding box center [599, 589] width 125 height 19
click at [542, 632] on span "lbs" at bounding box center [594, 635] width 158 height 19
type input "lbs"
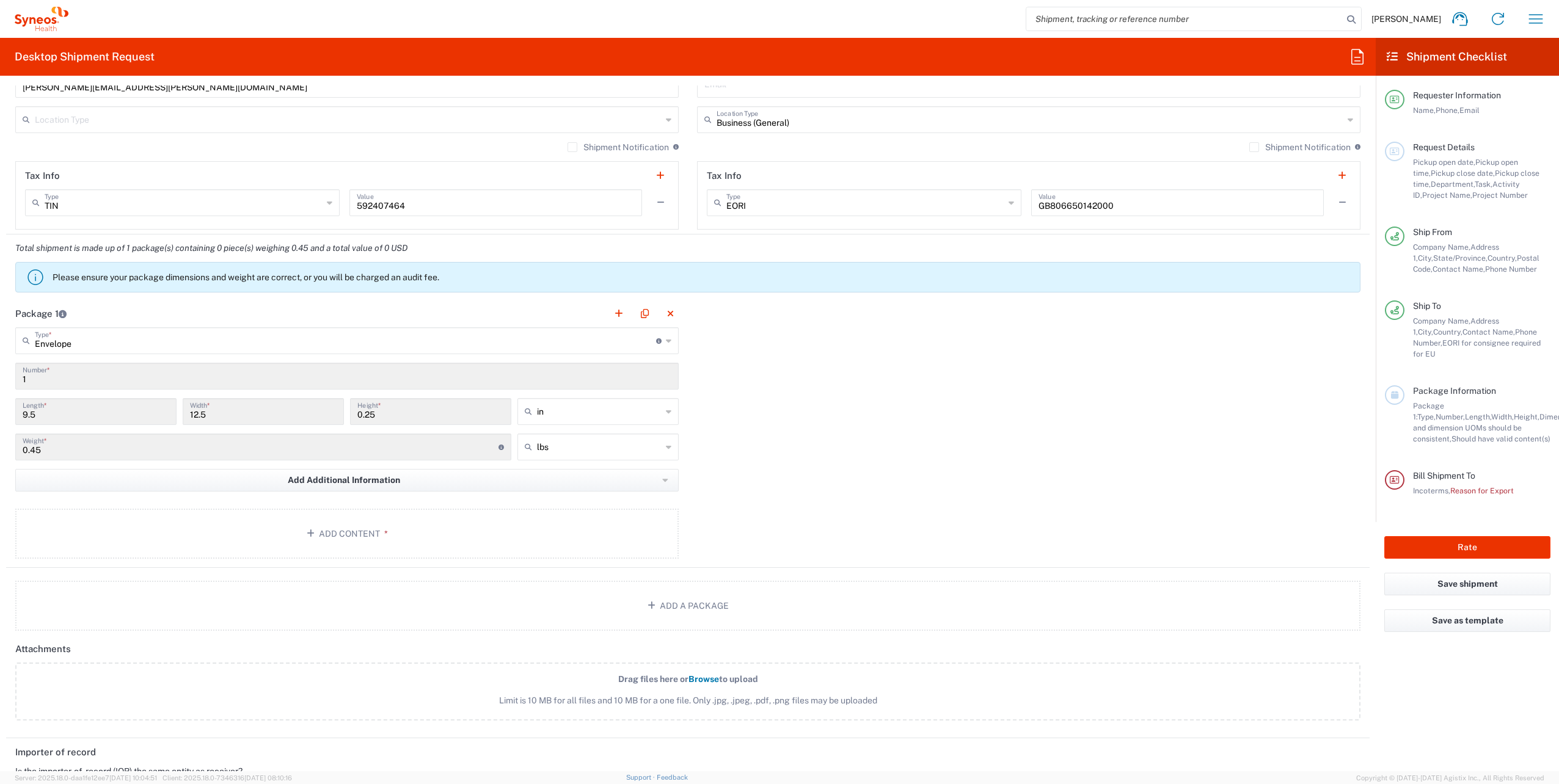
scroll to position [978, 0]
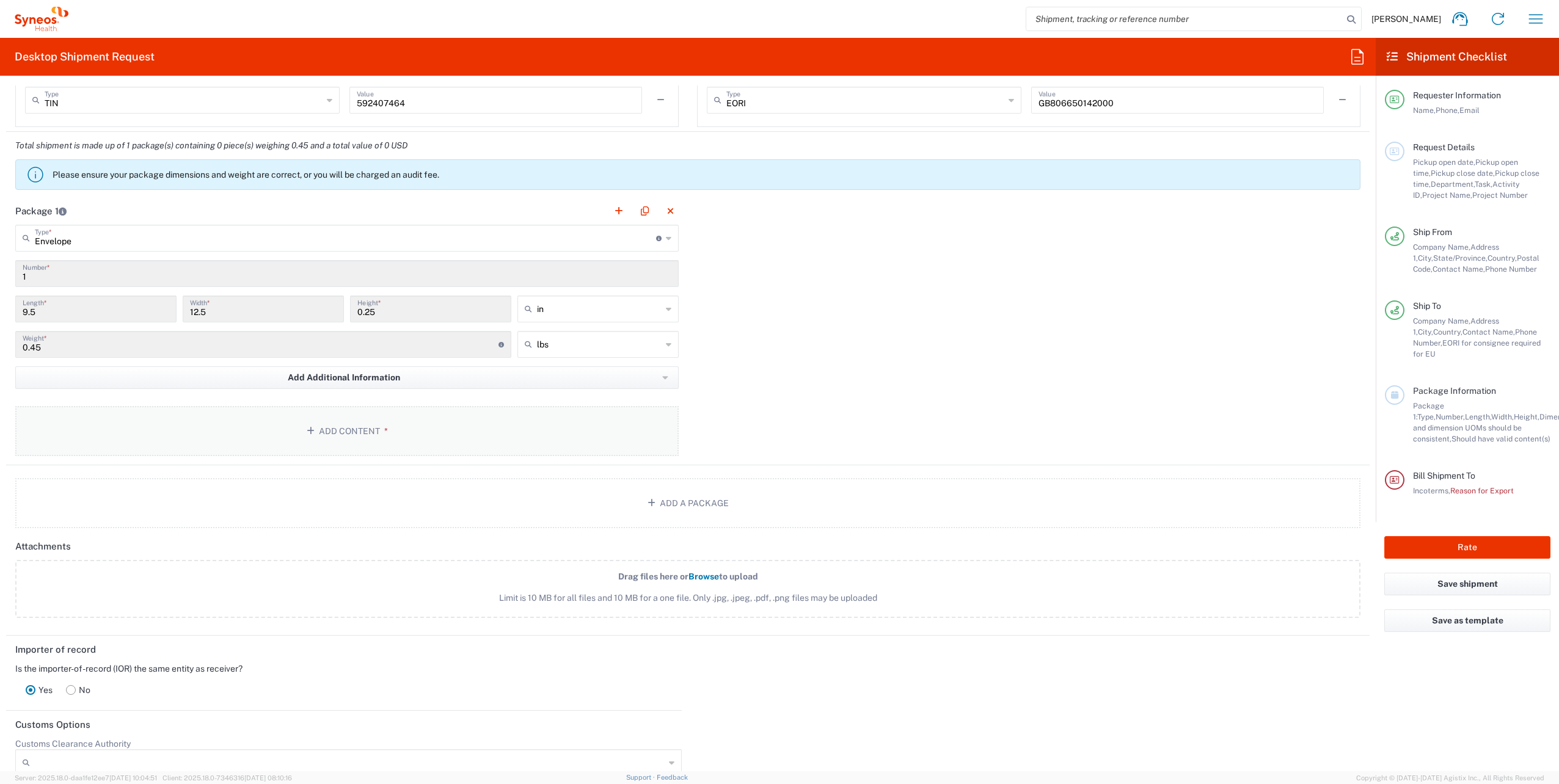
click at [383, 434] on span "*" at bounding box center [384, 431] width 8 height 10
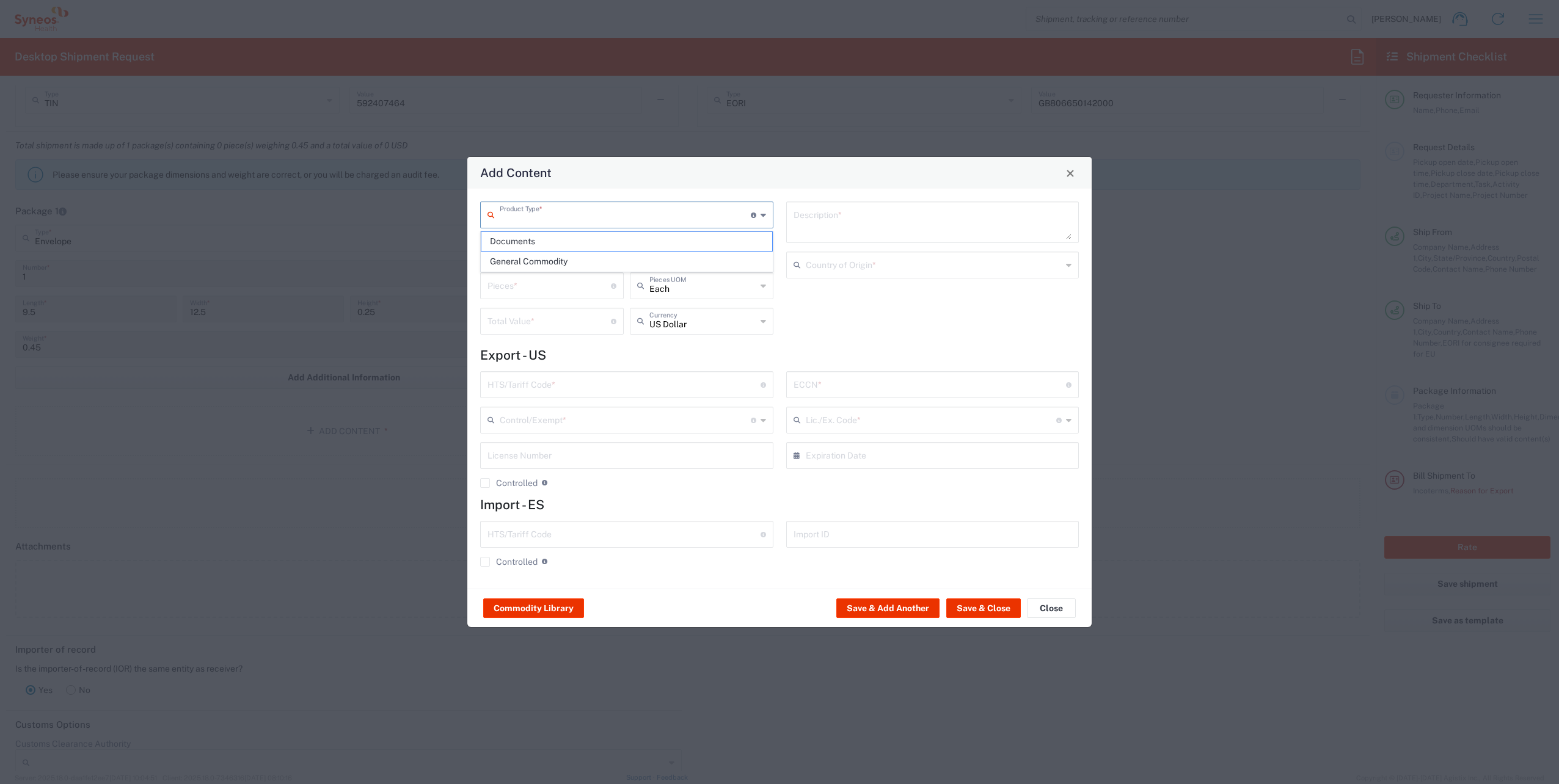
click at [542, 218] on input "text" at bounding box center [625, 214] width 252 height 22
click at [538, 234] on span "Documents" at bounding box center [627, 242] width 291 height 19
type input "Documents"
type input "1"
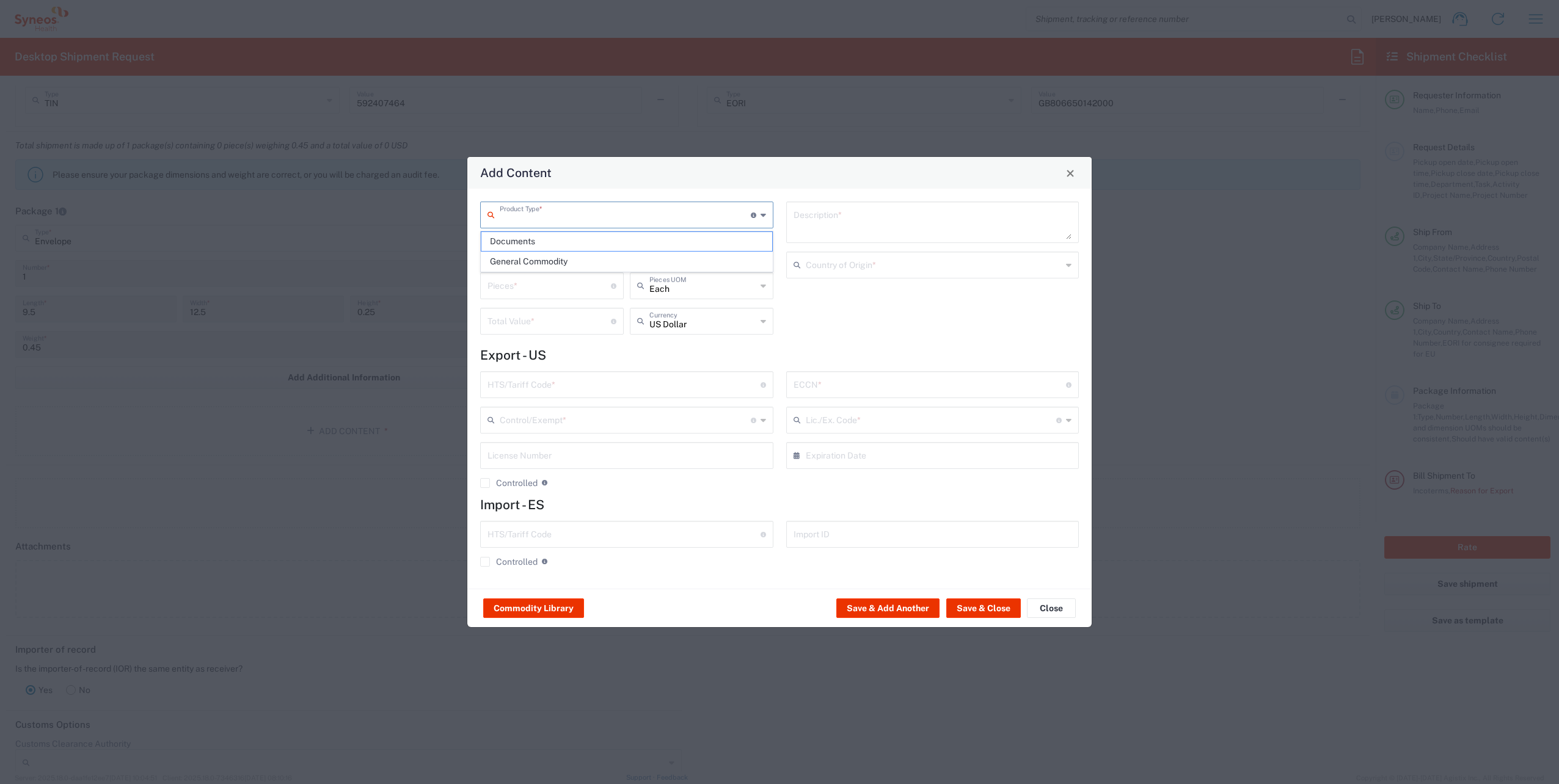
type input "1"
type textarea "Documents"
type input "[GEOGRAPHIC_DATA]"
type input "0000.00.0000"
type input "FTR Exemption"
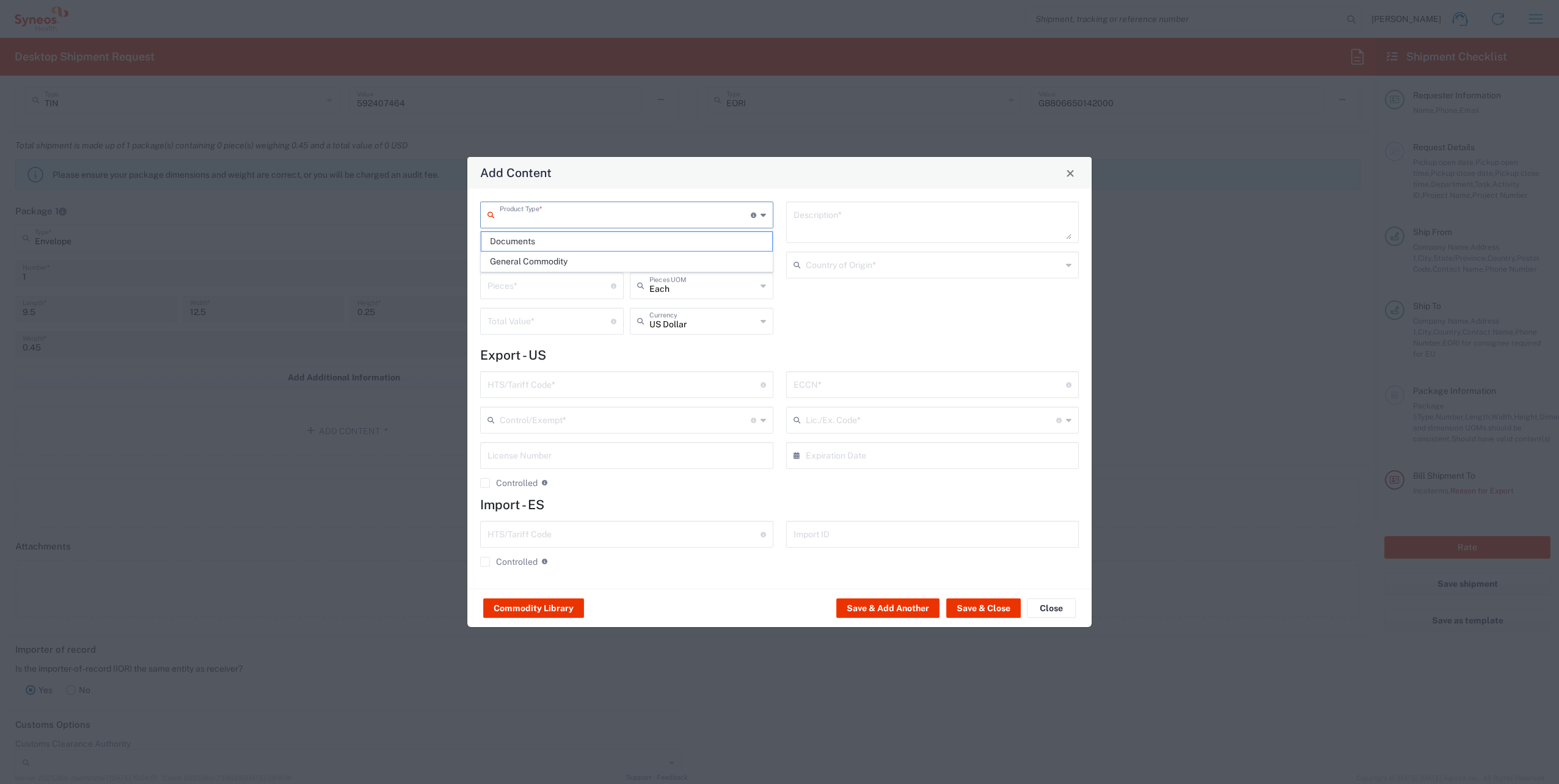
type input "0000"
type input "0000.00.0000"
type input "30.37(a)"
click at [978, 610] on button "Save & Close" at bounding box center [984, 608] width 75 height 19
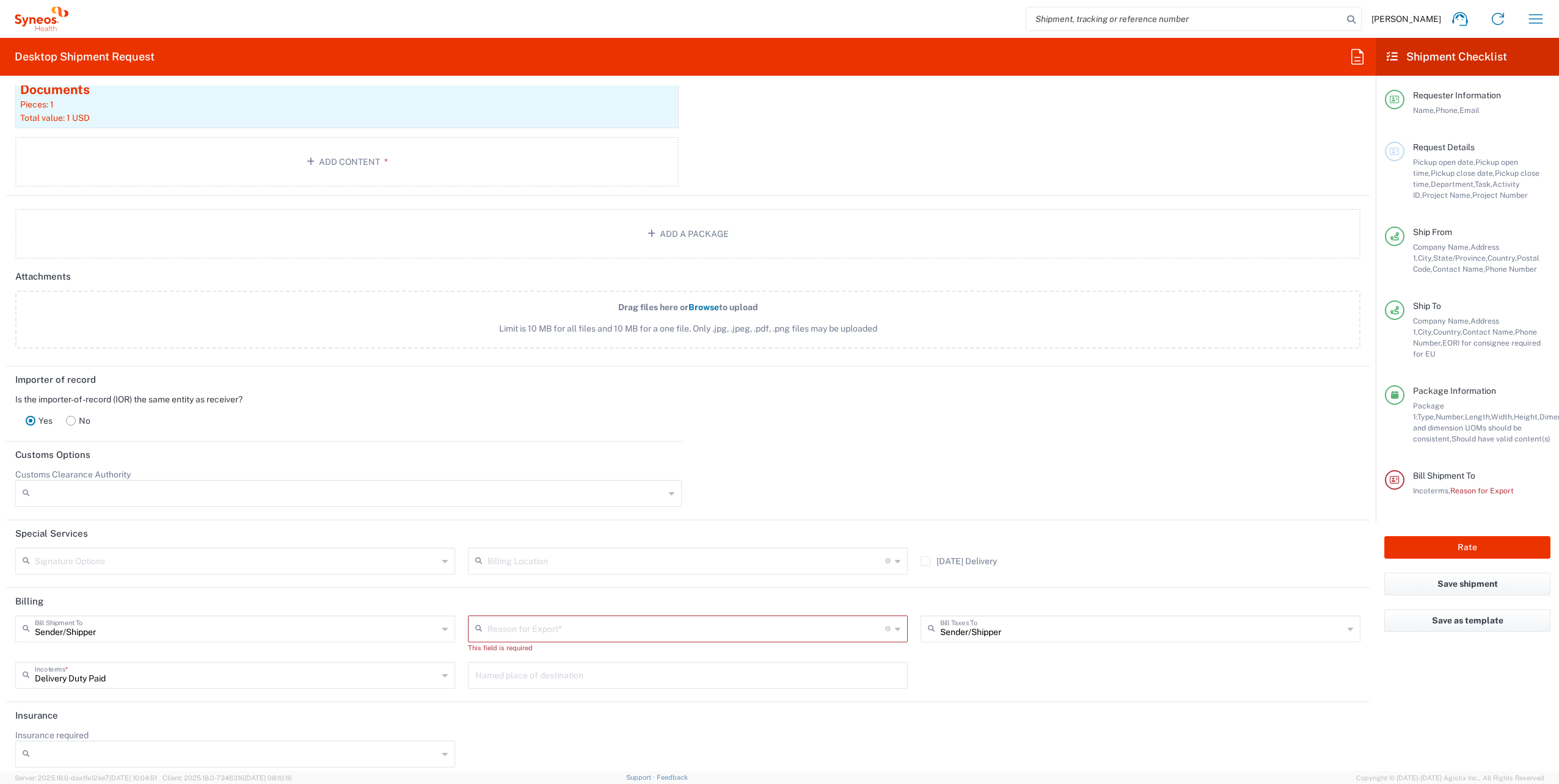
scroll to position [1329, 0]
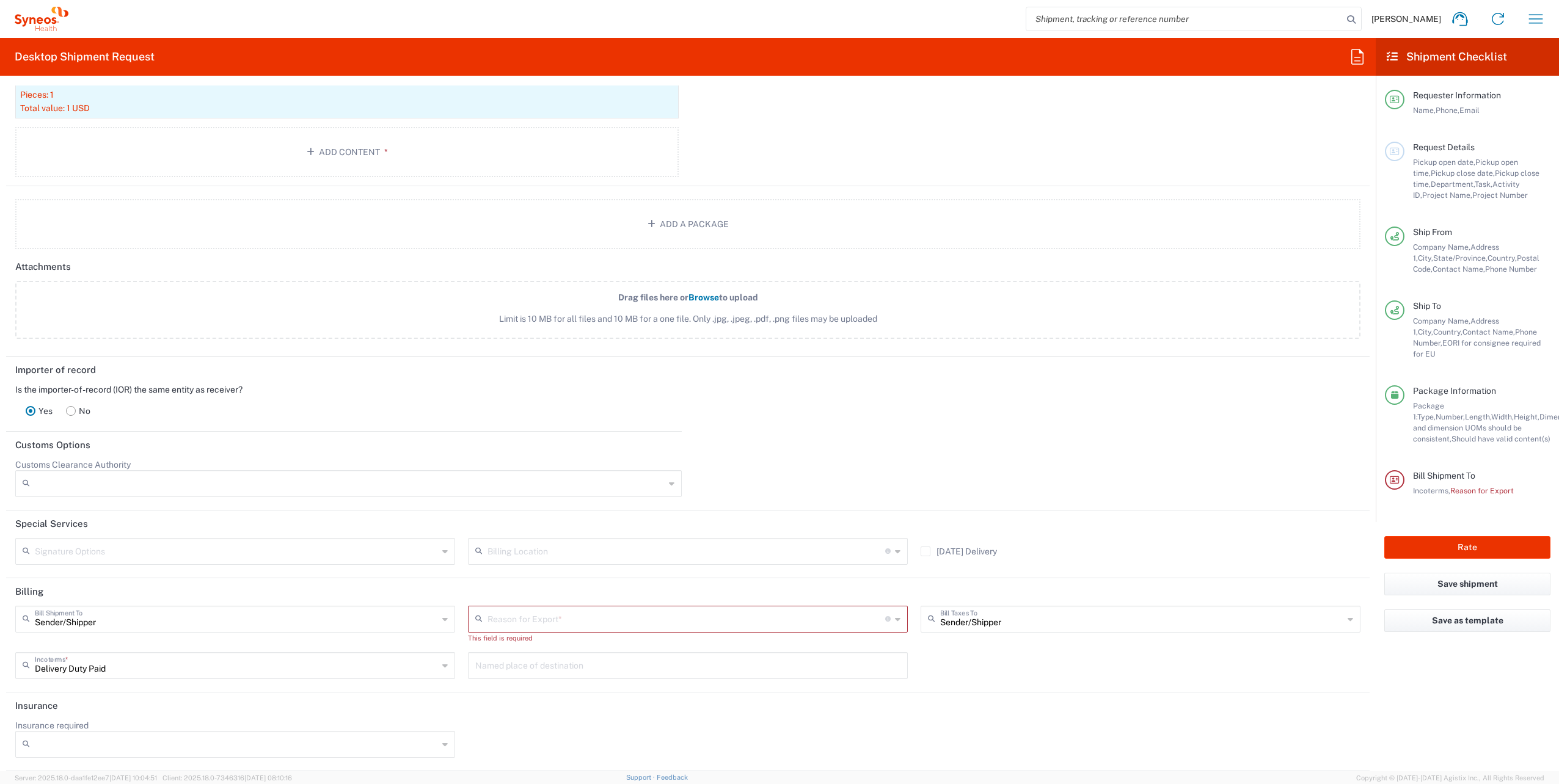
click at [540, 618] on input "text" at bounding box center [686, 619] width 398 height 22
click at [522, 672] on span "Not Sold" at bounding box center [683, 666] width 435 height 19
type input "Not Sold"
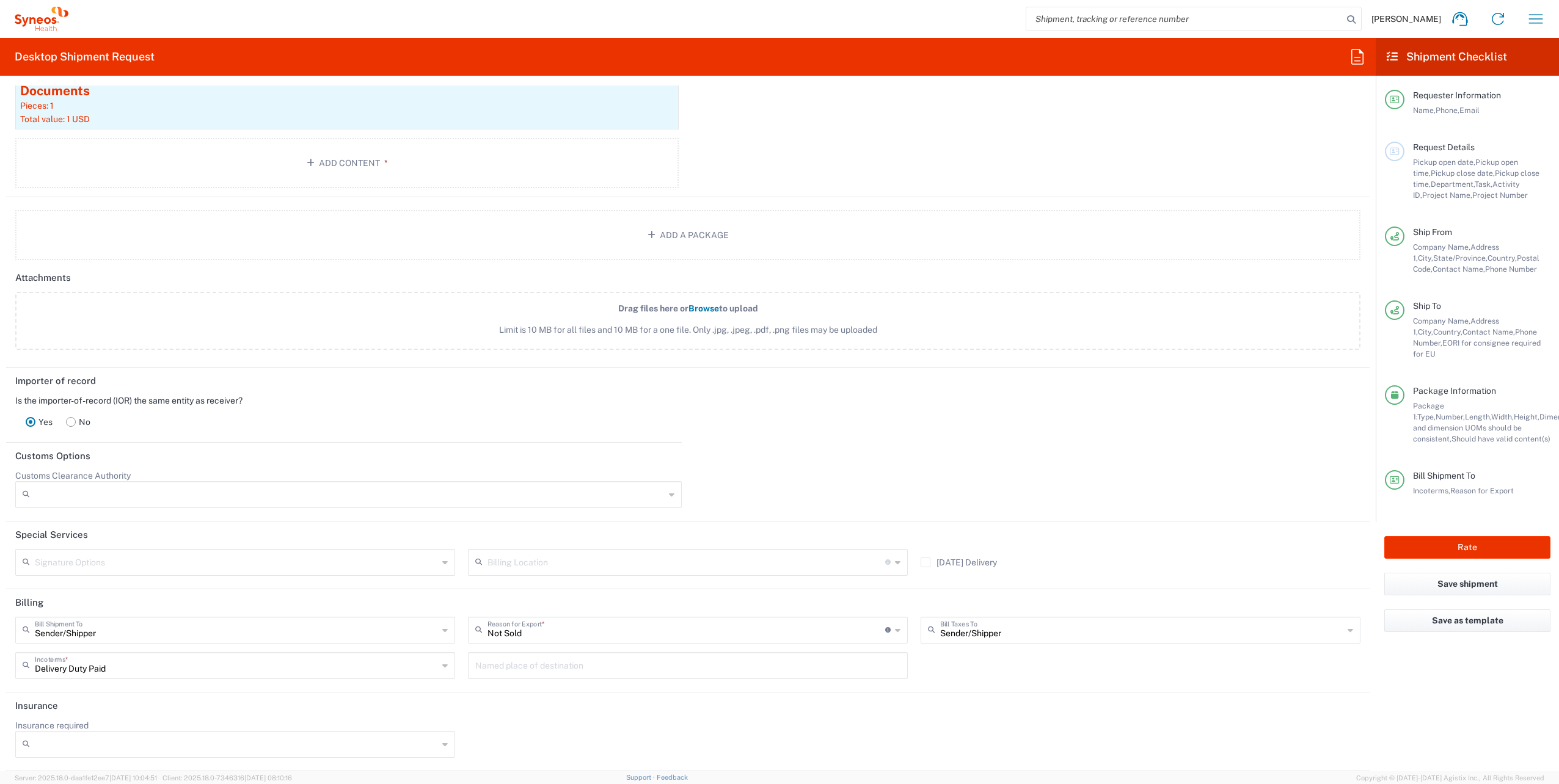
scroll to position [1317, 0]
click at [1481, 537] on button "Rate" at bounding box center [1467, 548] width 166 height 22
type input "8200 DEPARTMENTAL EXPENSE"
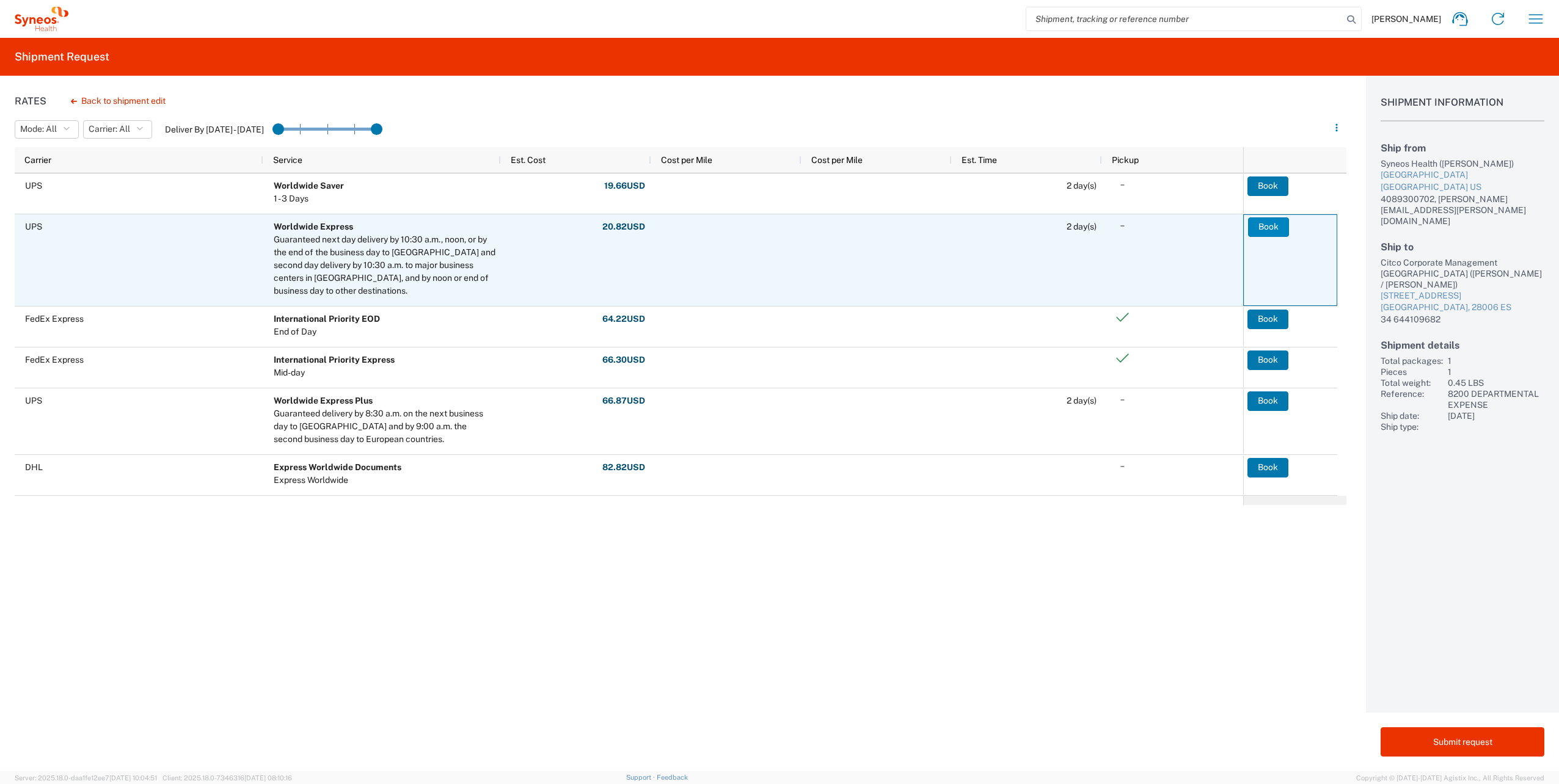
click at [1261, 226] on button "Book" at bounding box center [1268, 227] width 41 height 19
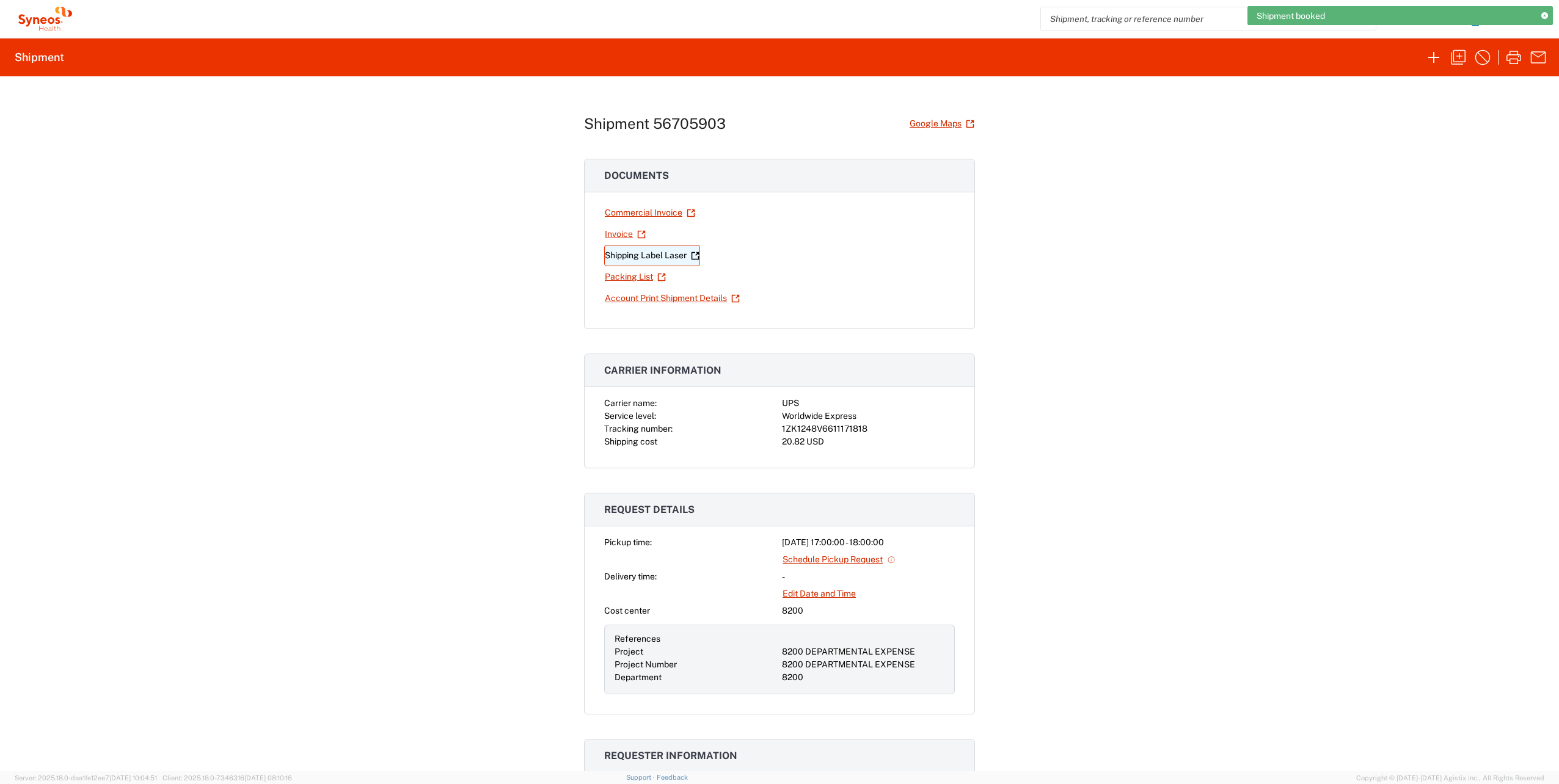
click at [660, 259] on link "Shipping Label Laser" at bounding box center [652, 255] width 96 height 22
